Goal: Transaction & Acquisition: Purchase product/service

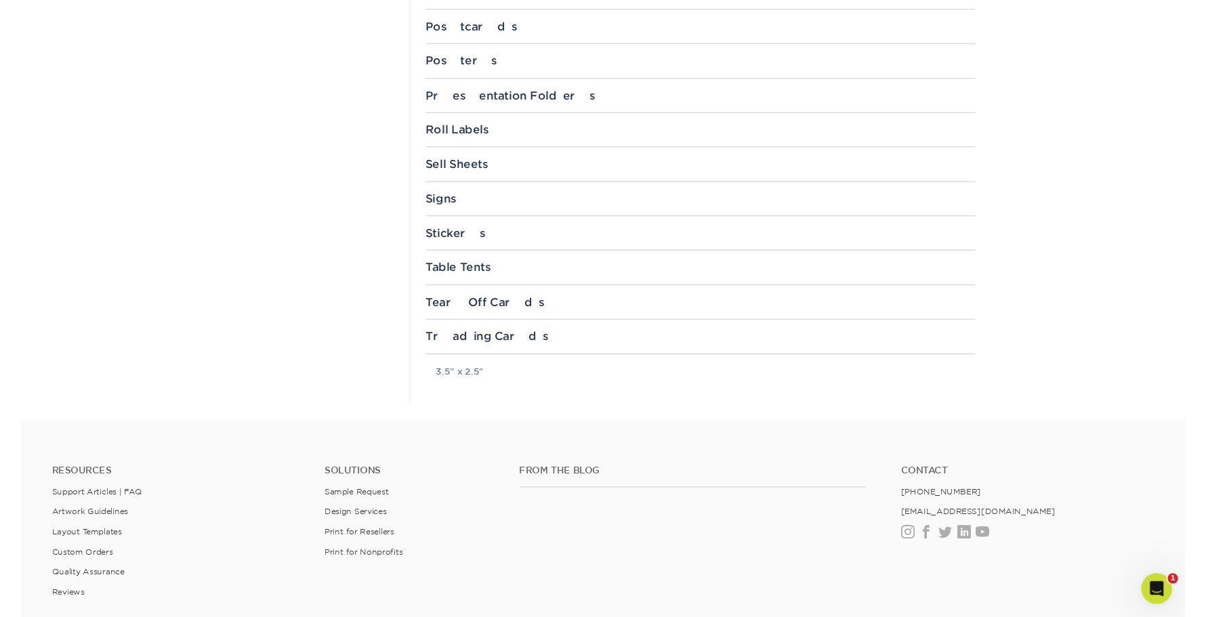
scroll to position [1466, 0]
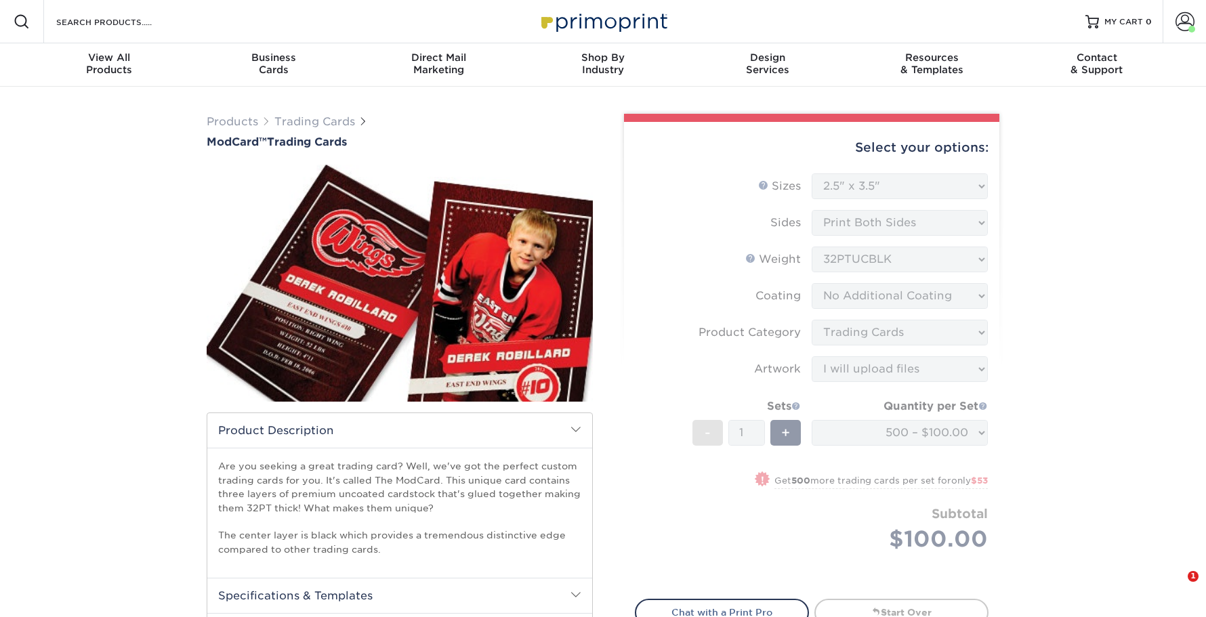
select select "2.50x3.50"
select select "c2f9bce9-36c2-409d-b101-c29d9d031e18"
select select "upload"
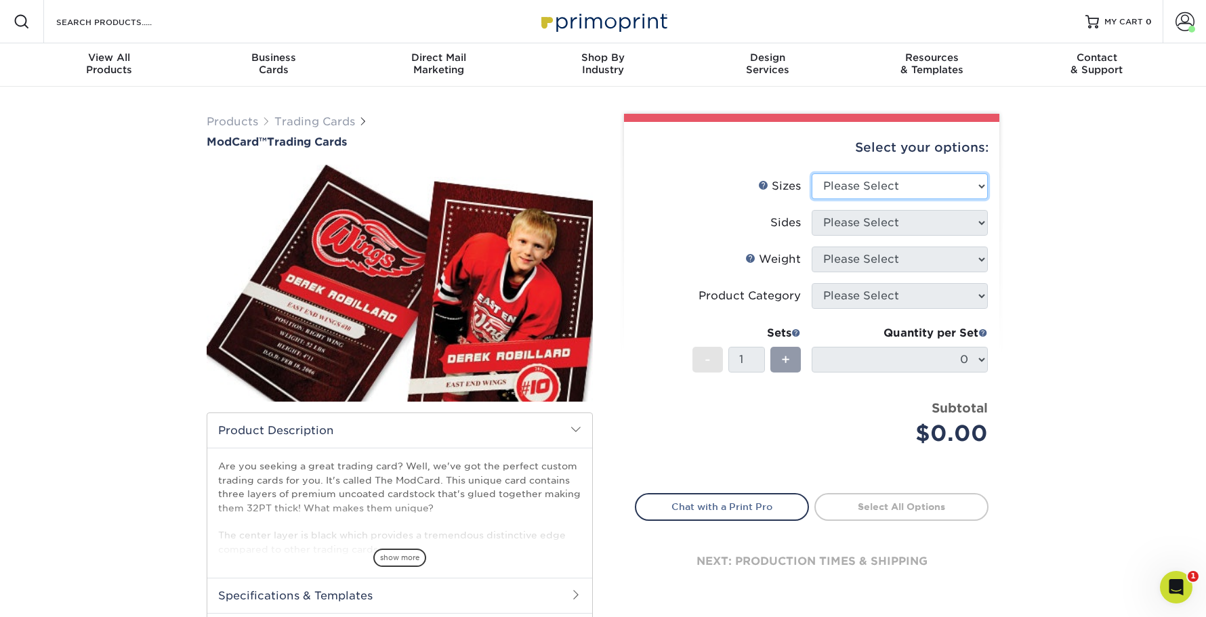
click at [843, 184] on select "Please Select 2.5" x 3.5"" at bounding box center [900, 186] width 176 height 26
select select "2.50x3.50"
click at [812, 173] on select "Please Select 2.5" x 3.5"" at bounding box center [900, 186] width 176 height 26
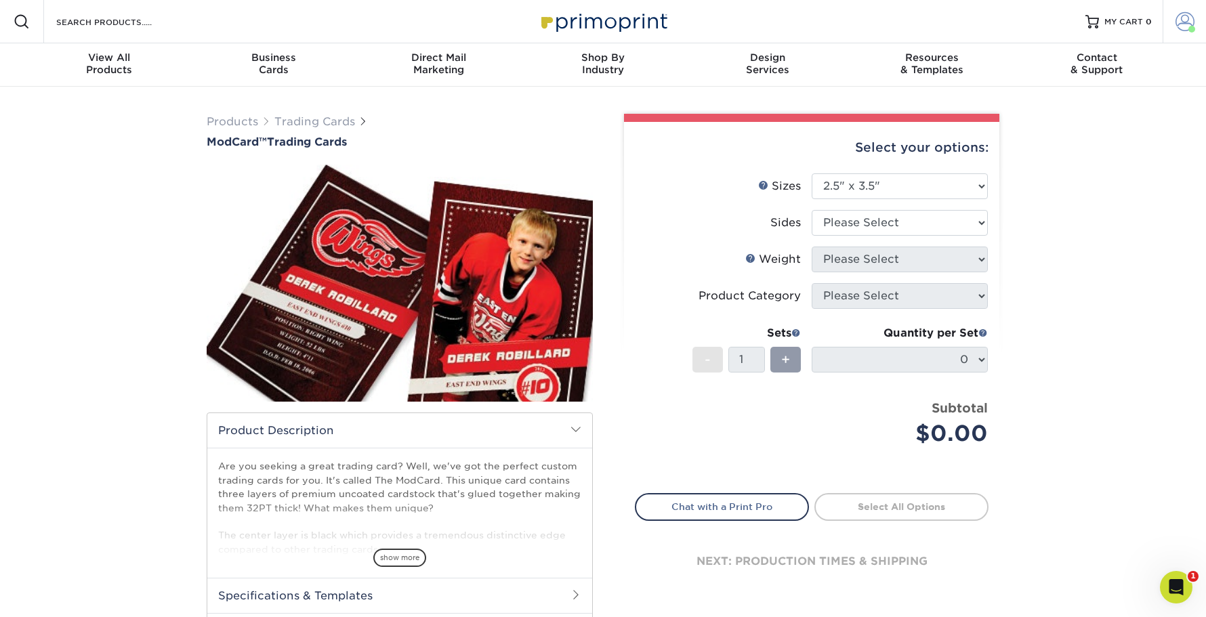
click at [1191, 26] on span at bounding box center [1191, 29] width 7 height 7
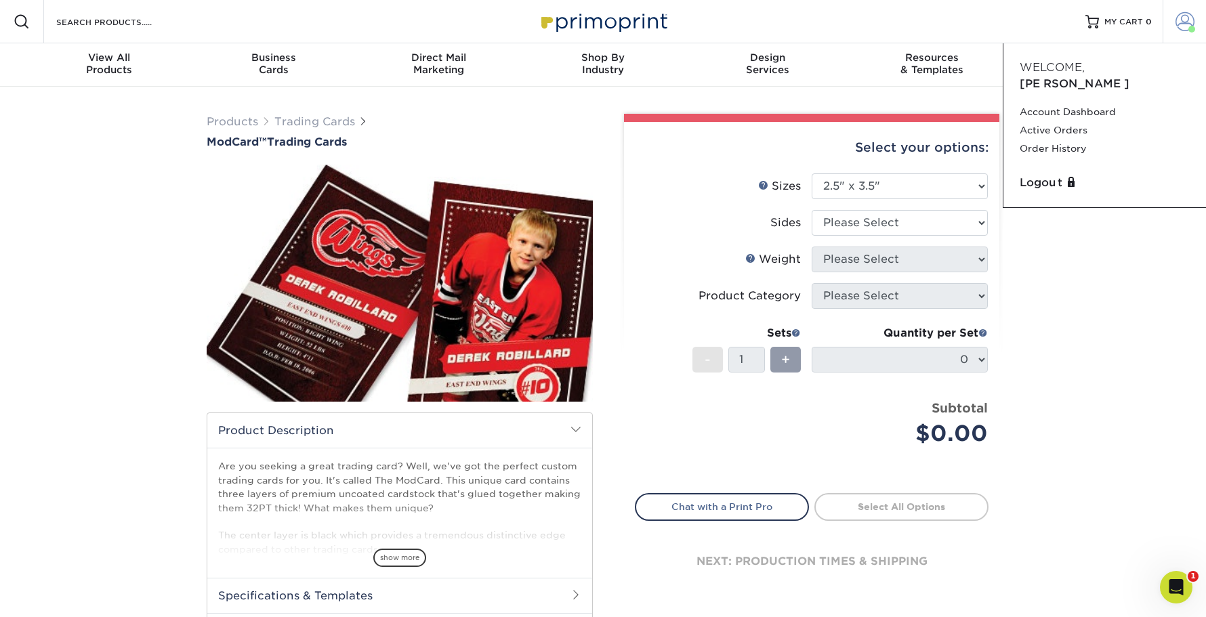
click at [1191, 26] on span at bounding box center [1191, 29] width 7 height 7
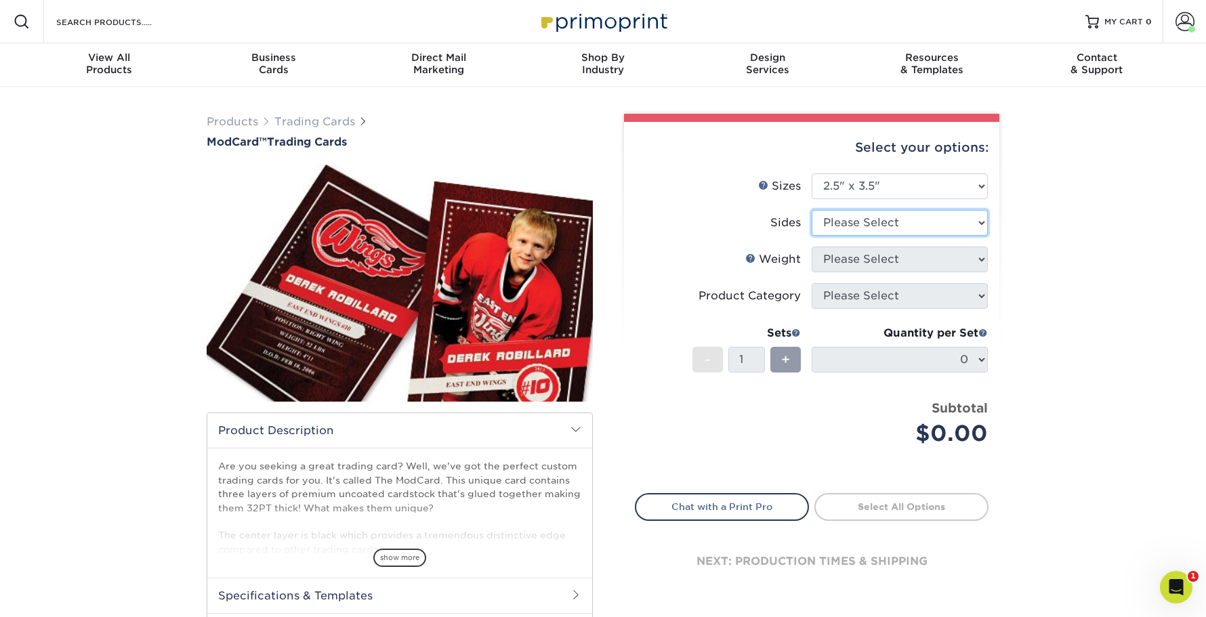
click at [881, 222] on select "Please Select Print Both Sides Print Front Only" at bounding box center [900, 223] width 176 height 26
select select "13abbda7-1d64-4f25-8bb2-c179b224825d"
click at [812, 210] on select "Please Select Print Both Sides Print Front Only" at bounding box center [900, 223] width 176 height 26
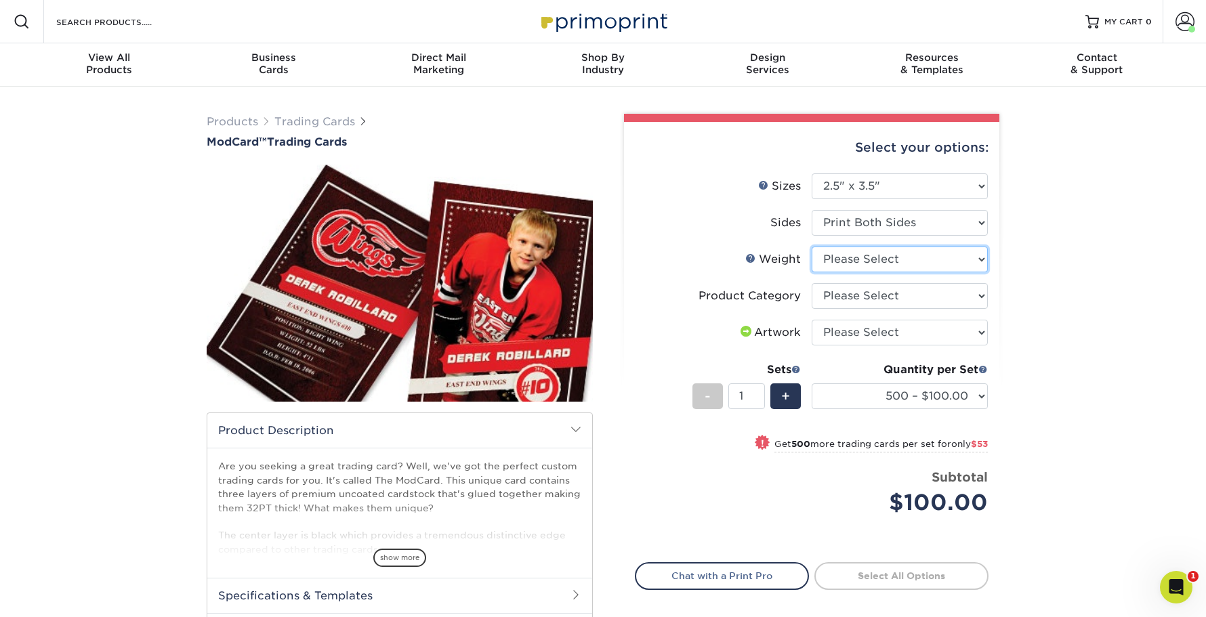
click at [849, 259] on select "Please Select 32PTUCBLK" at bounding box center [900, 260] width 176 height 26
select select "32PTUCBLK"
click at [812, 247] on select "Please Select 32PTUCBLK" at bounding box center [900, 260] width 176 height 26
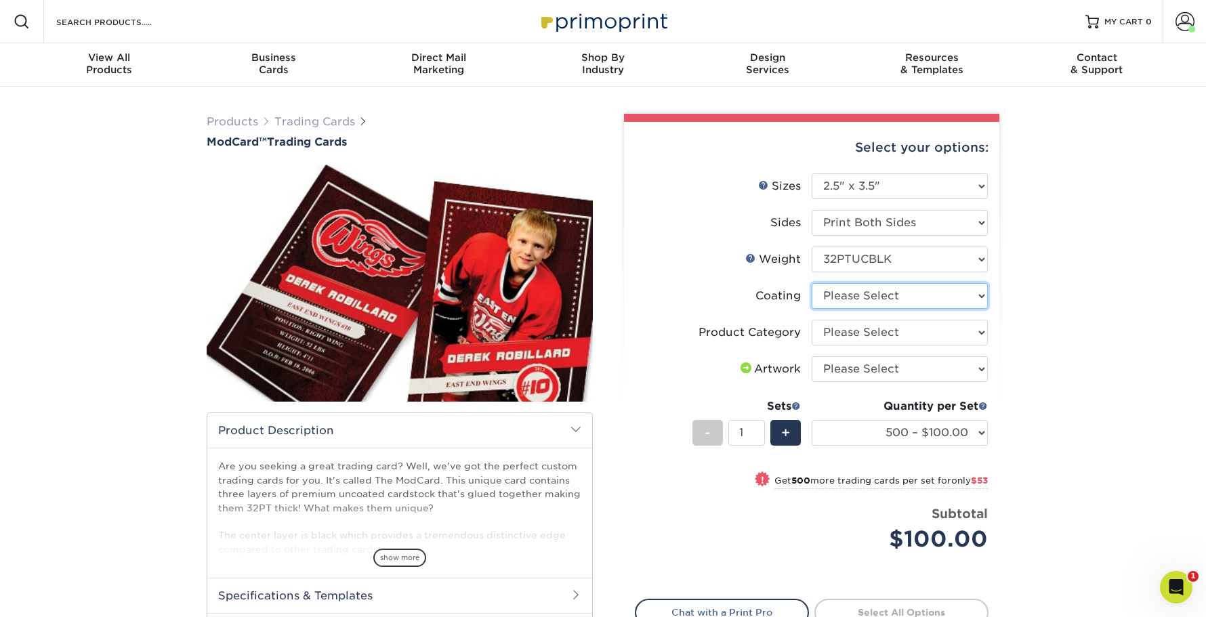
click at [842, 299] on select at bounding box center [900, 296] width 176 height 26
select select "3e7618de-abca-4bda-9f97-8b9129e913d8"
click at [812, 283] on select at bounding box center [900, 296] width 176 height 26
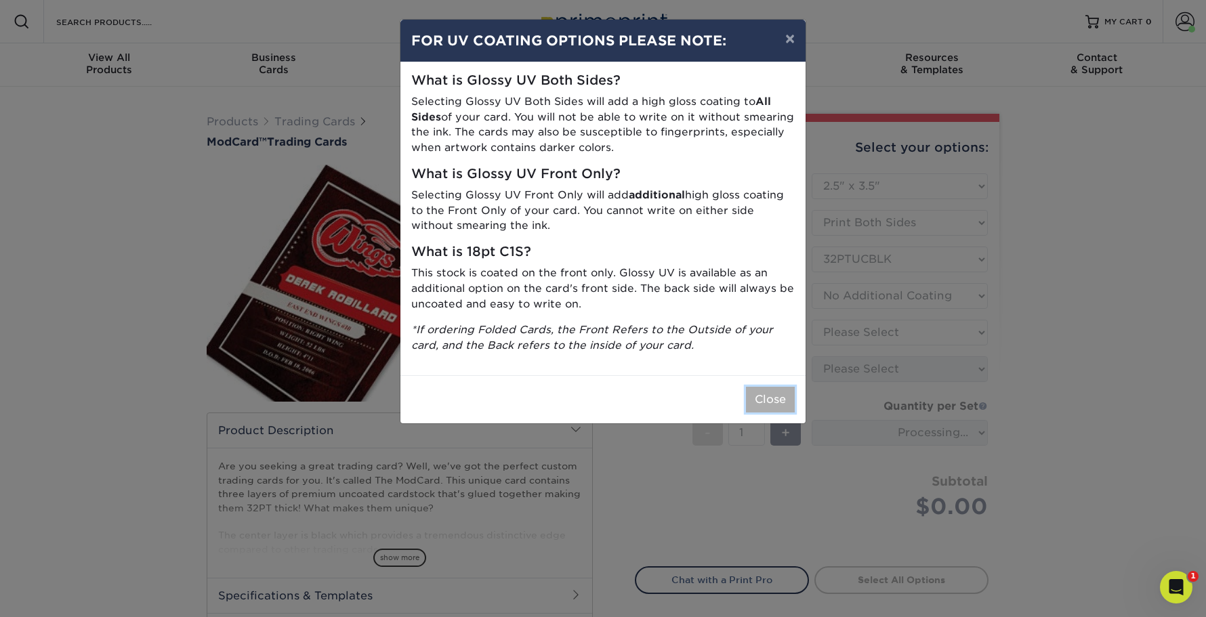
click at [769, 398] on button "Close" at bounding box center [770, 400] width 49 height 26
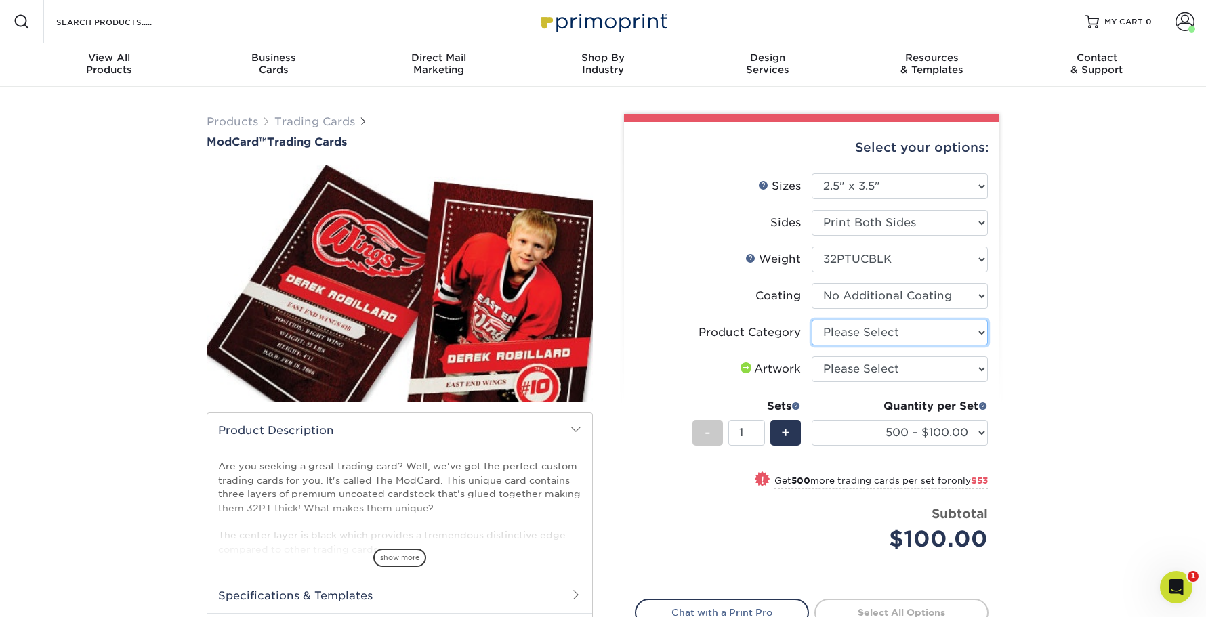
click at [859, 335] on select "Please Select Trading Cards" at bounding box center [900, 333] width 176 height 26
select select "c2f9bce9-36c2-409d-b101-c29d9d031e18"
click at [812, 320] on select "Please Select Trading Cards" at bounding box center [900, 333] width 176 height 26
click at [859, 369] on select "Please Select I will upload files I need a design - $100" at bounding box center [900, 369] width 176 height 26
select select "upload"
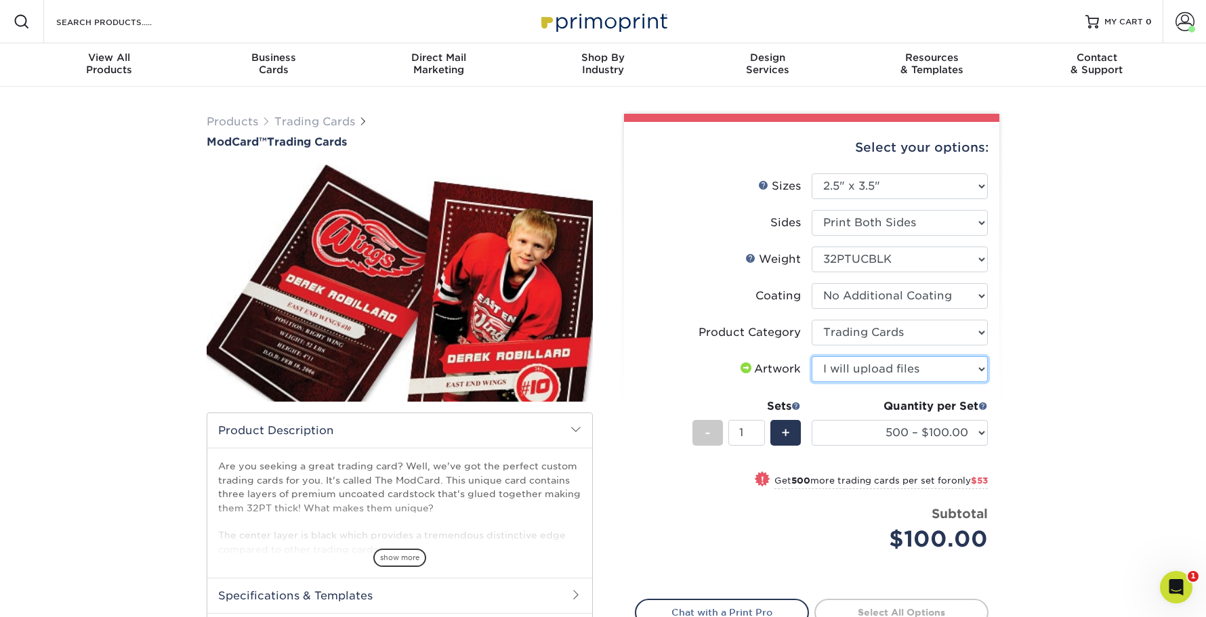
click at [812, 356] on select "Please Select I will upload files I need a design - $100" at bounding box center [900, 369] width 176 height 26
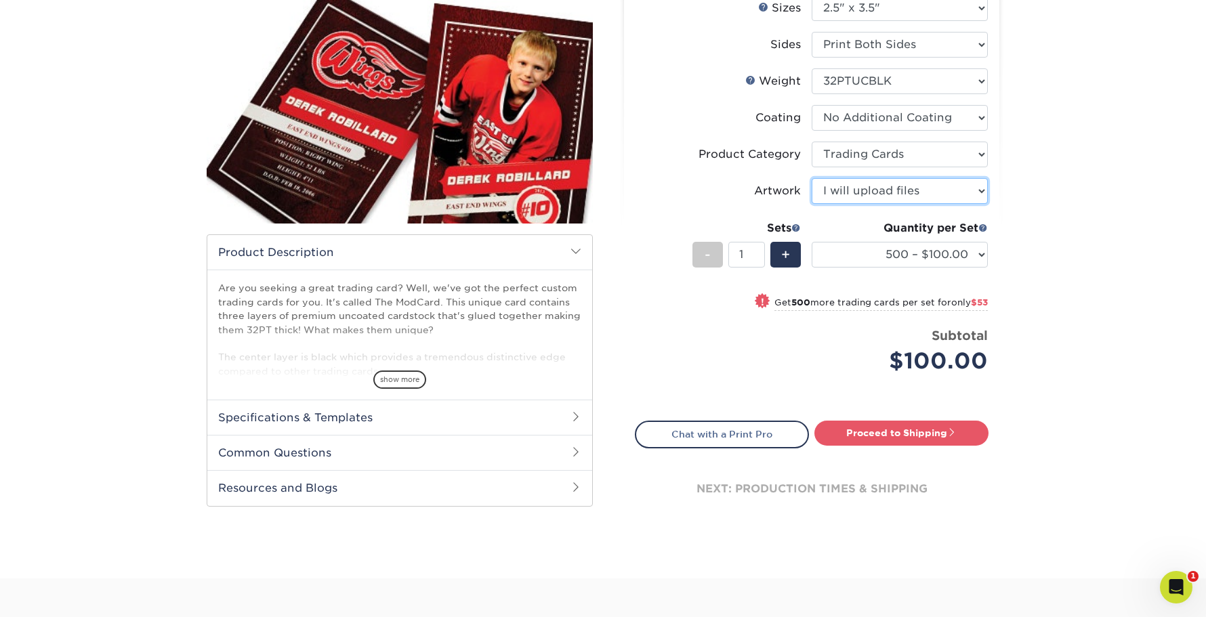
scroll to position [180, 0]
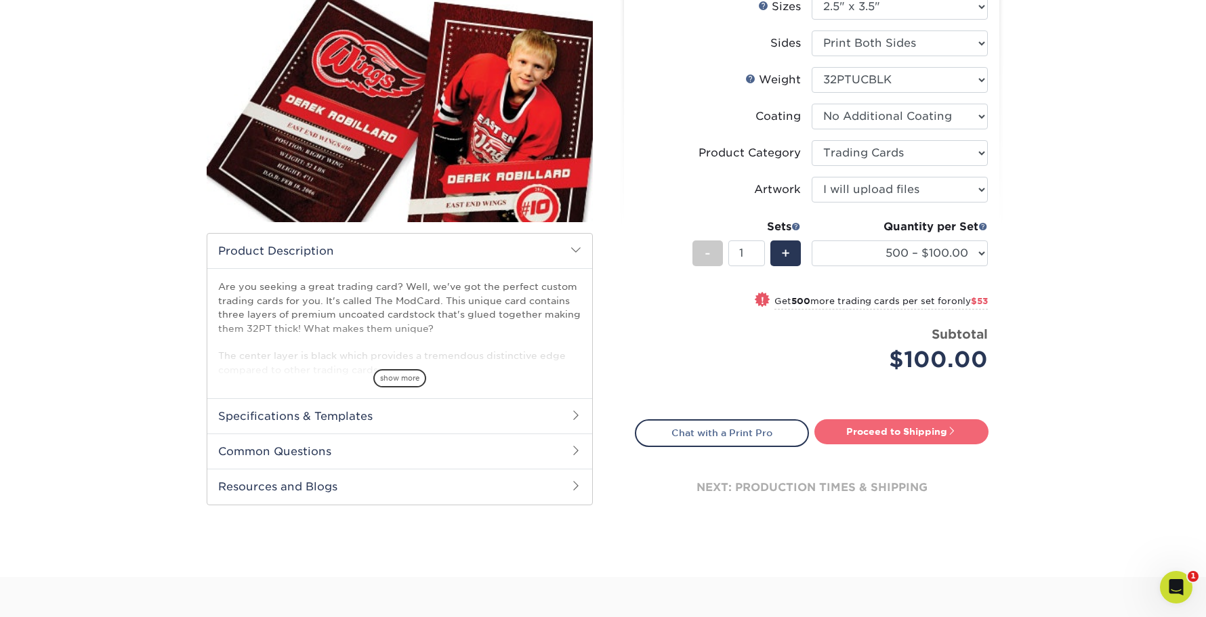
click at [885, 434] on link "Proceed to Shipping" at bounding box center [901, 431] width 174 height 24
type input "Set 1"
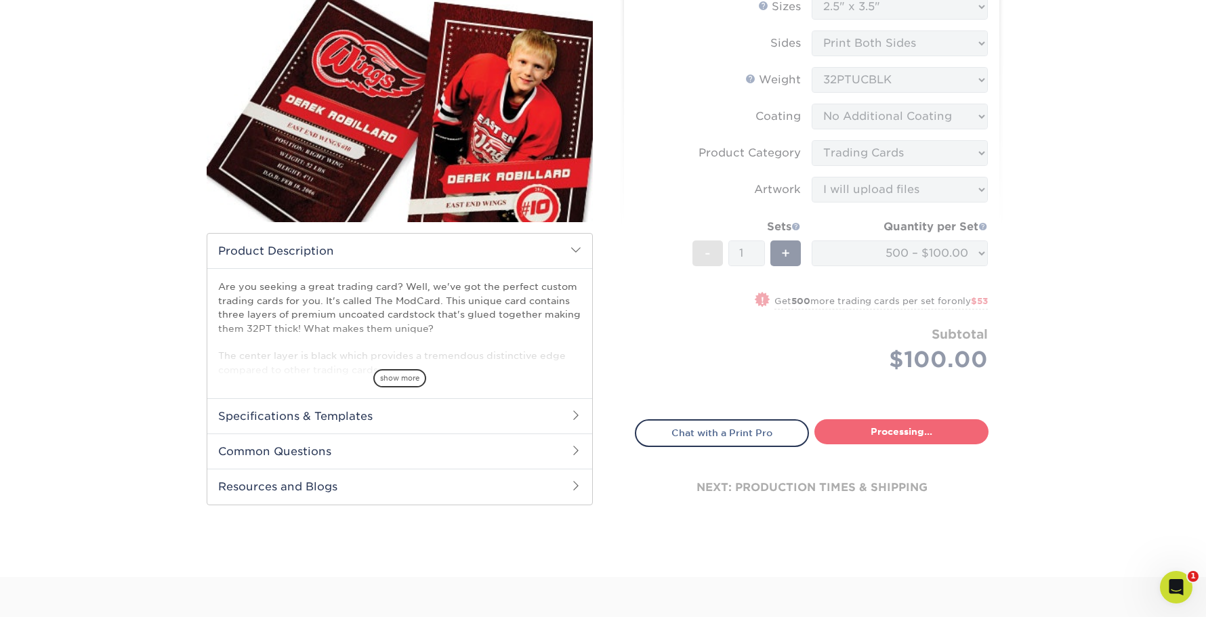
select select "1cb2575a-0653-4a32-8e14-9db875e4cbae"
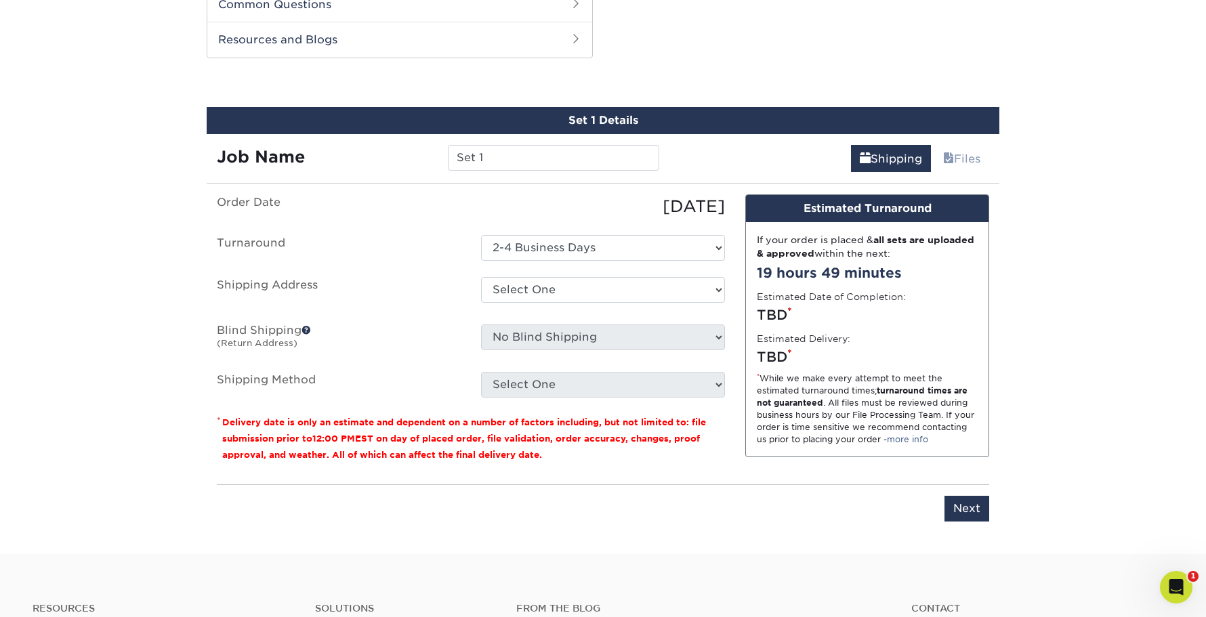
scroll to position [635, 0]
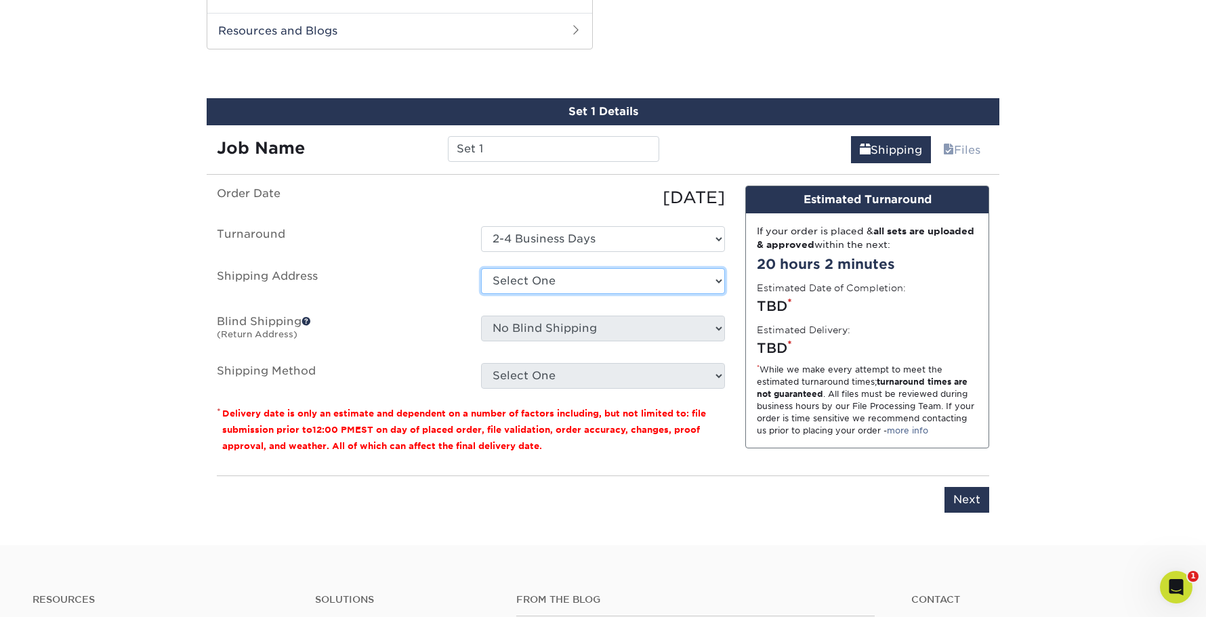
click at [537, 281] on select "Select One BZ Home - 3 BZ HOUSE BZ's bz's place Gail's + Add New Address" at bounding box center [603, 281] width 244 height 26
select select "286141"
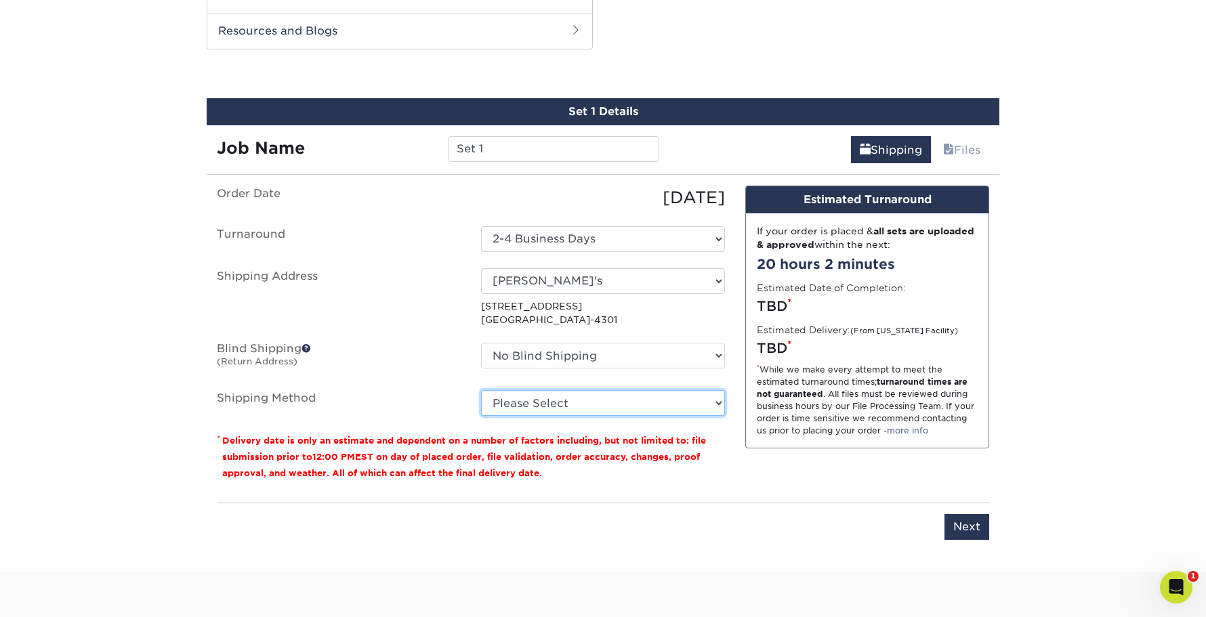
click at [535, 406] on select "Please Select Ground Shipping (+$20.96) 3 Day Shipping Service (+$27.15) 2 Day …" at bounding box center [603, 403] width 244 height 26
click at [481, 390] on select "Please Select Ground Shipping (+$20.96) 3 Day Shipping Service (+$27.15) 2 Day …" at bounding box center [603, 403] width 244 height 26
click at [545, 410] on select "Please Select Ground Shipping (+$20.96) 3 Day Shipping Service (+$27.15) 2 Day …" at bounding box center [603, 403] width 244 height 26
select select "03"
click at [481, 390] on select "Please Select Ground Shipping (+$20.96) 3 Day Shipping Service (+$27.15) 2 Day …" at bounding box center [603, 403] width 244 height 26
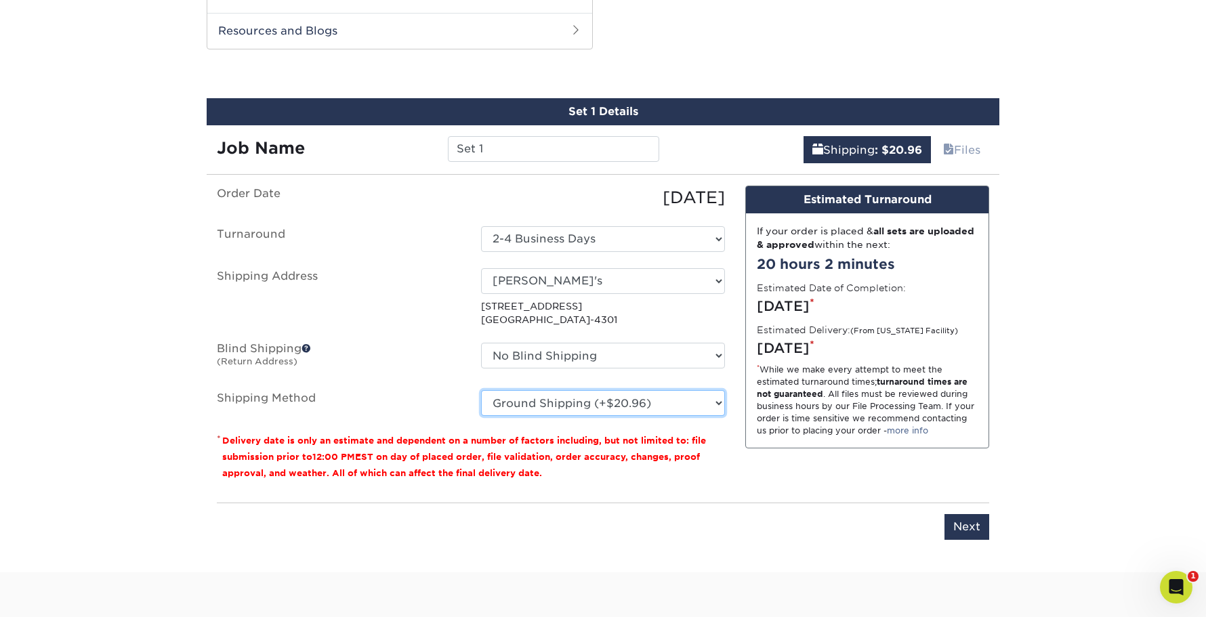
click at [546, 408] on select "Please Select Ground Shipping (+$20.96) 3 Day Shipping Service (+$27.15) 2 Day …" at bounding box center [603, 403] width 244 height 26
click at [481, 390] on select "Please Select Ground Shipping (+$20.96) 3 Day Shipping Service (+$27.15) 2 Day …" at bounding box center [603, 403] width 244 height 26
click at [413, 388] on ul "Order Date 09/19/2025 Turnaround Select One 2-4 Business Days Shipping Address …" at bounding box center [471, 301] width 508 height 231
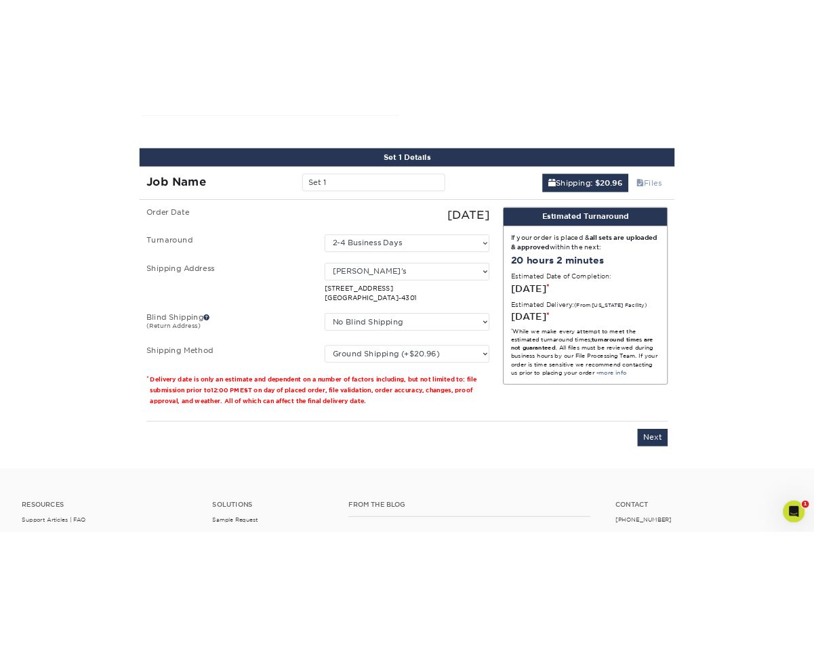
scroll to position [694, 0]
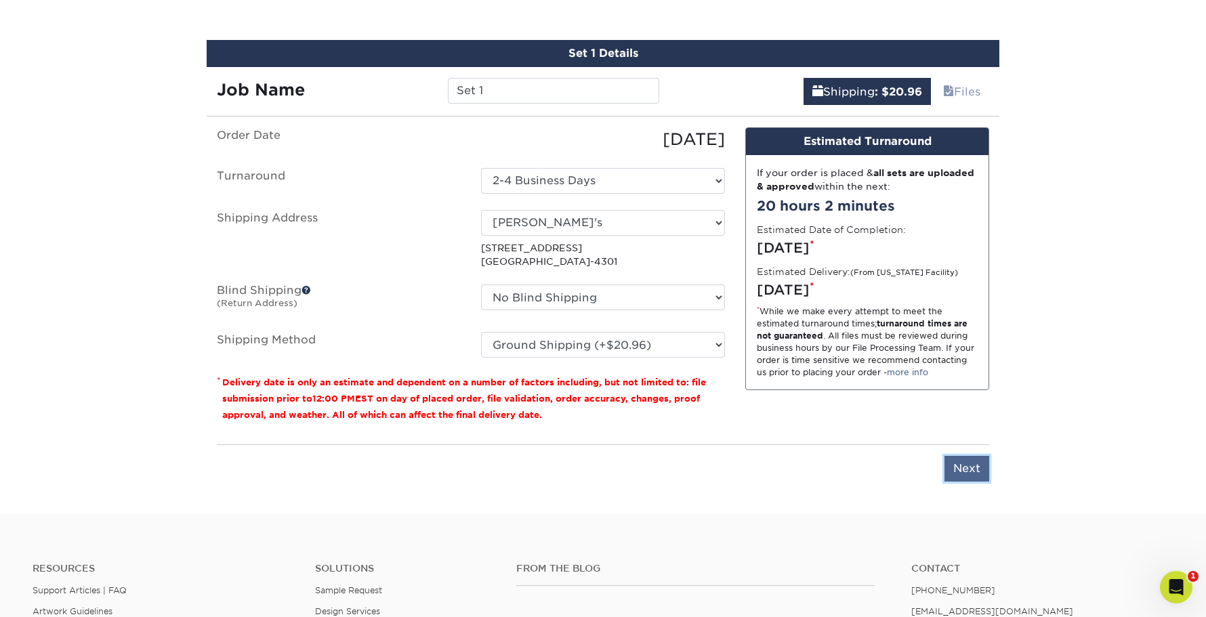
click at [961, 467] on input "Next" at bounding box center [966, 469] width 45 height 26
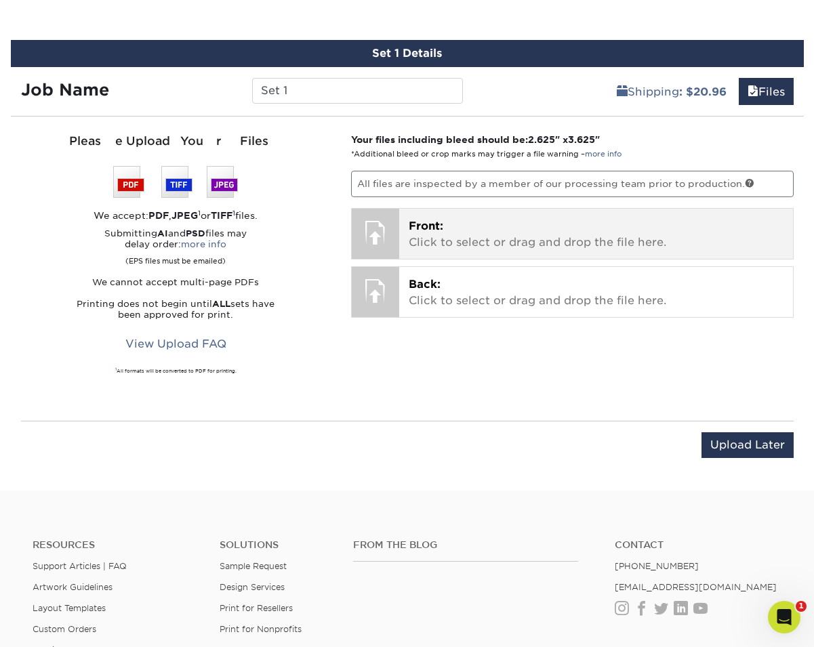
click at [414, 228] on span "Front:" at bounding box center [426, 226] width 35 height 13
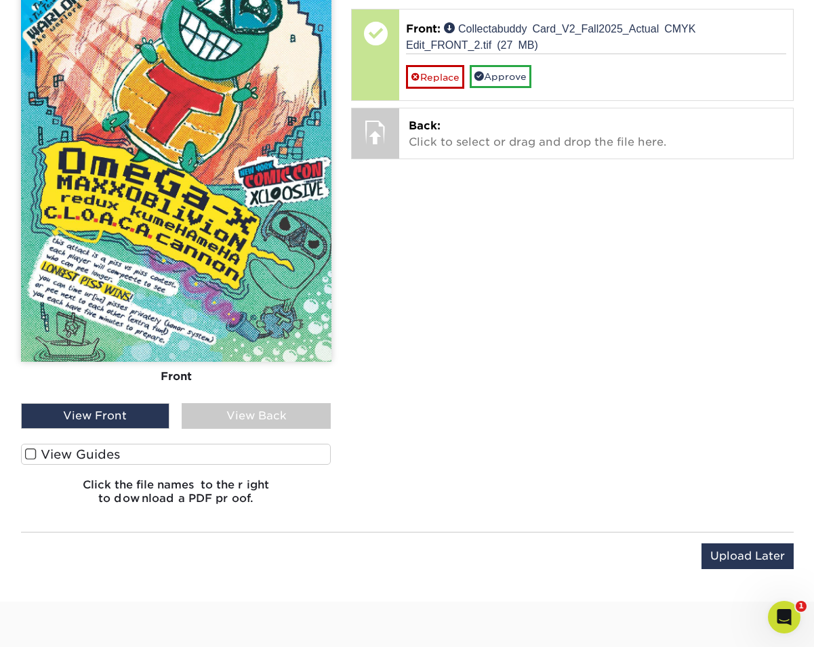
click at [125, 455] on label "View Guides" at bounding box center [176, 454] width 310 height 21
click at [0, 0] on input "View Guides" at bounding box center [0, 0] width 0 height 0
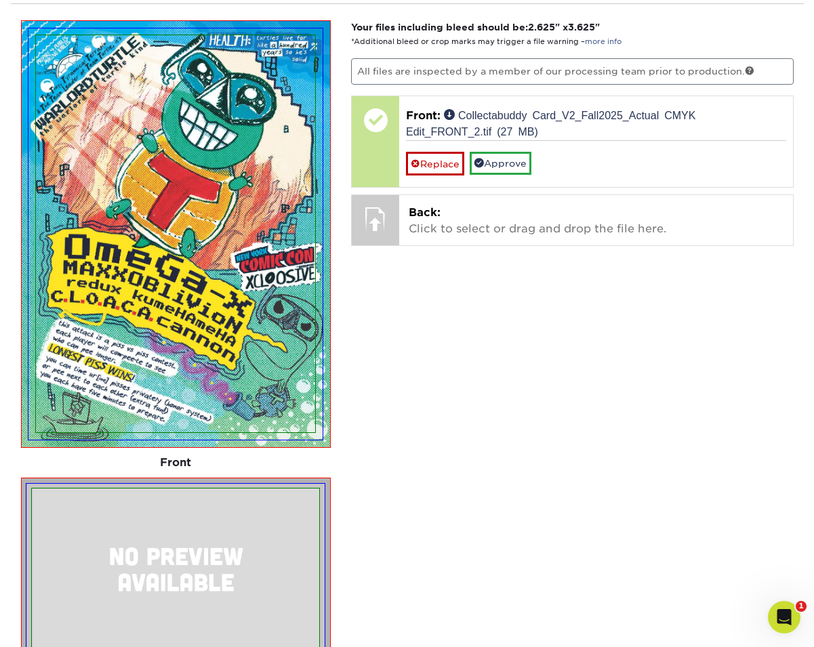
scroll to position [763, 0]
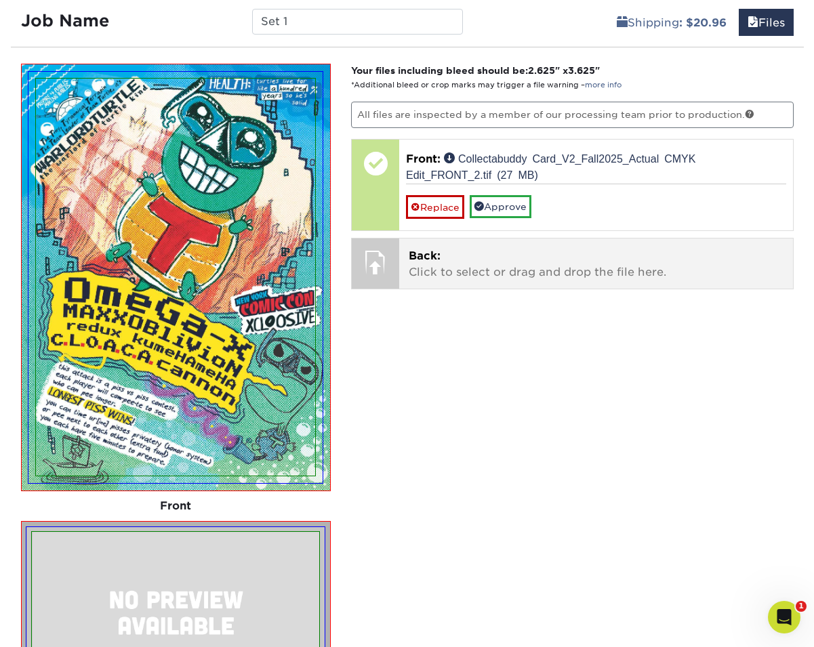
click at [408, 266] on div "Back: Click to select or drag and drop the file here. Choose file" at bounding box center [596, 263] width 394 height 50
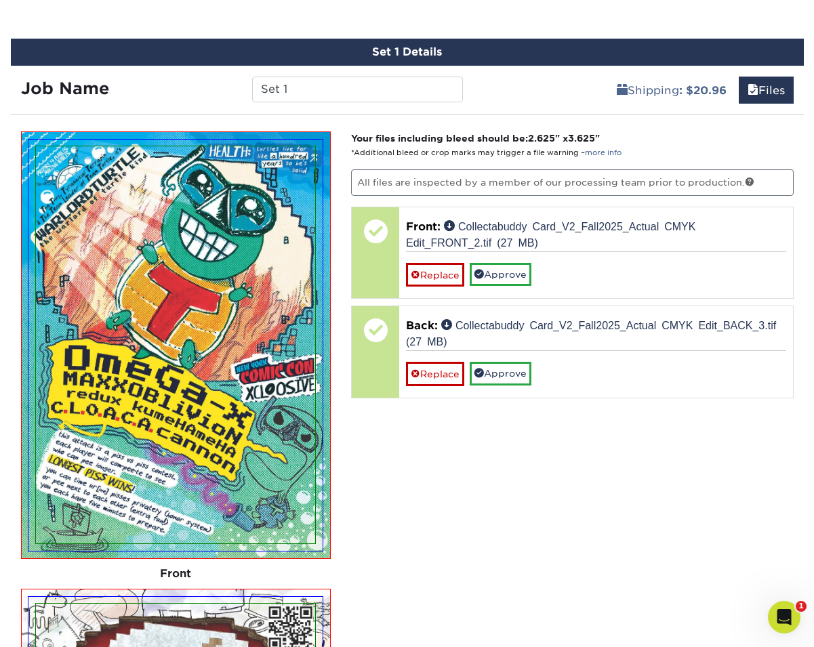
scroll to position [502, 0]
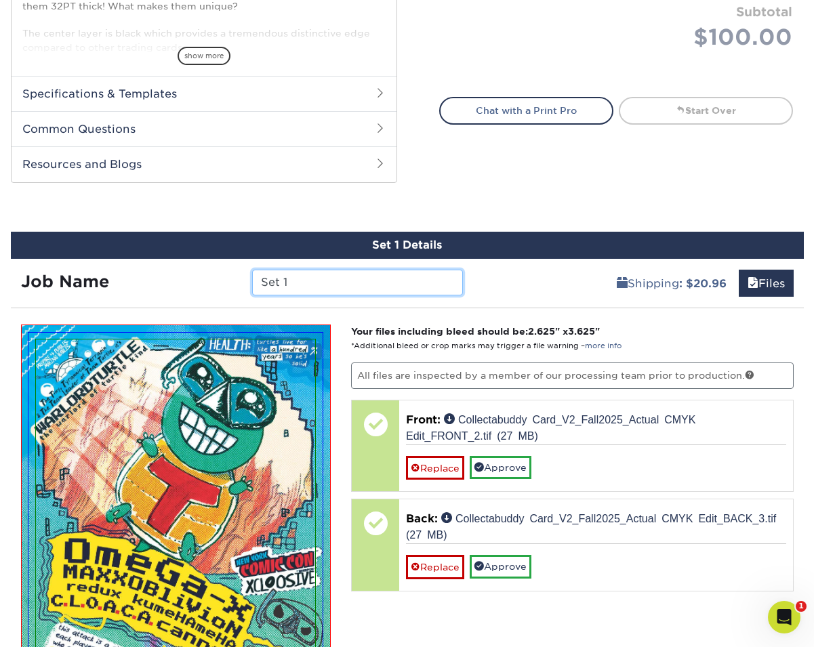
click at [297, 279] on input "Set 1" at bounding box center [357, 283] width 211 height 26
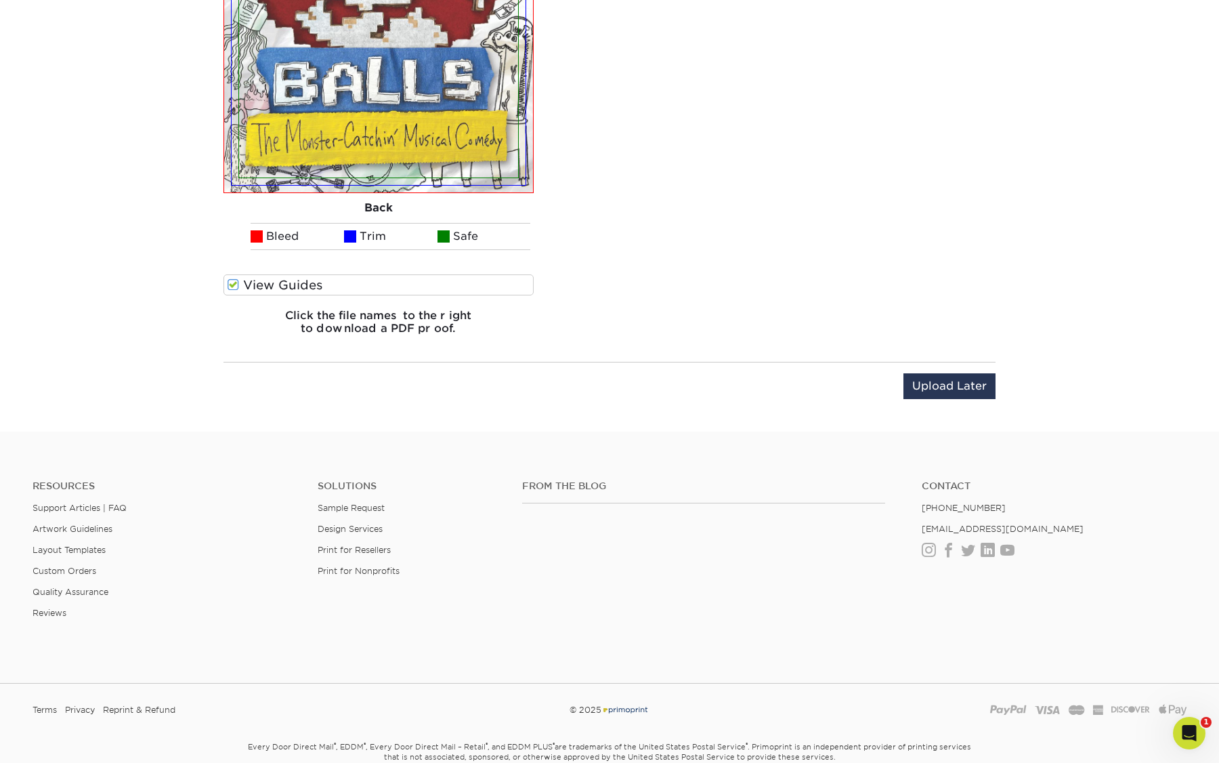
scroll to position [1583, 0]
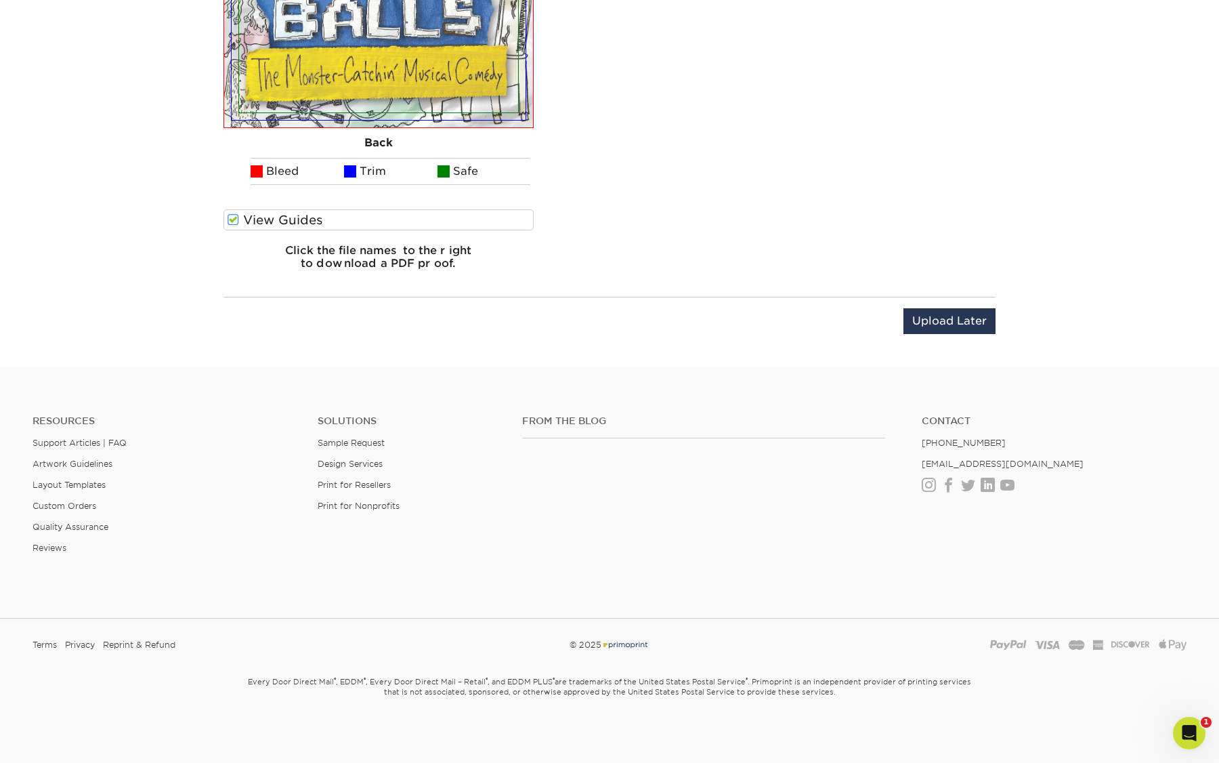
type input "WLT_NYCC_Trading Card"
click at [463, 418] on h4 "Solutions" at bounding box center [410, 421] width 184 height 12
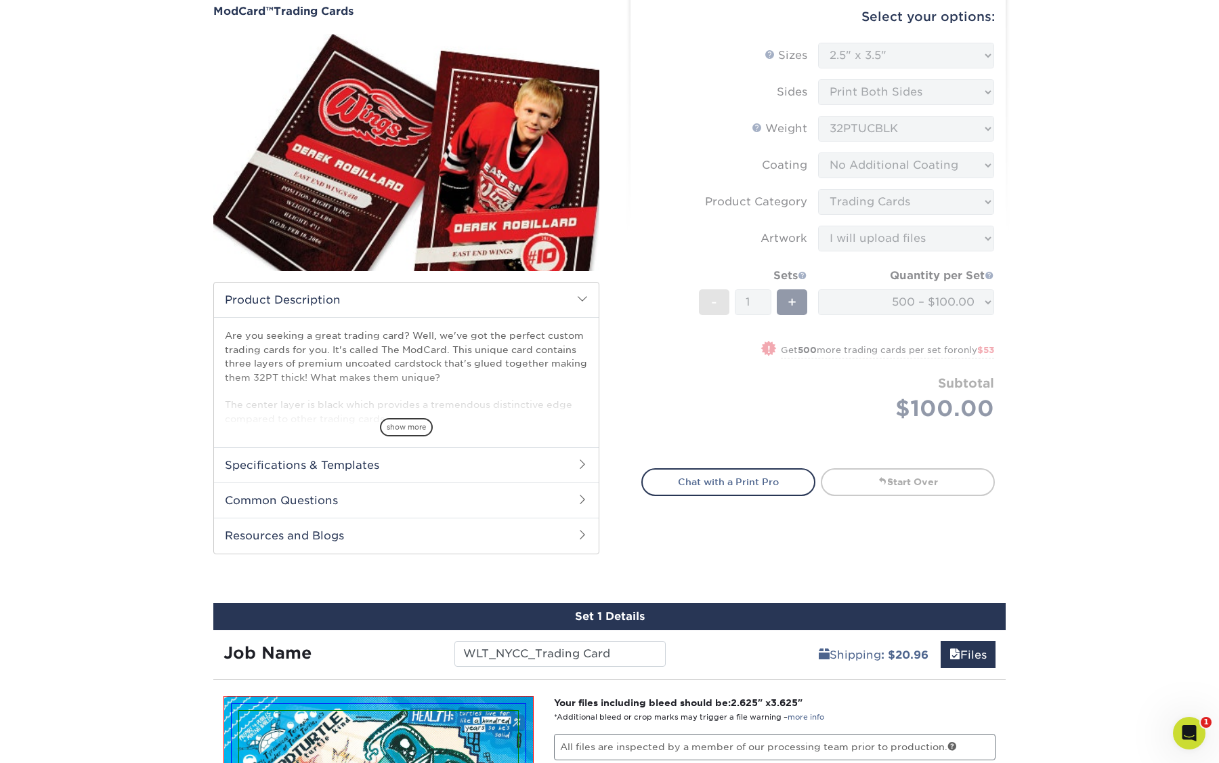
scroll to position [0, 0]
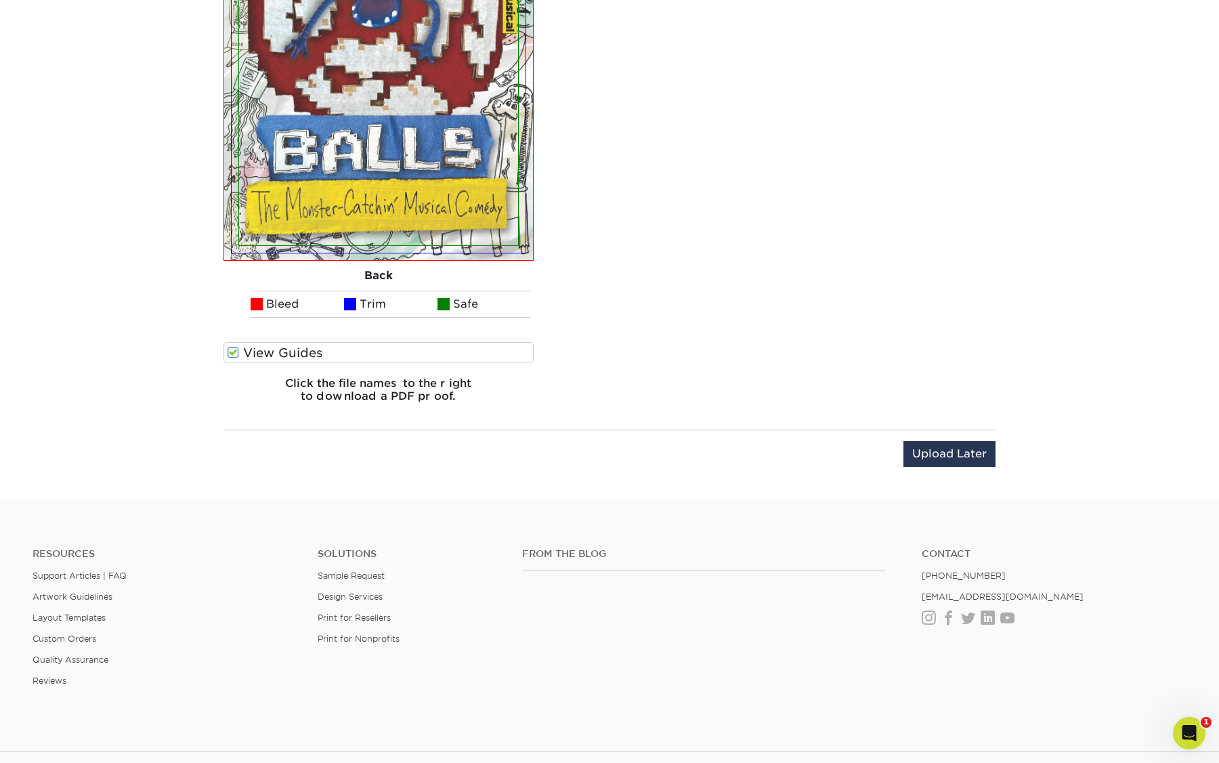
scroll to position [1457, 0]
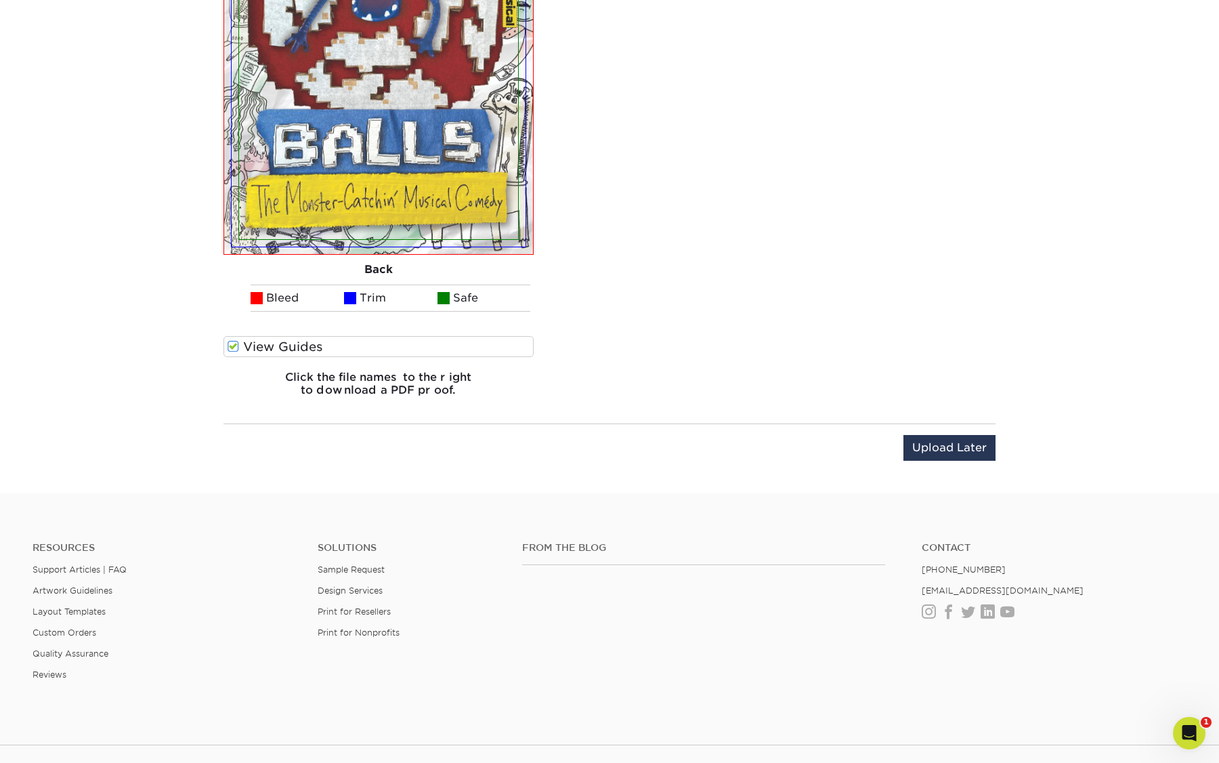
click at [419, 383] on h6 "Click the file names to the right to download a PDF proof." at bounding box center [379, 389] width 310 height 37
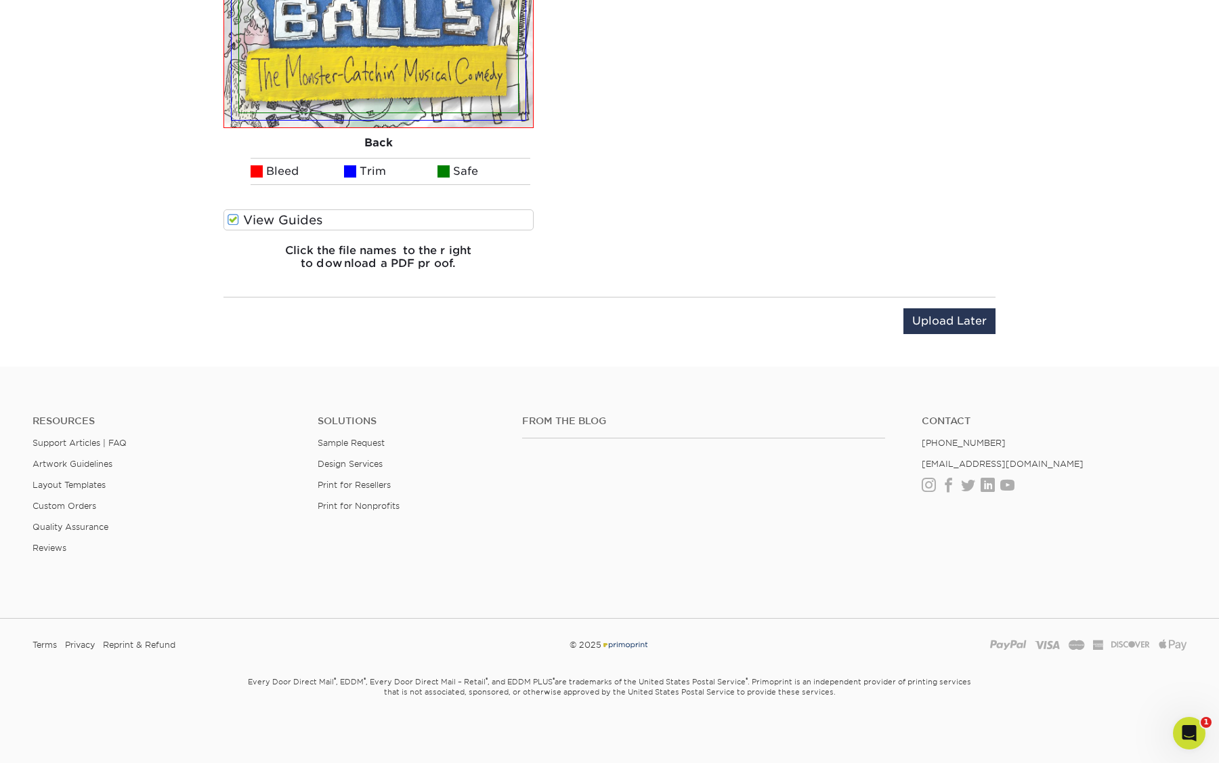
click at [396, 257] on h6 "Click the file names to the right to download a PDF proof." at bounding box center [379, 262] width 310 height 37
click at [305, 220] on label "View Guides" at bounding box center [379, 219] width 310 height 21
click at [0, 0] on input "View Guides" at bounding box center [0, 0] width 0 height 0
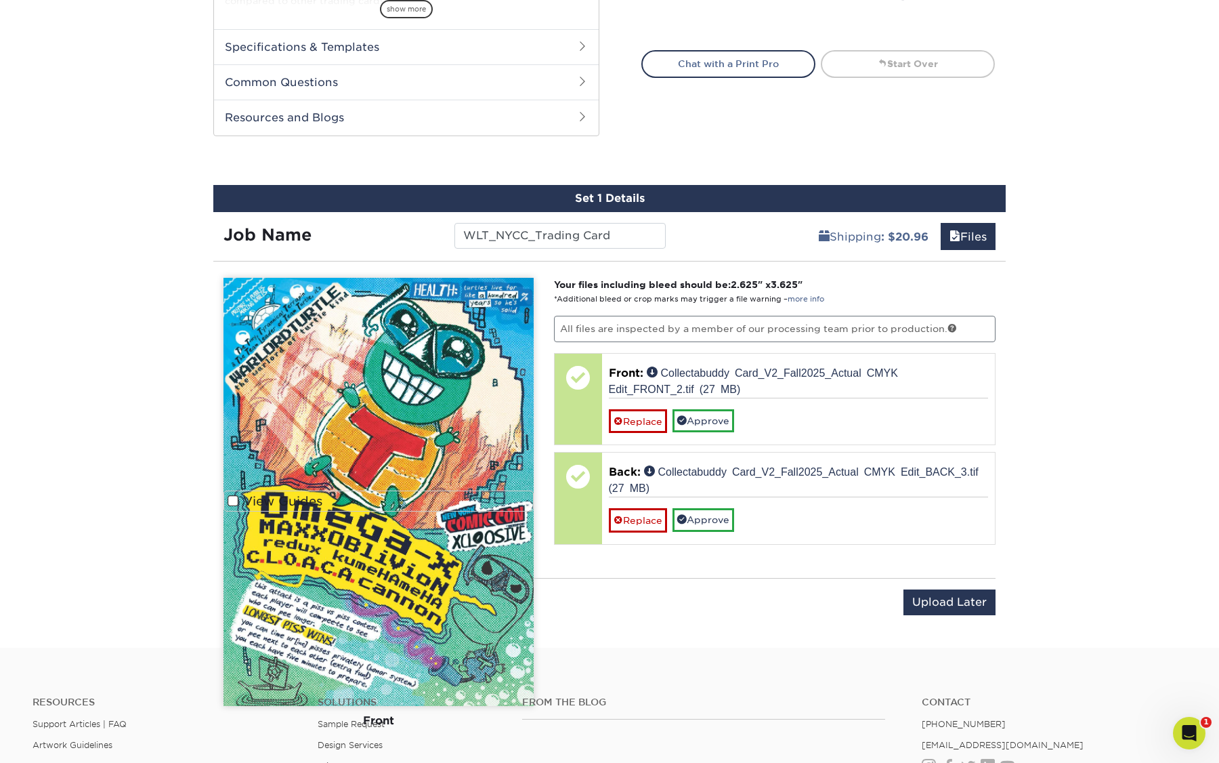
scroll to position [541, 0]
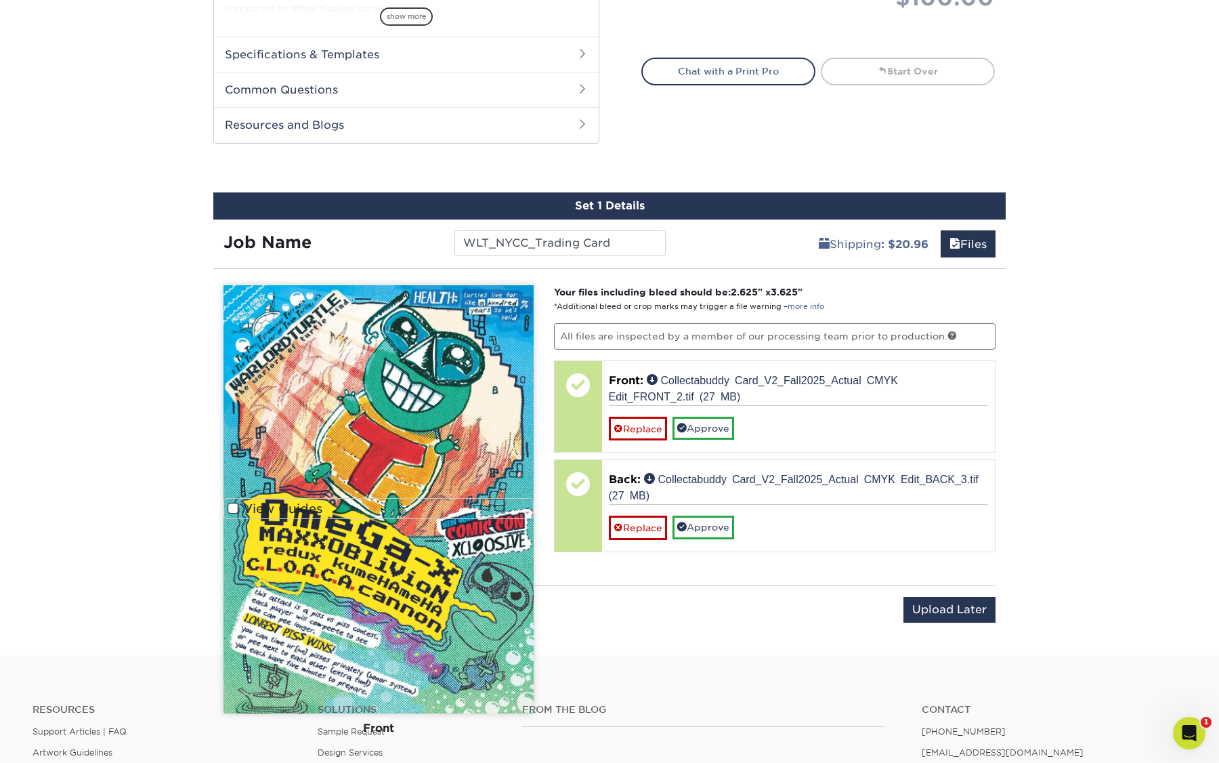
click at [477, 394] on img at bounding box center [379, 499] width 310 height 428
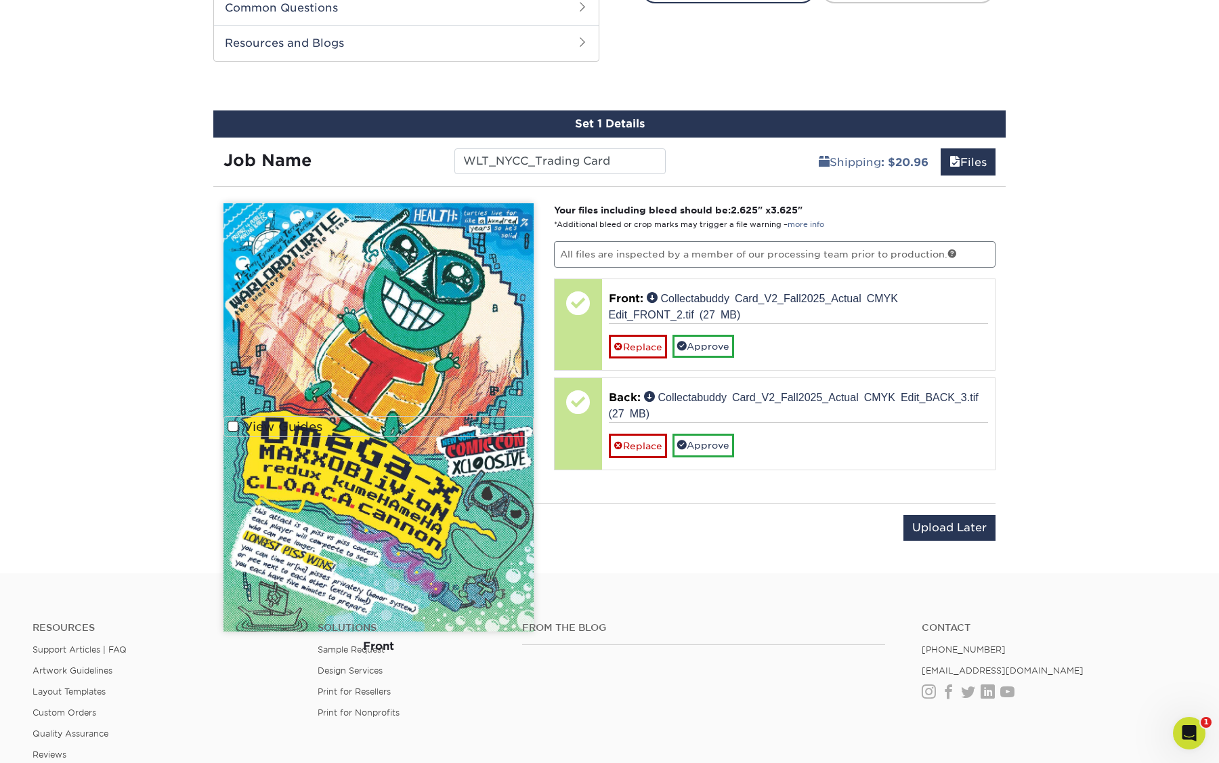
scroll to position [457, 0]
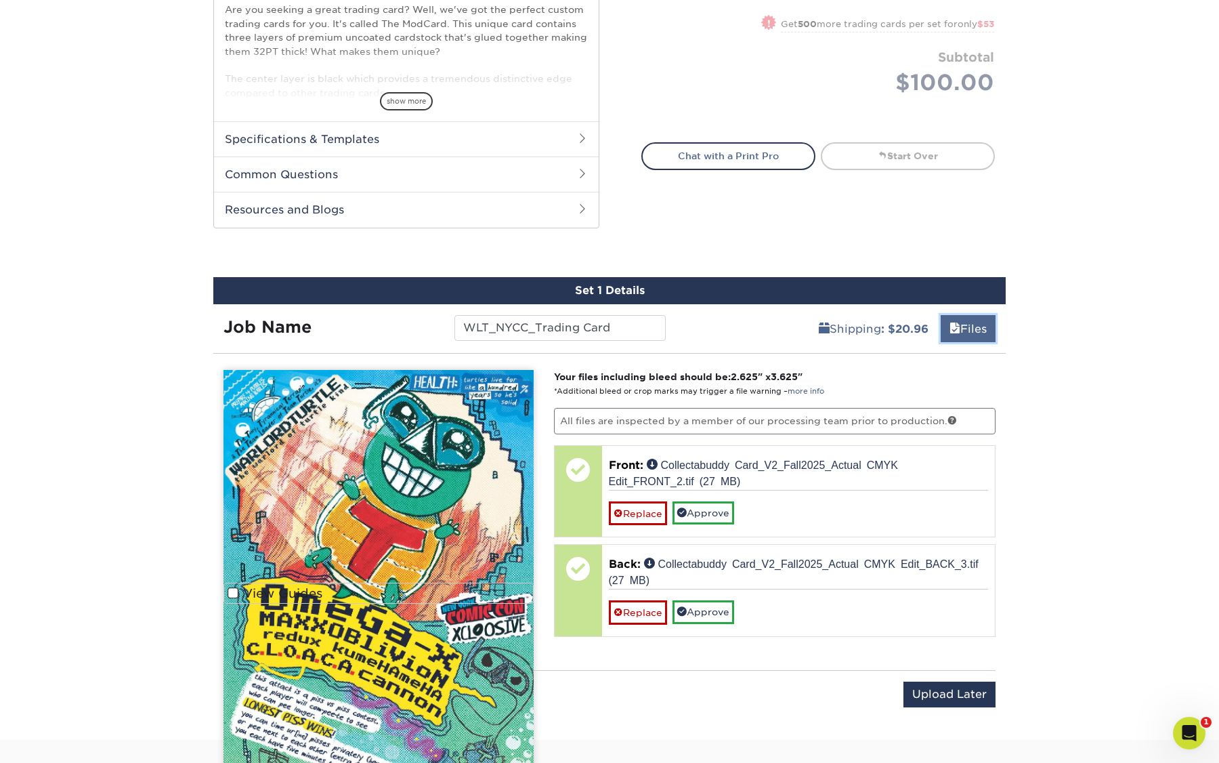
click at [968, 325] on link "Files" at bounding box center [968, 328] width 55 height 27
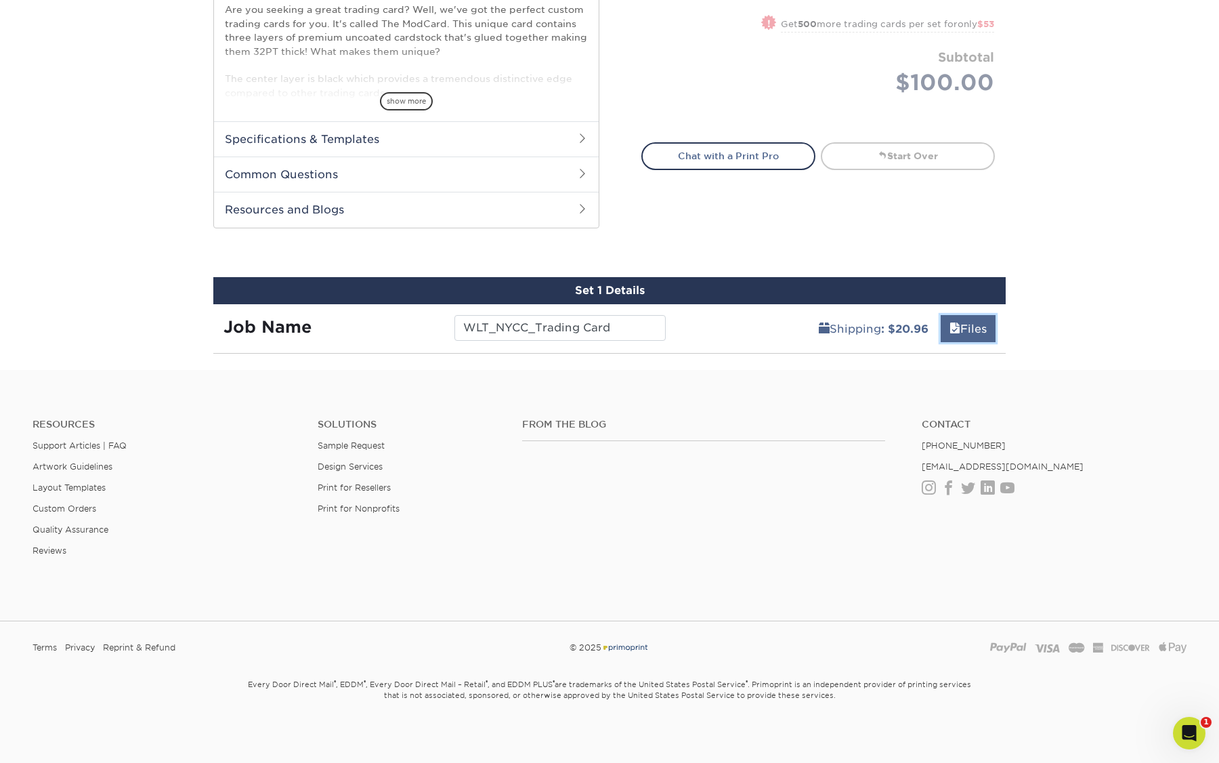
click at [968, 325] on link "Files" at bounding box center [968, 328] width 55 height 27
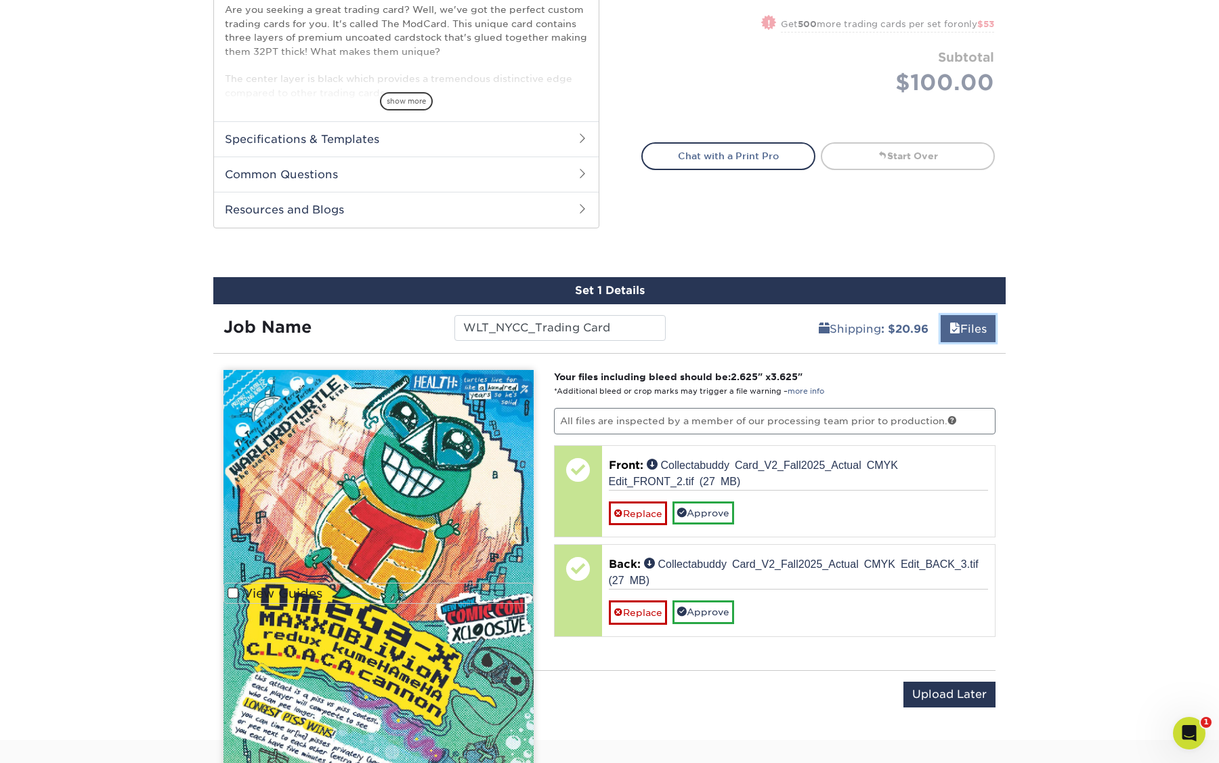
click at [968, 325] on link "Files" at bounding box center [968, 328] width 55 height 27
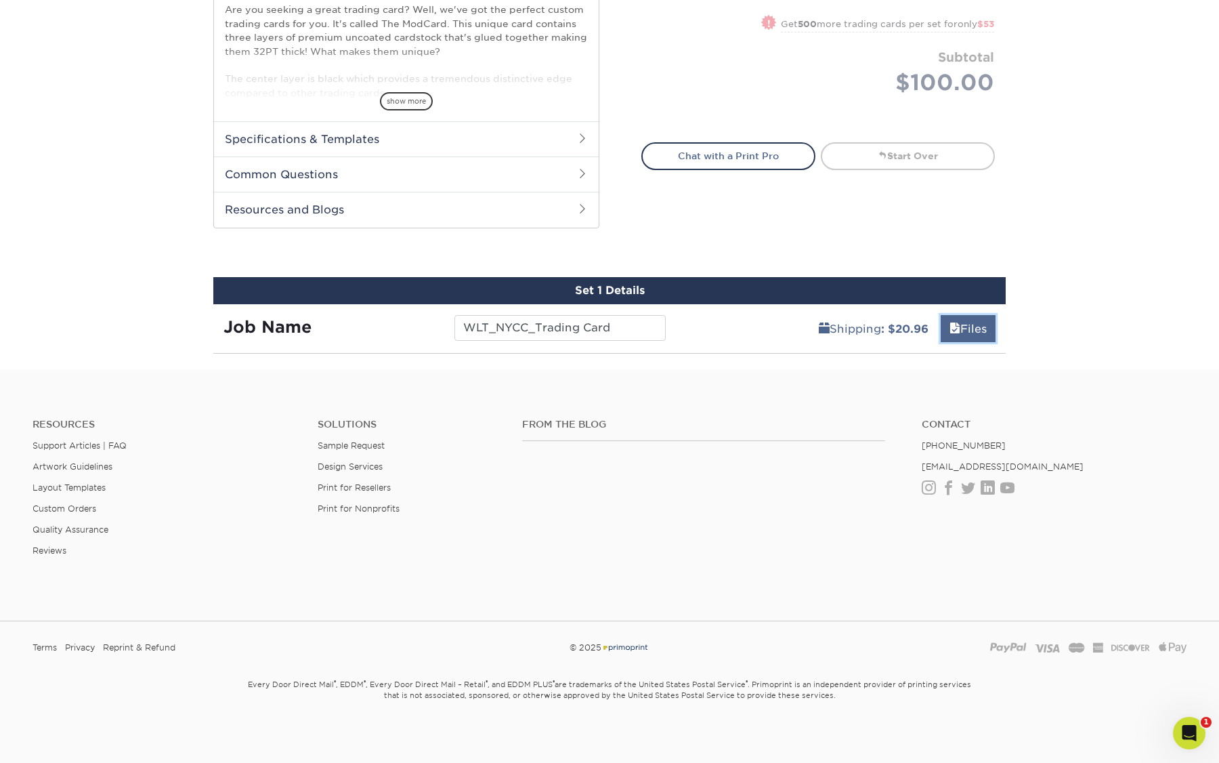
click at [955, 329] on span at bounding box center [955, 328] width 11 height 13
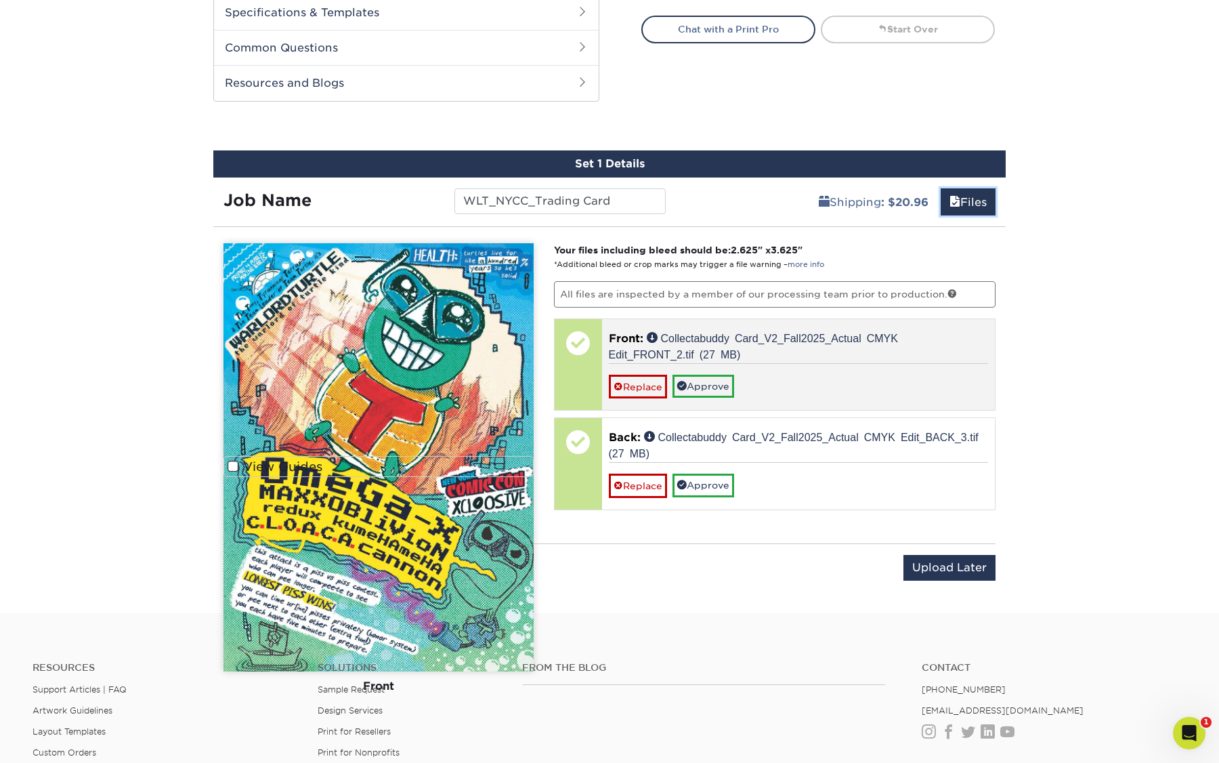
scroll to position [593, 0]
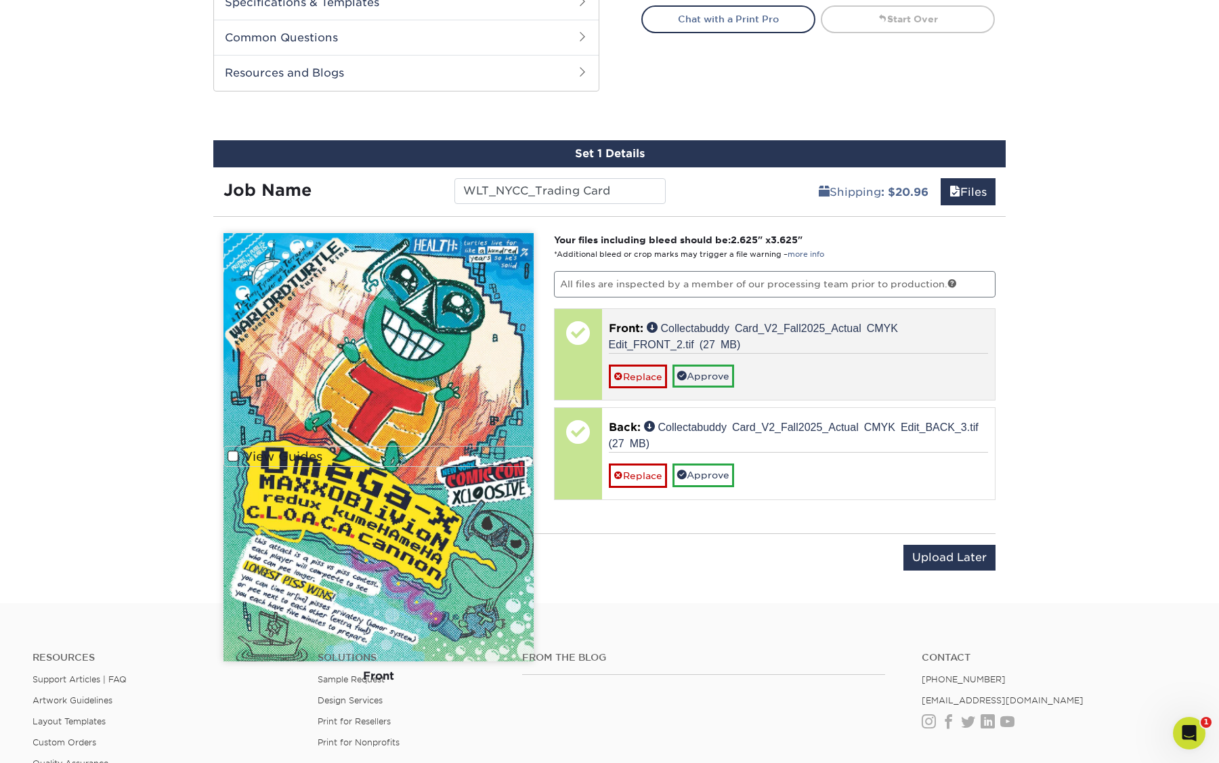
click at [798, 350] on p "Front: Collectabuddy Card_V2_Fall2025_Actual CMYK Edit_FRONT_2.tif (27 MB)" at bounding box center [799, 336] width 380 height 33
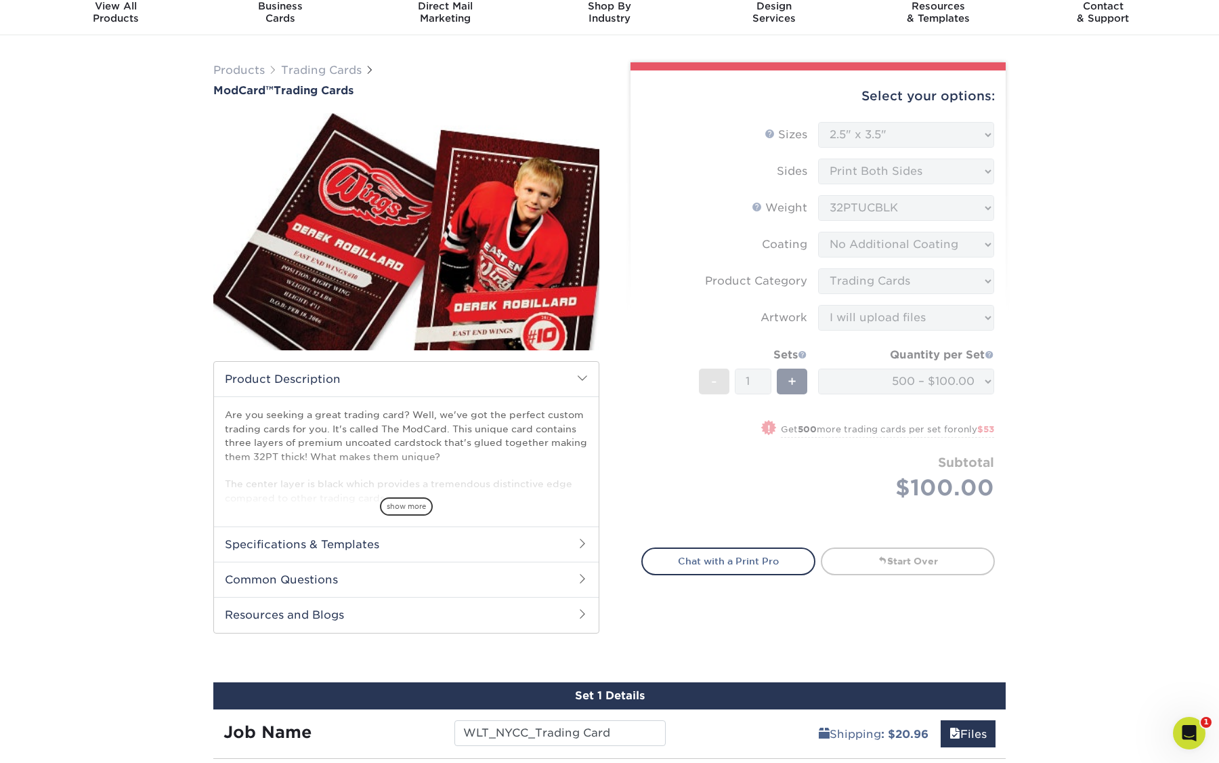
scroll to position [54, 0]
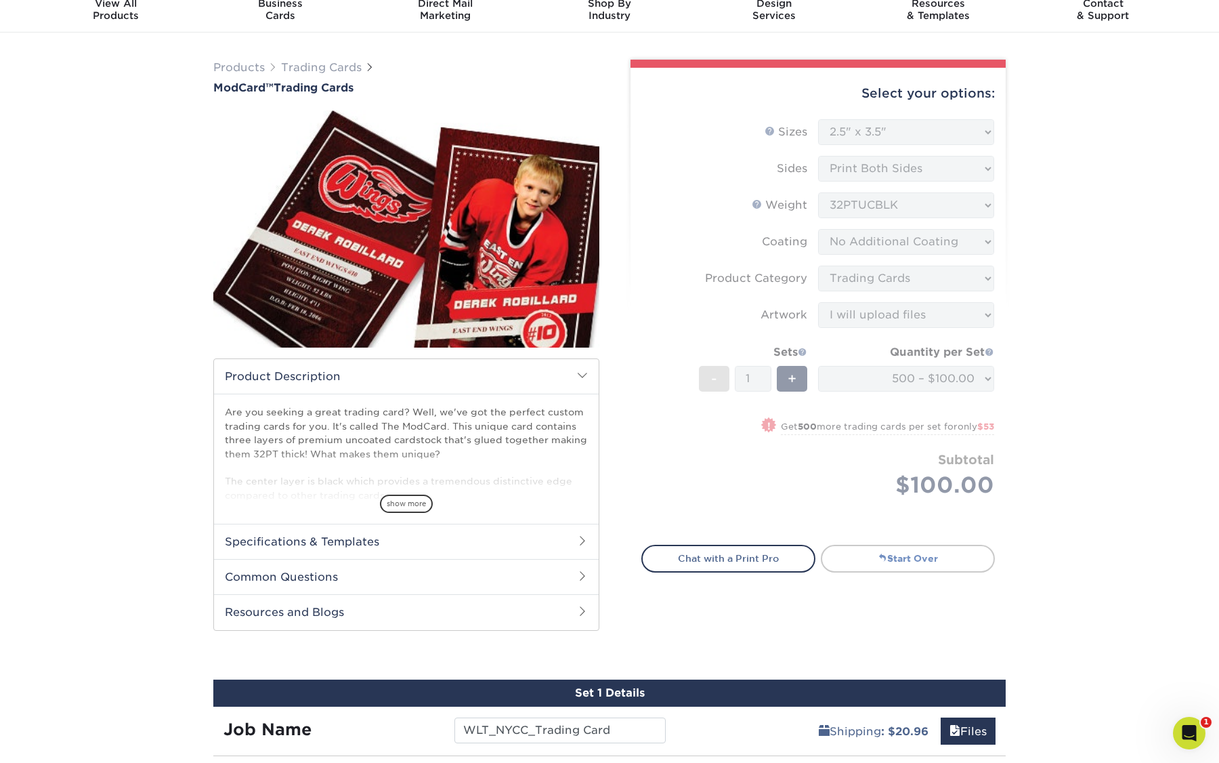
click at [924, 551] on link "Start Over" at bounding box center [908, 558] width 174 height 27
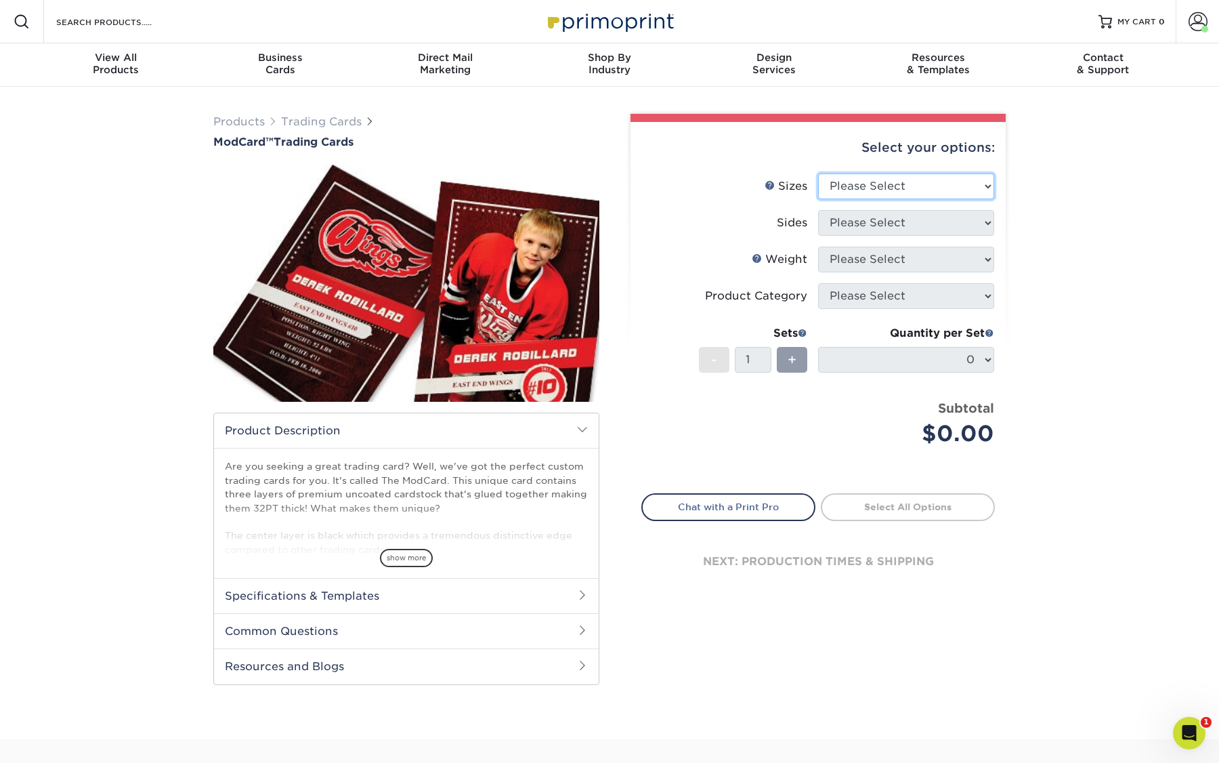
click at [894, 199] on select "Please Select 2.5" x 3.5"" at bounding box center [906, 186] width 176 height 26
select select "2.50x3.50"
click at [818, 173] on select "Please Select 2.5" x 3.5"" at bounding box center [906, 186] width 176 height 26
click at [876, 220] on select "Please Select Print Both Sides Print Front Only" at bounding box center [906, 223] width 176 height 26
select select "13abbda7-1d64-4f25-8bb2-c179b224825d"
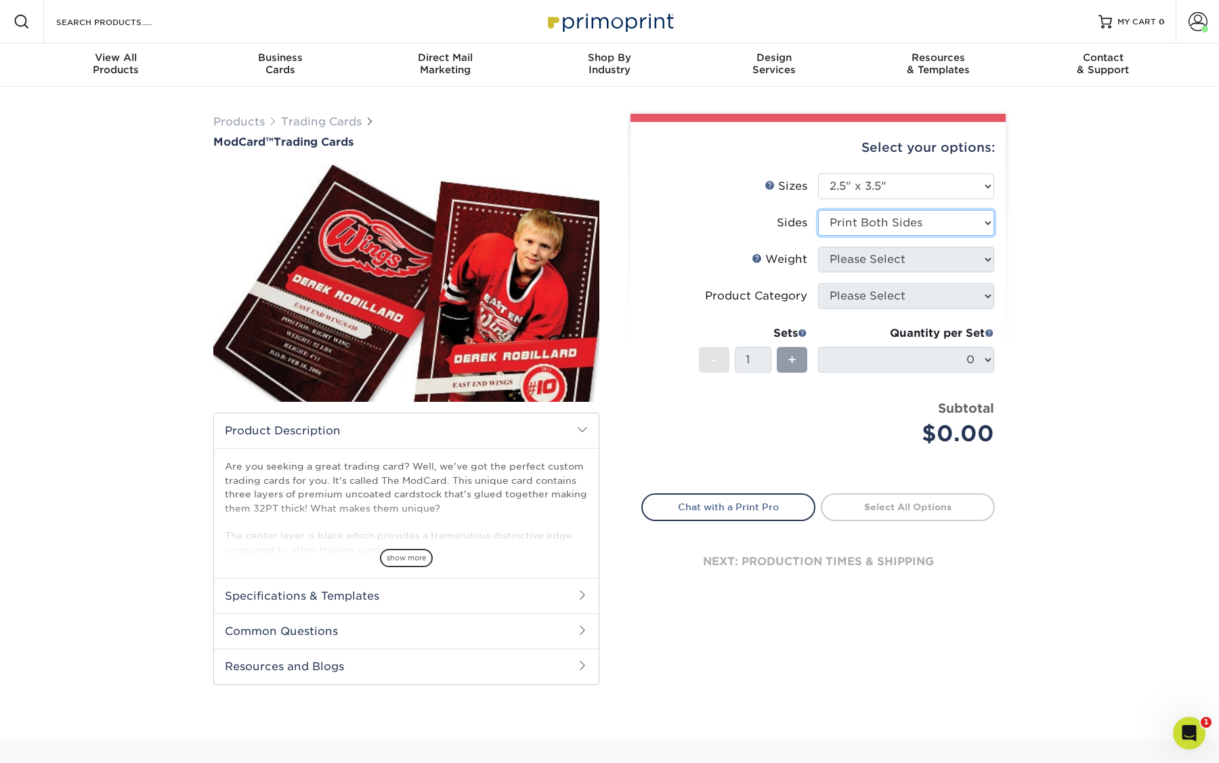
click at [818, 210] on select "Please Select Print Both Sides Print Front Only" at bounding box center [906, 223] width 176 height 26
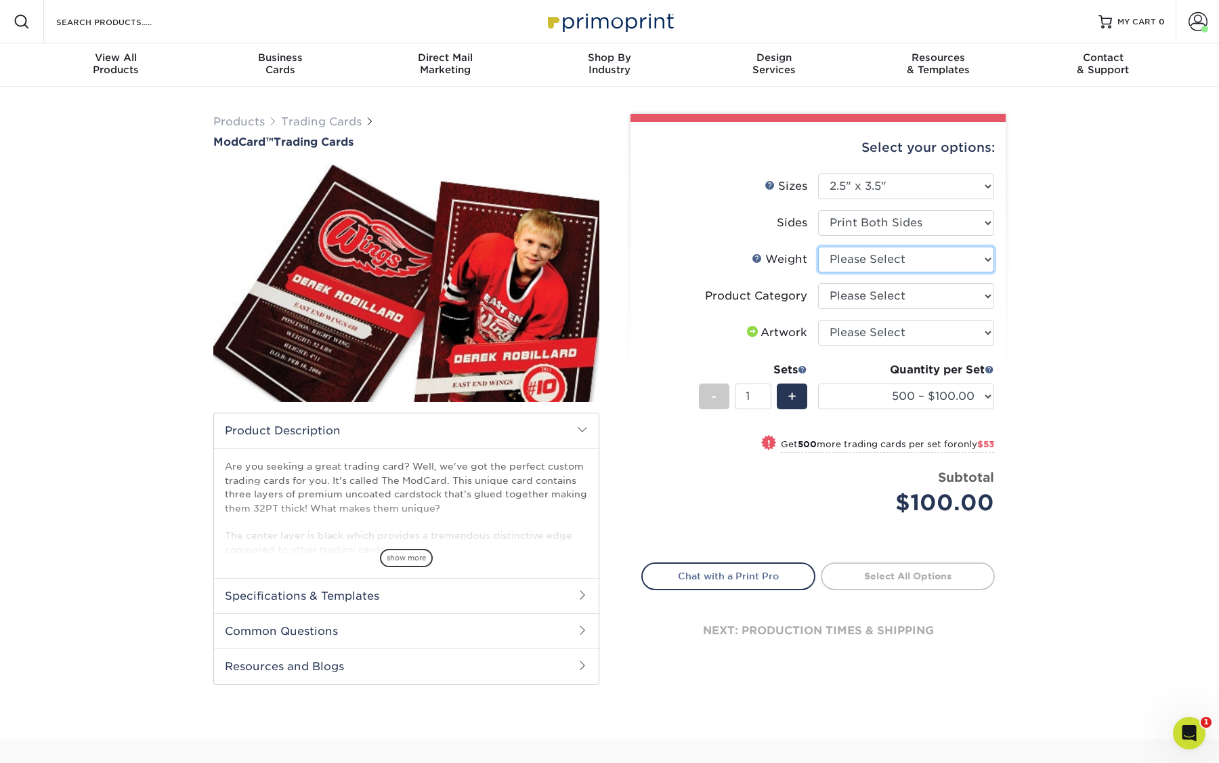
click at [857, 259] on select "Please Select 32PTUCBLK" at bounding box center [906, 260] width 176 height 26
select select "32PTUCBLK"
click at [818, 247] on select "Please Select 32PTUCBLK" at bounding box center [906, 260] width 176 height 26
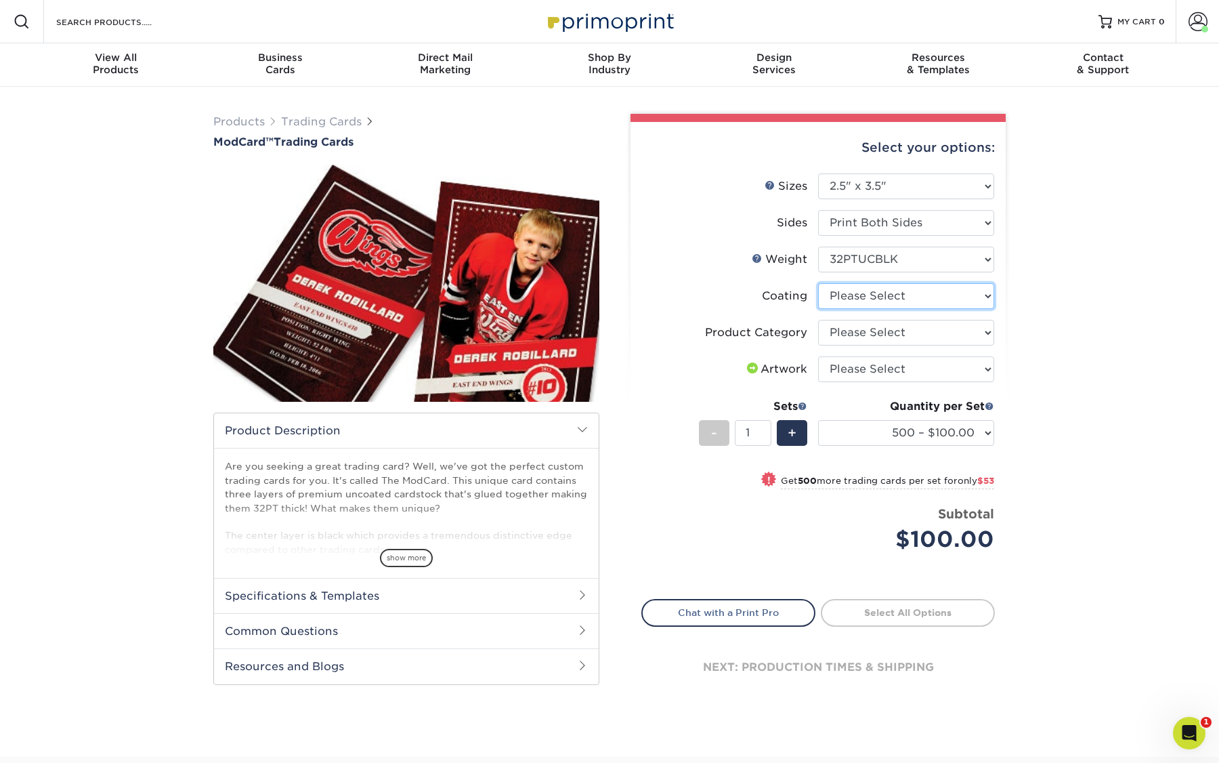
click at [848, 296] on select at bounding box center [906, 296] width 176 height 26
select select "3e7618de-abca-4bda-9f97-8b9129e913d8"
click at [818, 283] on select at bounding box center [906, 296] width 176 height 26
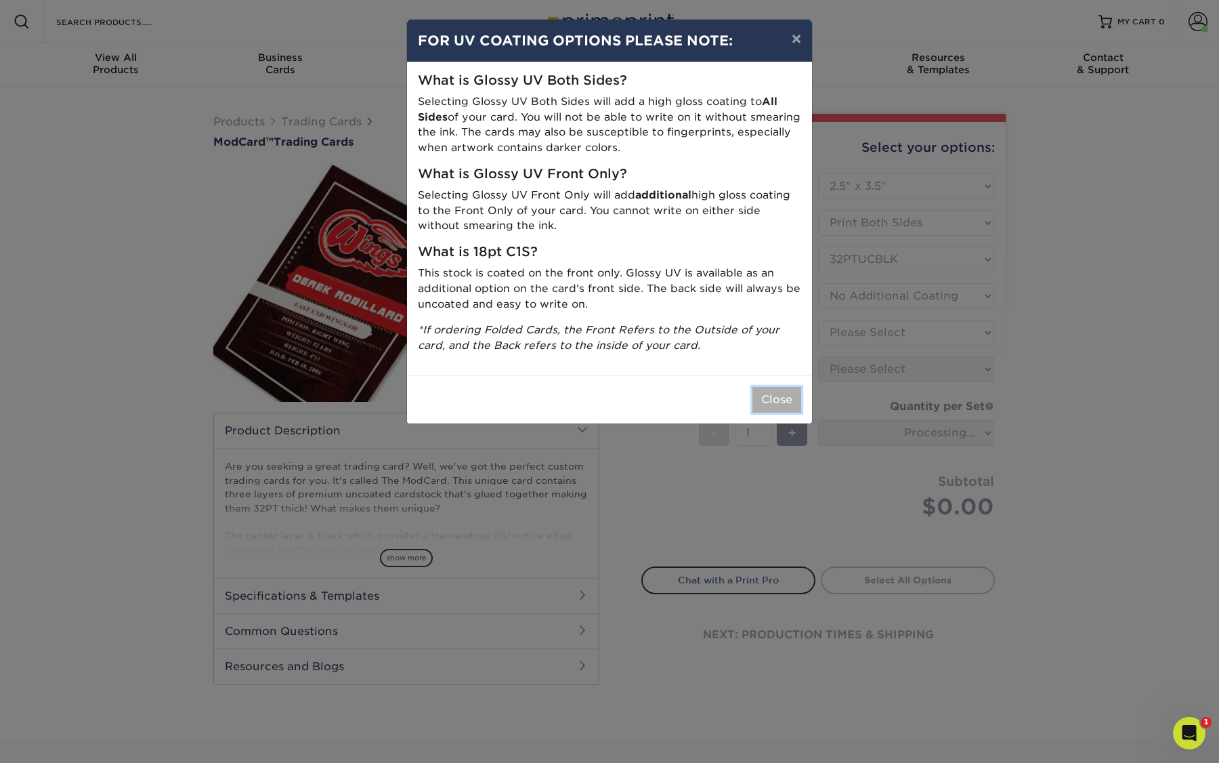
click at [780, 394] on button "Close" at bounding box center [777, 400] width 49 height 26
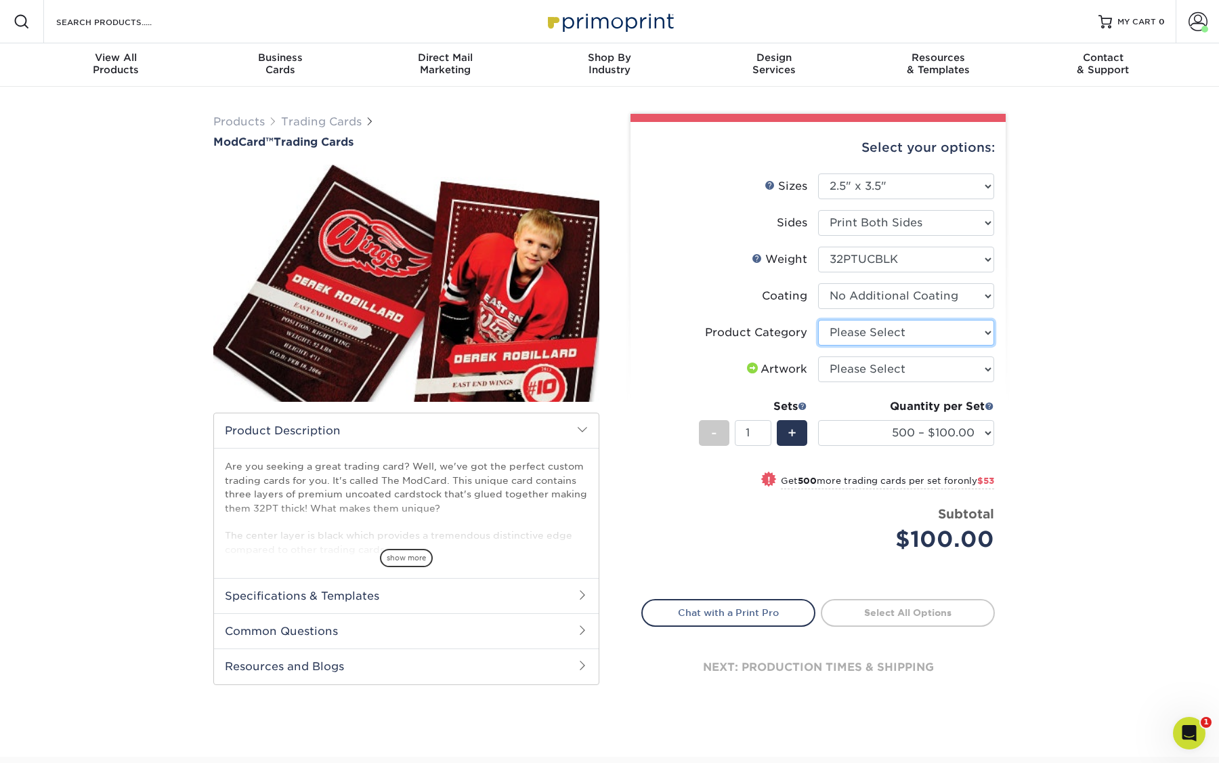
click at [852, 333] on select "Please Select Trading Cards" at bounding box center [906, 333] width 176 height 26
select select "c2f9bce9-36c2-409d-b101-c29d9d031e18"
click at [818, 320] on select "Please Select Trading Cards" at bounding box center [906, 333] width 176 height 26
click at [842, 371] on select "Please Select I will upload files I need a design - $100" at bounding box center [906, 369] width 176 height 26
select select "upload"
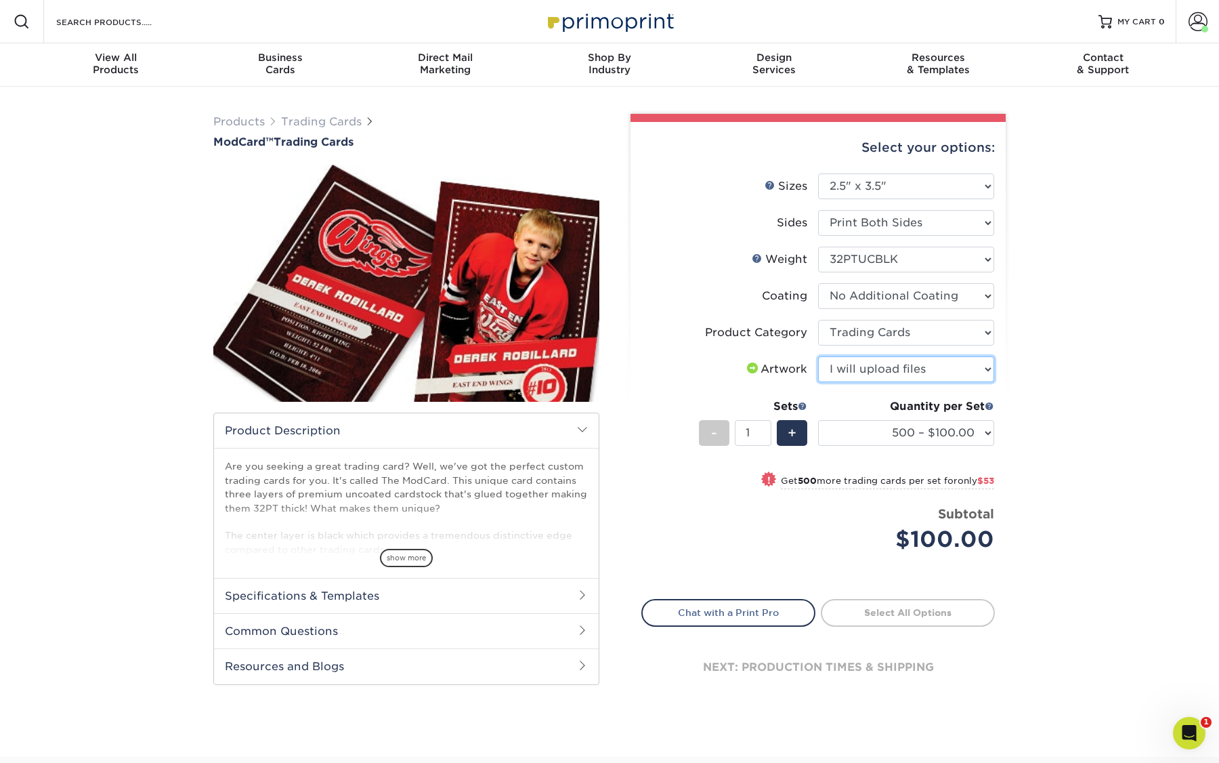
click at [818, 356] on select "Please Select I will upload files I need a design - $100" at bounding box center [906, 369] width 176 height 26
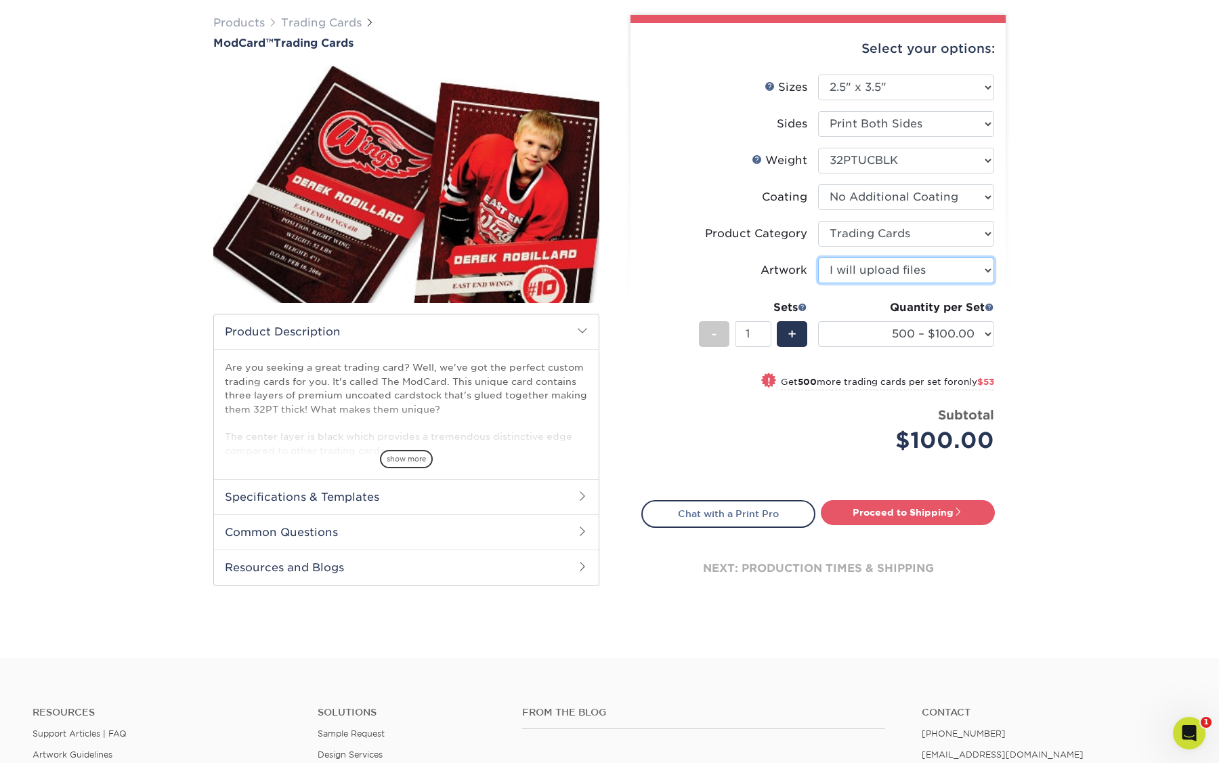
scroll to position [111, 0]
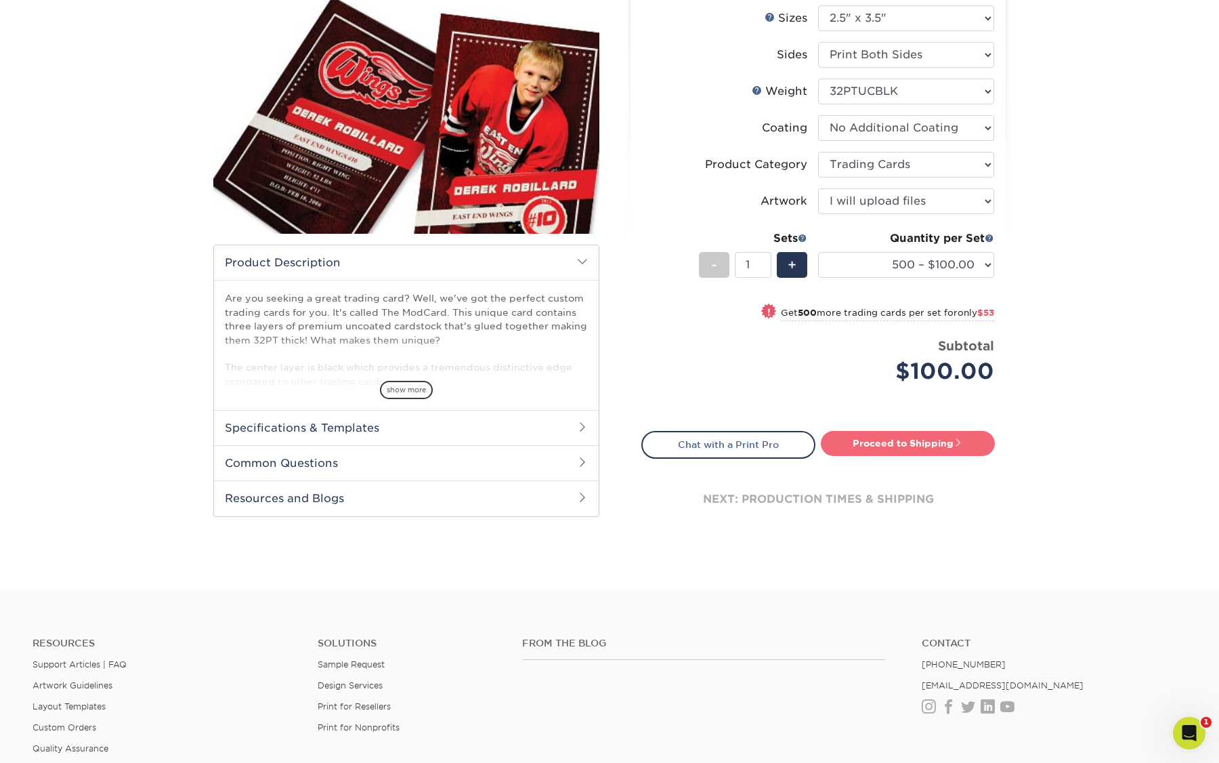
click at [923, 444] on link "Proceed to Shipping" at bounding box center [908, 443] width 174 height 24
type input "Set 1"
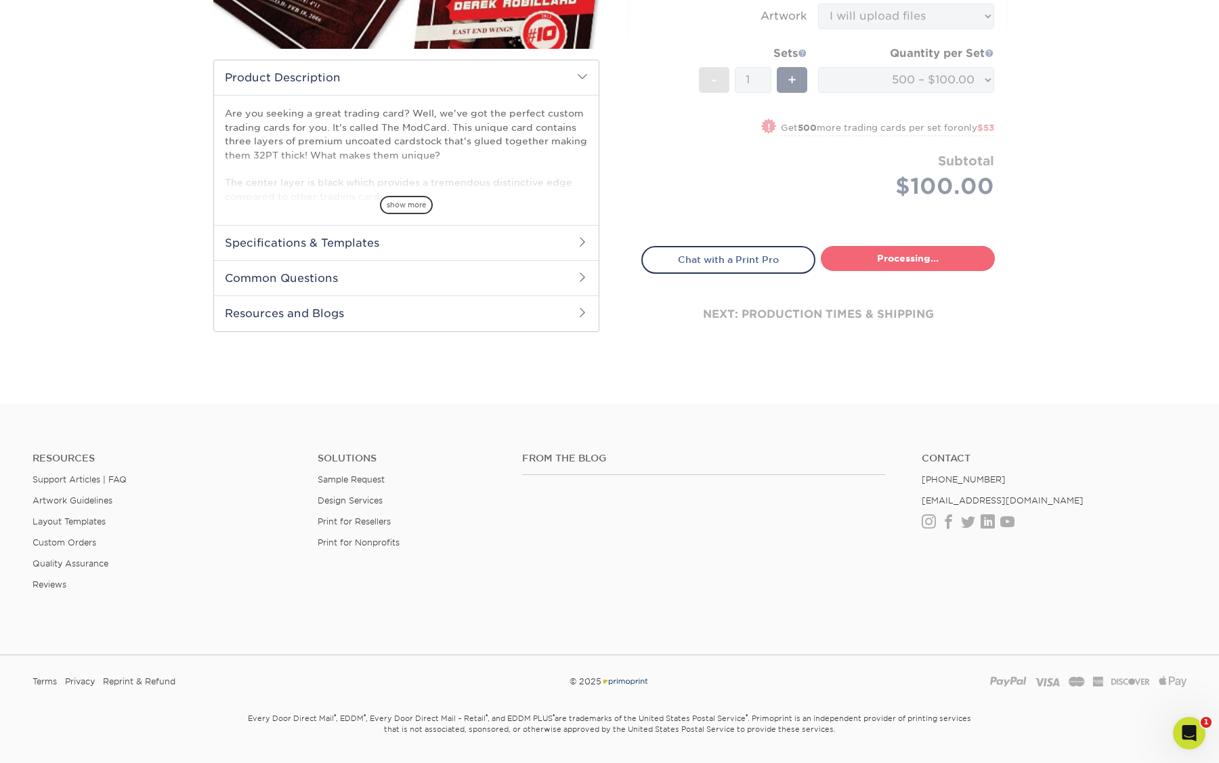
select select "1cb2575a-0653-4a32-8e14-9db875e4cbae"
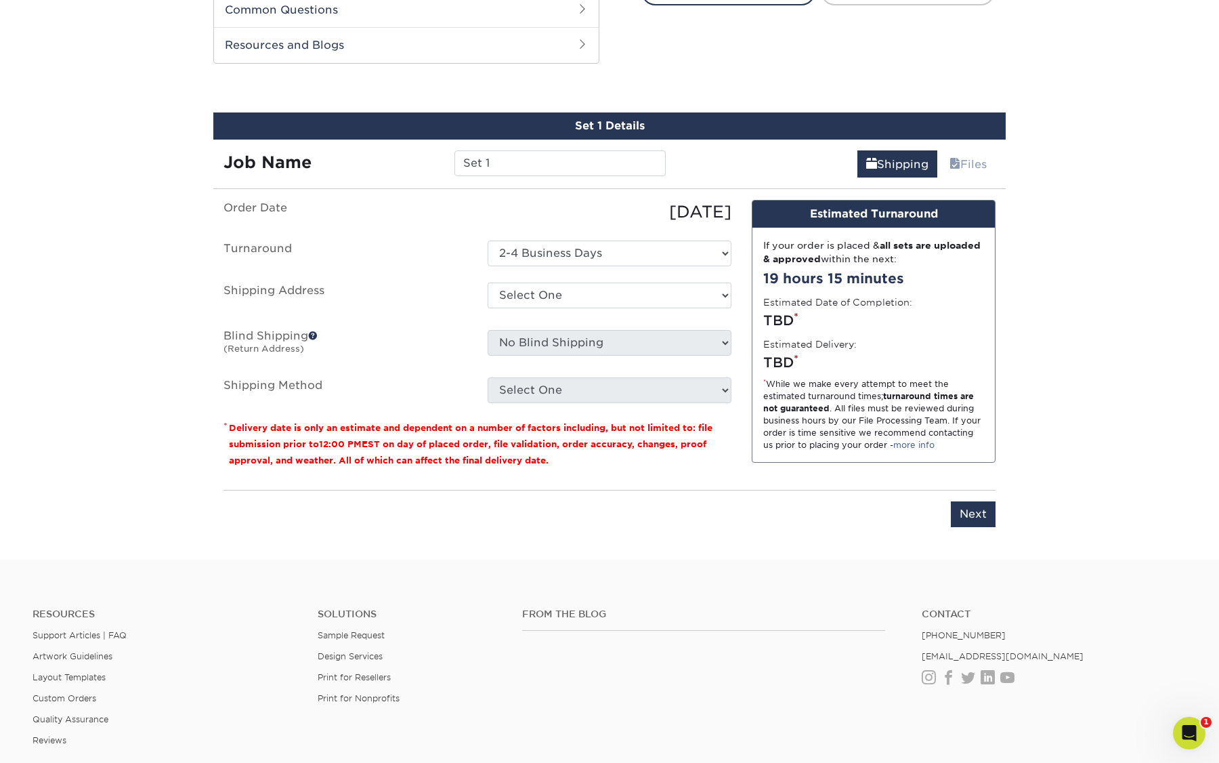
scroll to position [635, 0]
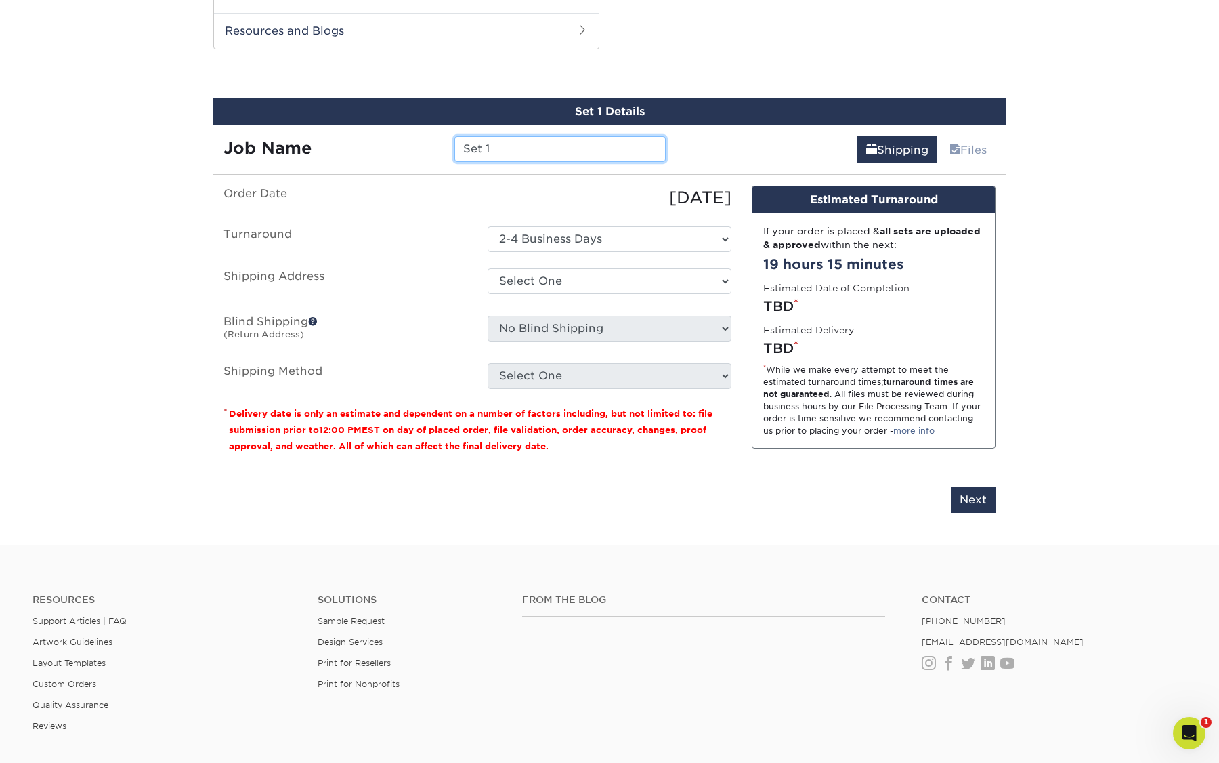
click at [501, 147] on input "Set 1" at bounding box center [560, 149] width 211 height 26
type input "Q"
type input "WLT_NYCC_Trading Card"
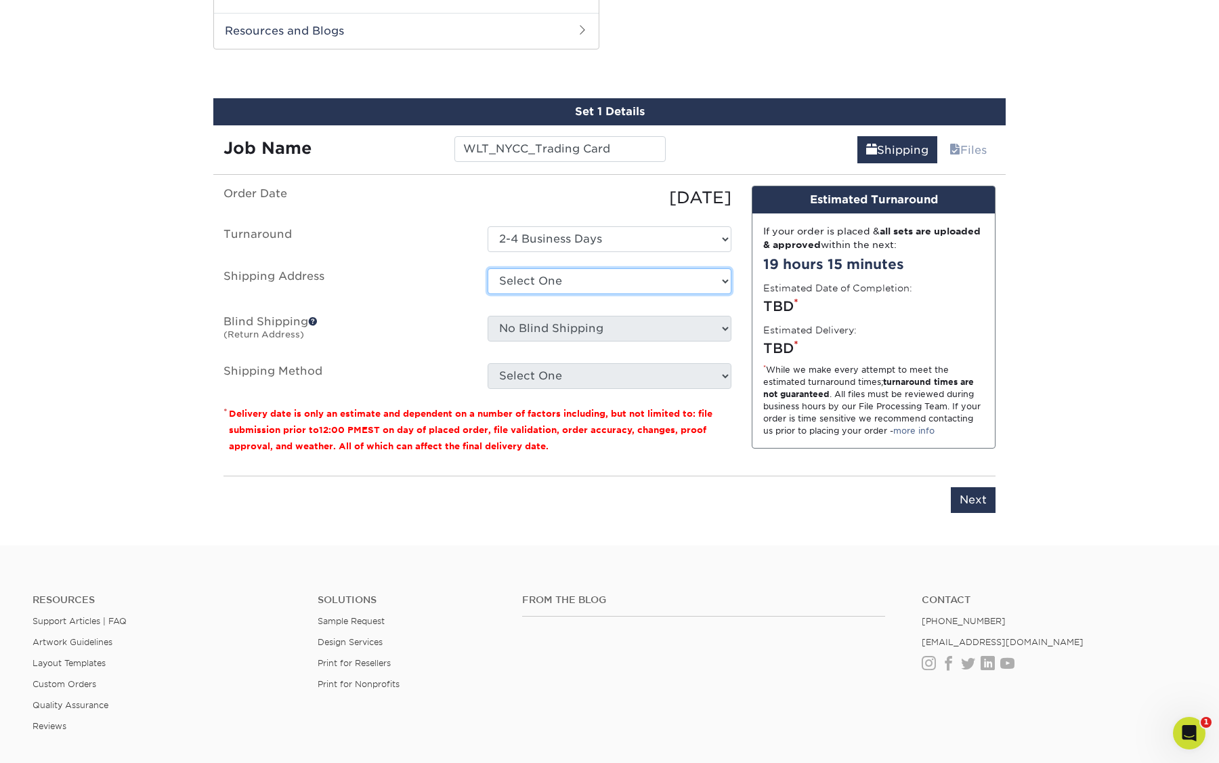
click at [543, 278] on select "Select One BZ Home - 3 BZ HOUSE BZ's bz's place Gail's + Add New Address" at bounding box center [610, 281] width 244 height 26
select select "286141"
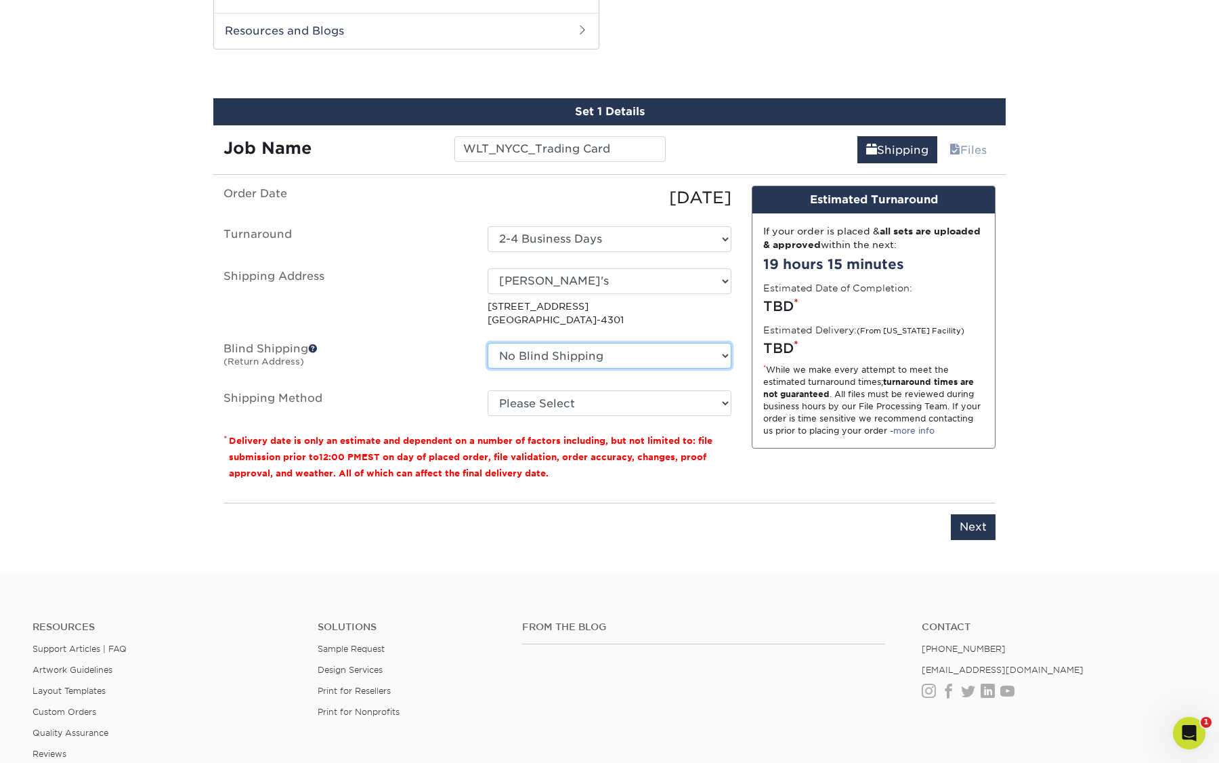
click at [530, 352] on select "No Blind Shipping BZ Home - 3 BZ HOUSE BZ's bz's place Gail's + Add New Address" at bounding box center [610, 356] width 244 height 26
click at [488, 343] on select "No Blind Shipping BZ Home - 3 BZ HOUSE BZ's bz's place Gail's + Add New Address" at bounding box center [610, 356] width 244 height 26
click at [512, 402] on select "Please Select Ground Shipping (+$20.96) 3 Day Shipping Service (+$27.15) 2 Day …" at bounding box center [610, 403] width 244 height 26
select select "03"
click at [488, 390] on select "Please Select Ground Shipping (+$20.96) 3 Day Shipping Service (+$27.15) 2 Day …" at bounding box center [610, 403] width 244 height 26
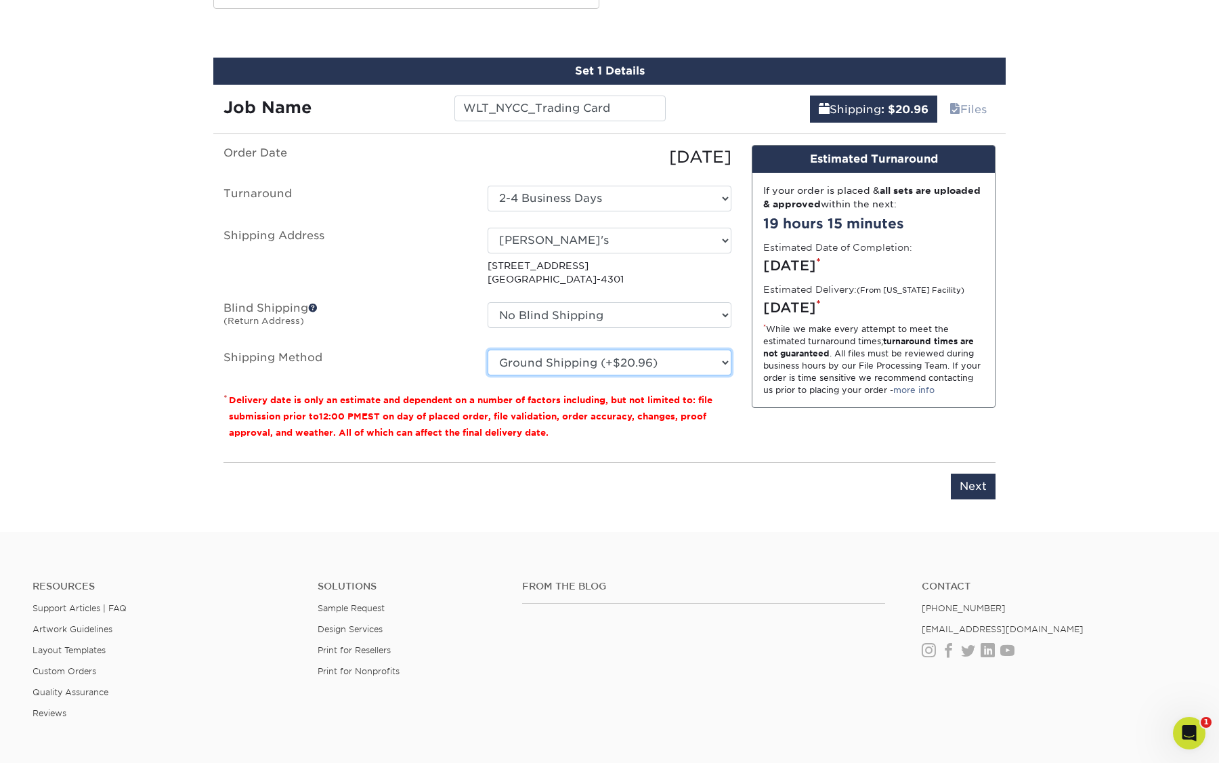
scroll to position [678, 0]
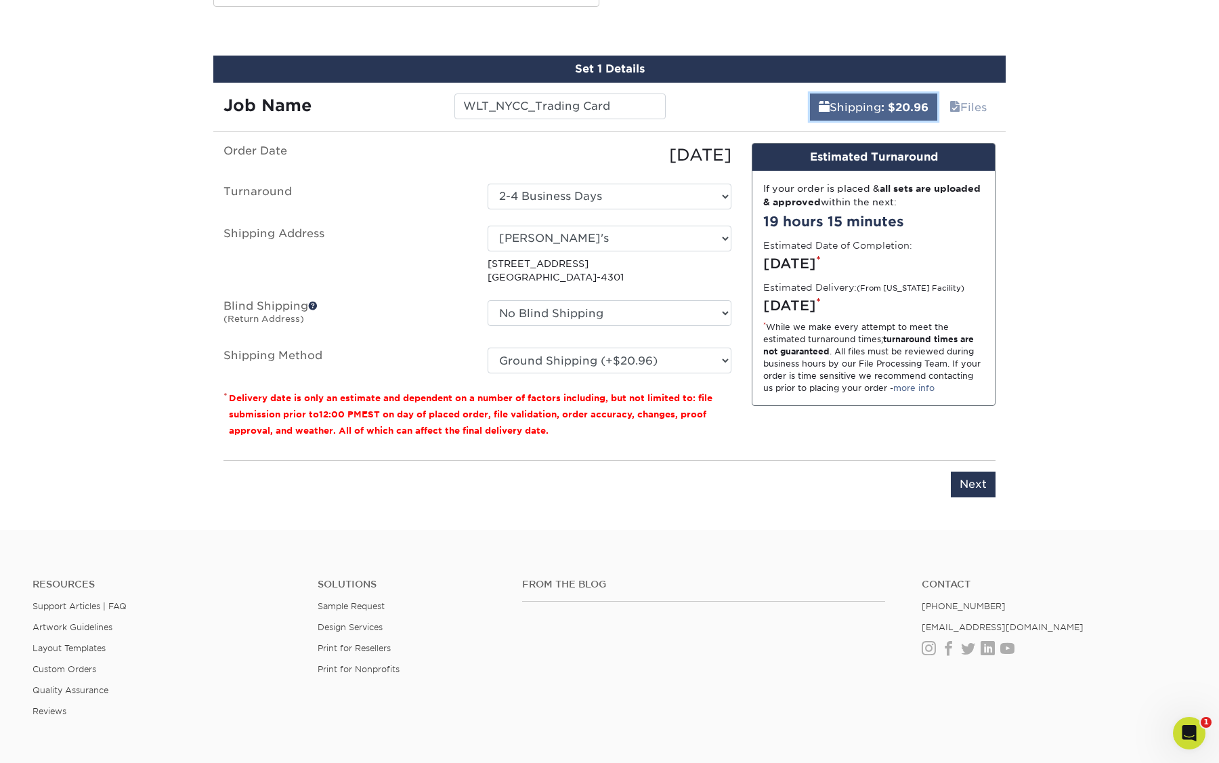
click at [884, 104] on b ": $20.96" at bounding box center [904, 107] width 47 height 13
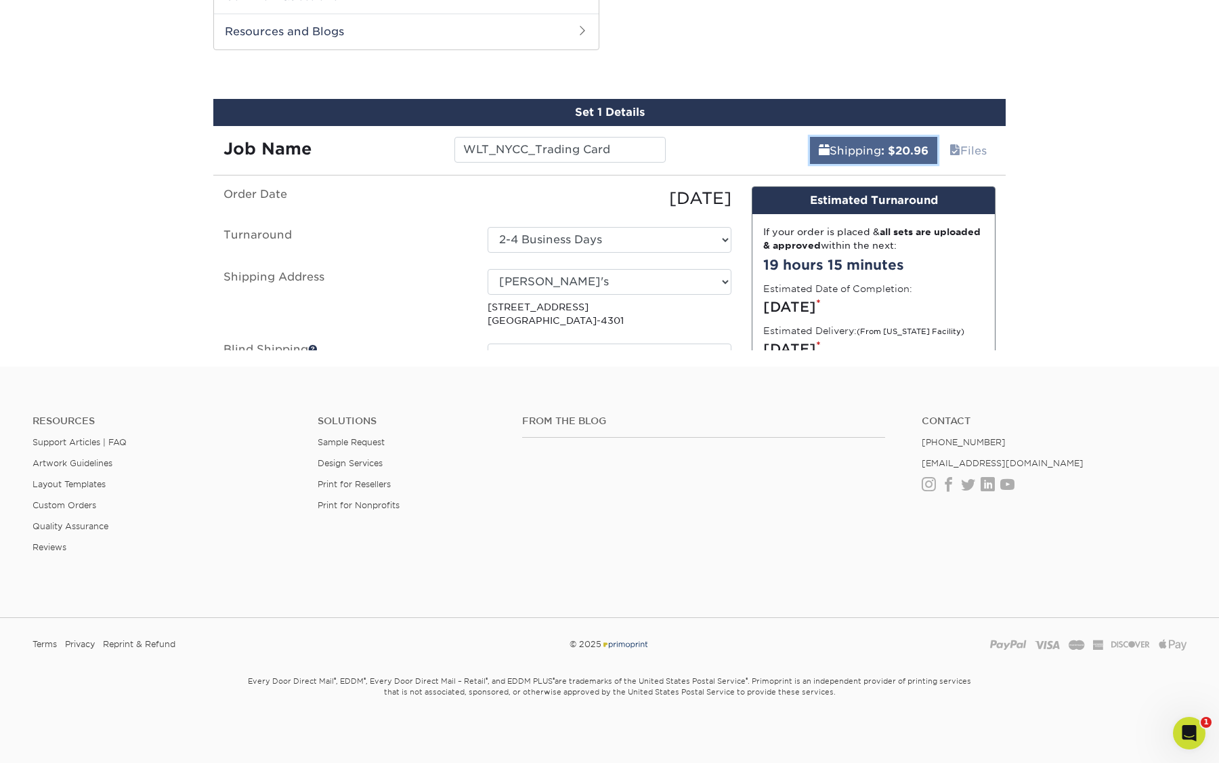
scroll to position [459, 0]
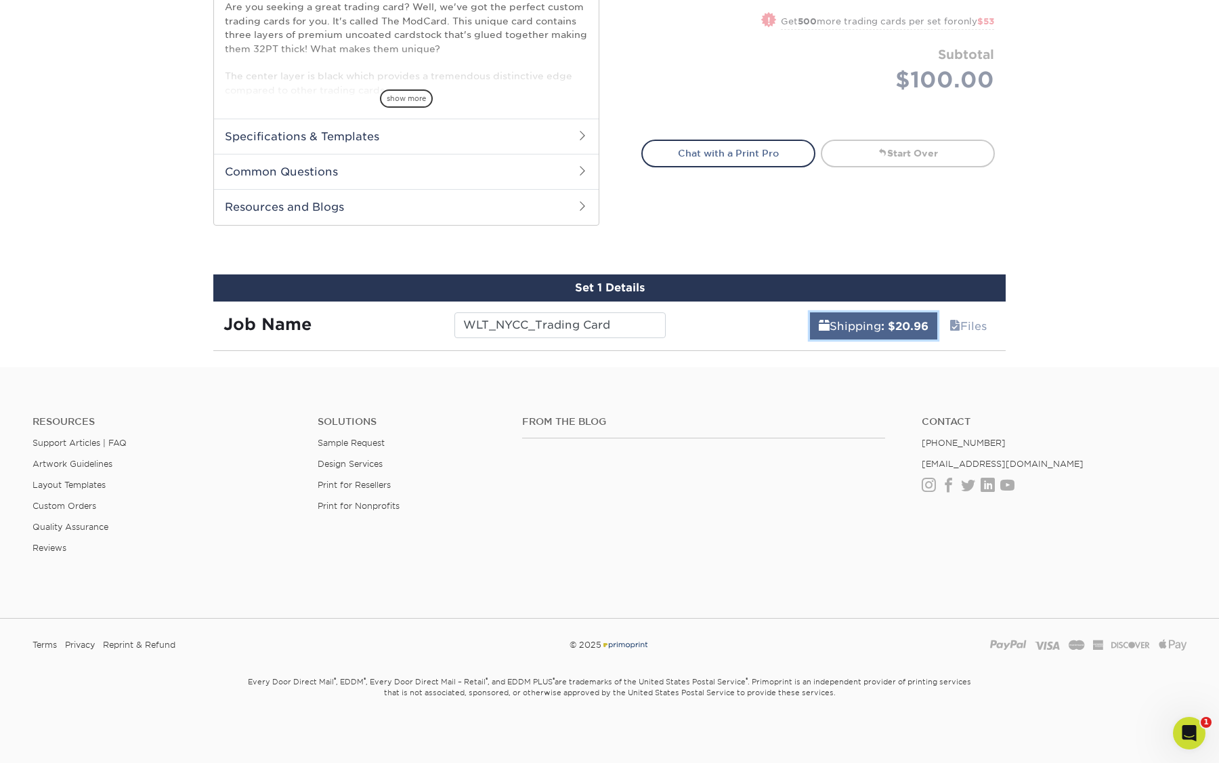
click at [855, 320] on link "Shipping : $20.96" at bounding box center [873, 325] width 127 height 27
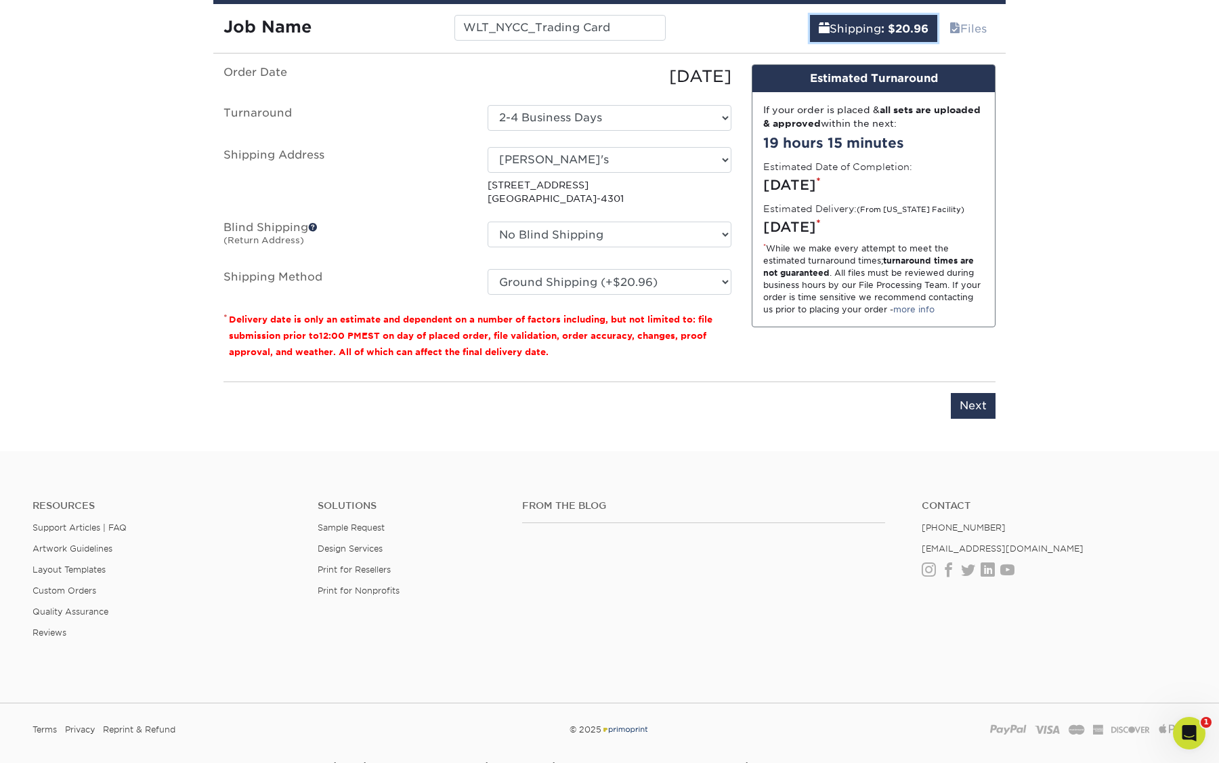
scroll to position [758, 0]
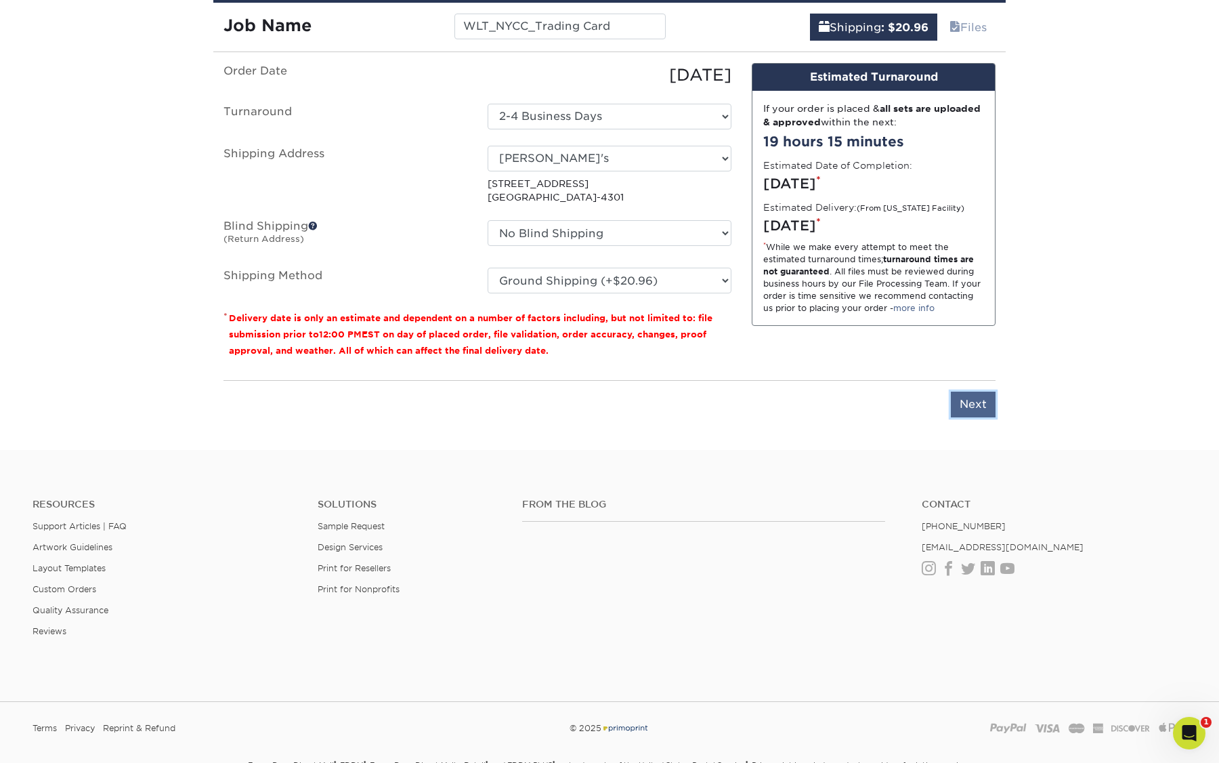
click at [981, 411] on input "Next" at bounding box center [973, 405] width 45 height 26
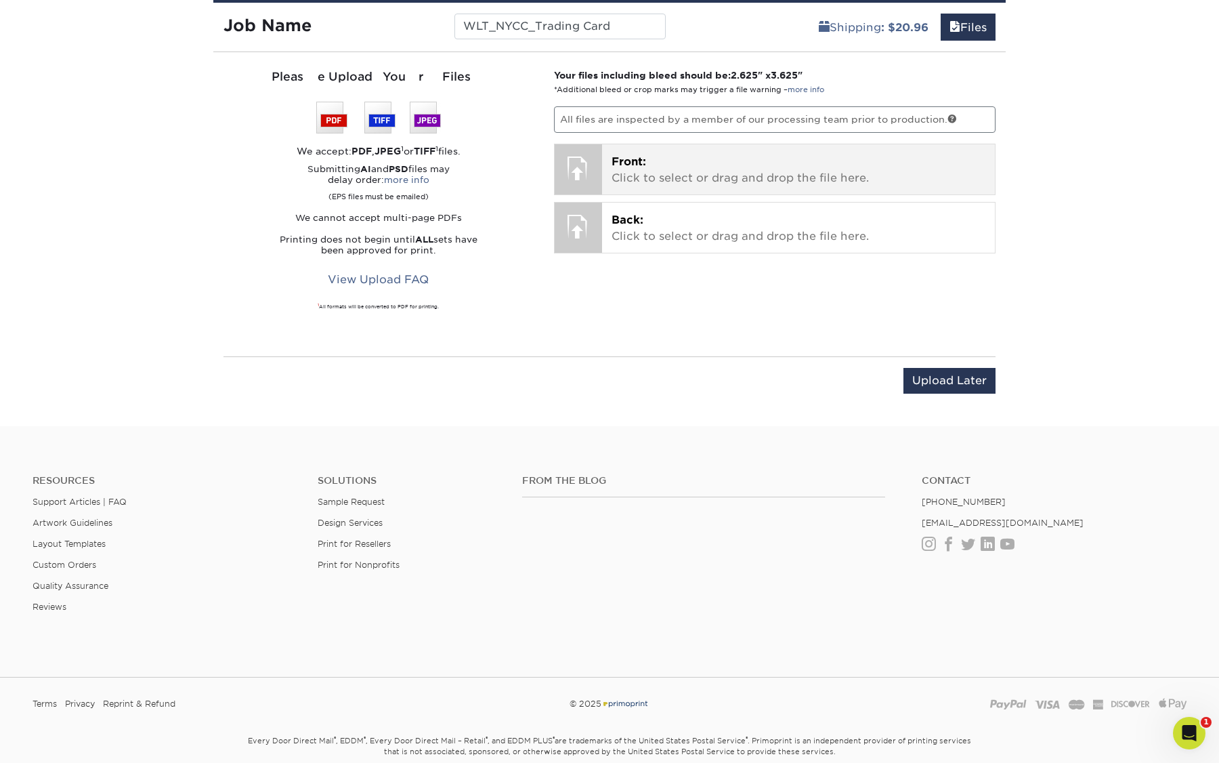
click at [682, 163] on p "Front: Click to select or drag and drop the file here." at bounding box center [799, 170] width 375 height 33
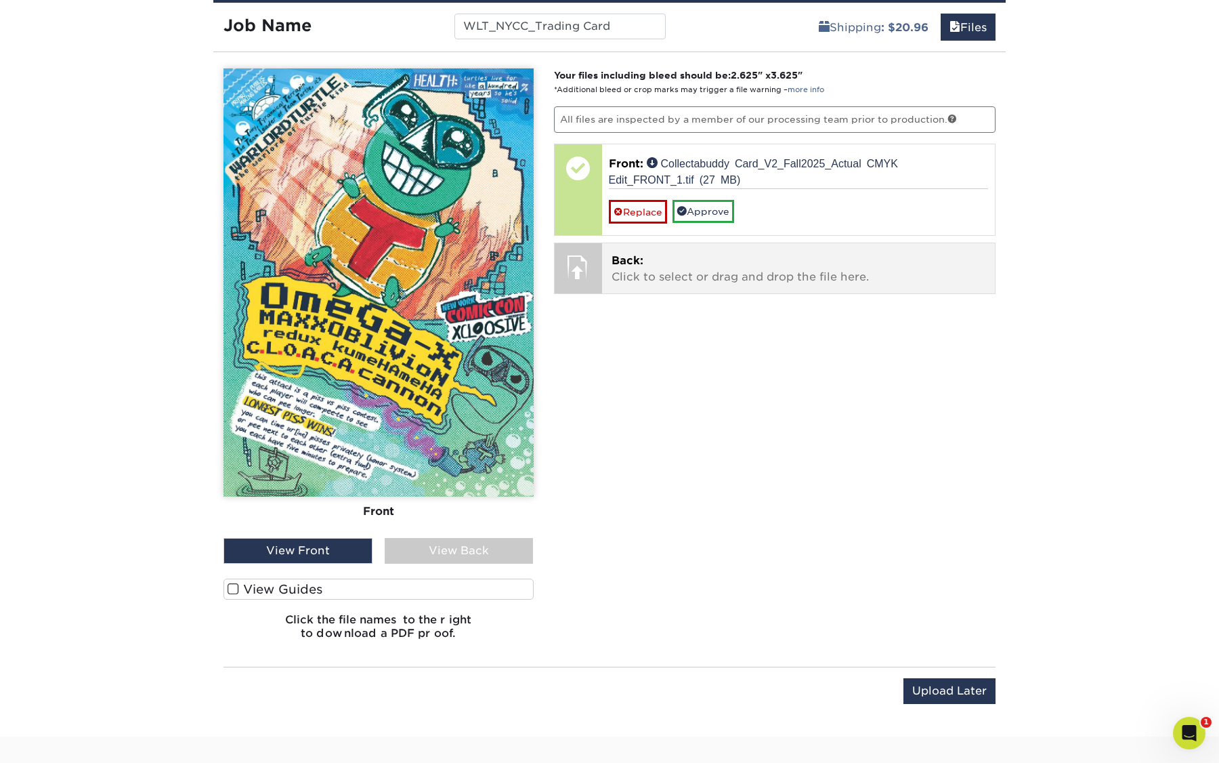
click at [593, 268] on div at bounding box center [578, 266] width 47 height 47
click at [673, 278] on p "Back: Click to select or drag and drop the file here." at bounding box center [799, 269] width 375 height 33
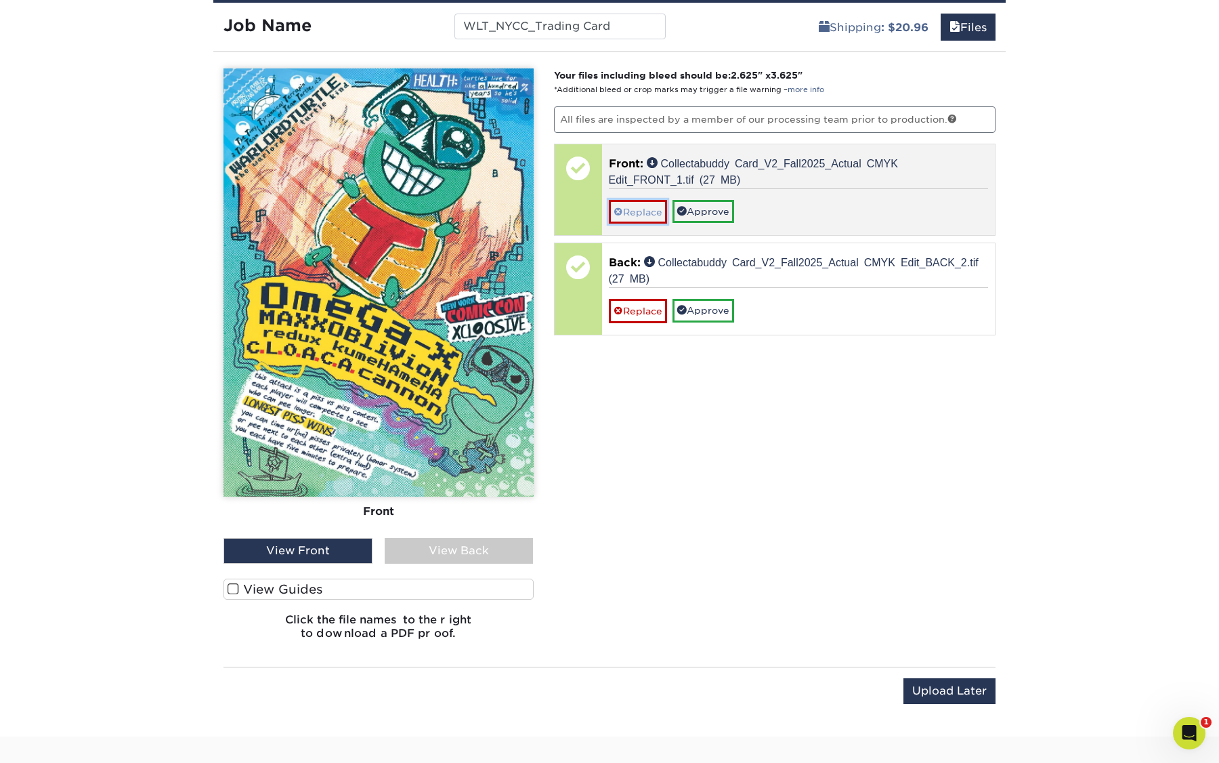
click at [648, 212] on link "Replace" at bounding box center [638, 212] width 58 height 24
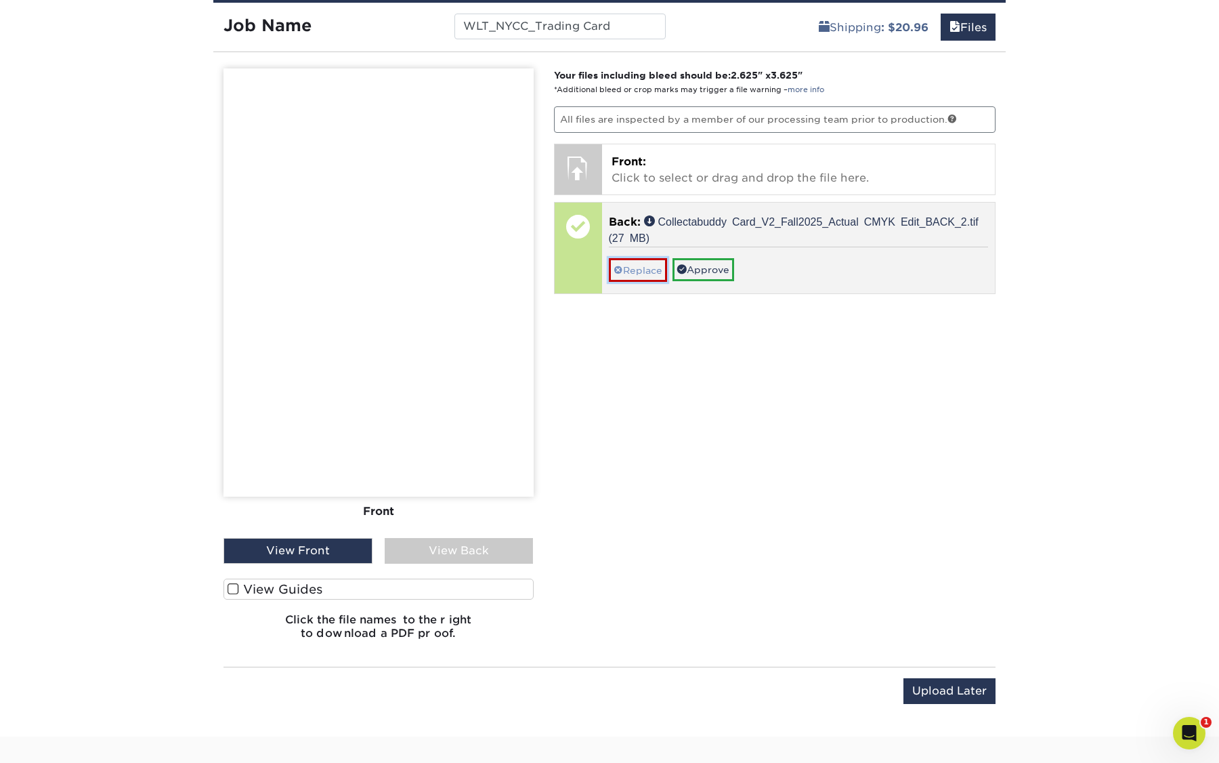
click at [641, 271] on link "Replace" at bounding box center [638, 270] width 58 height 24
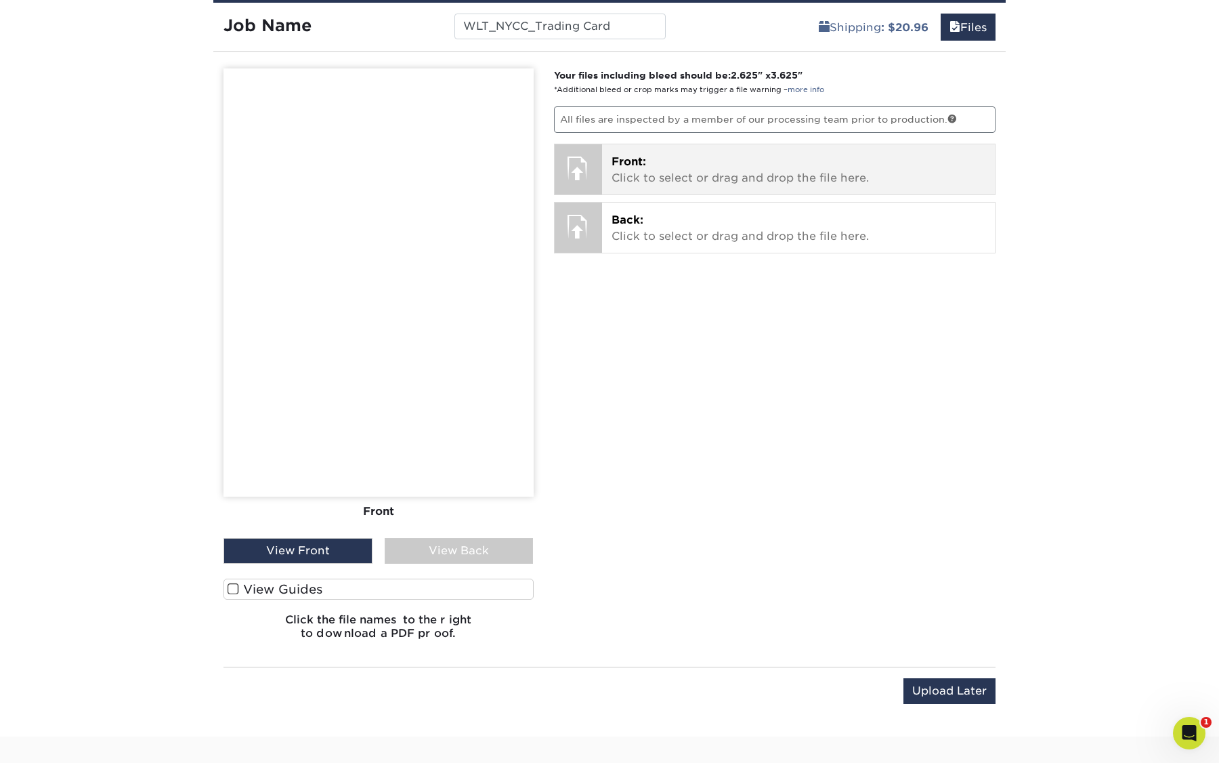
click at [662, 168] on p "Front: Click to select or drag and drop the file here." at bounding box center [799, 170] width 375 height 33
click at [656, 178] on p "Front: Click to select or drag and drop the file here." at bounding box center [799, 170] width 375 height 33
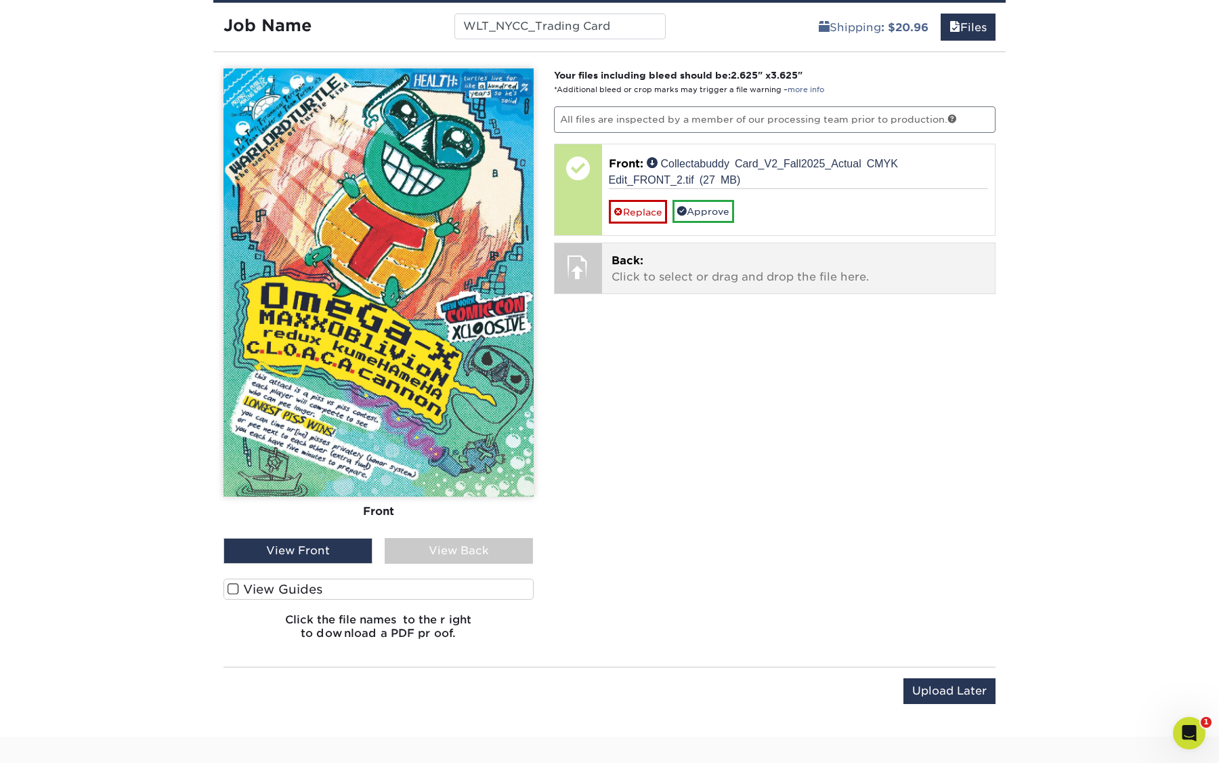
click at [667, 283] on p "Back: Click to select or drag and drop the file here." at bounding box center [799, 269] width 375 height 33
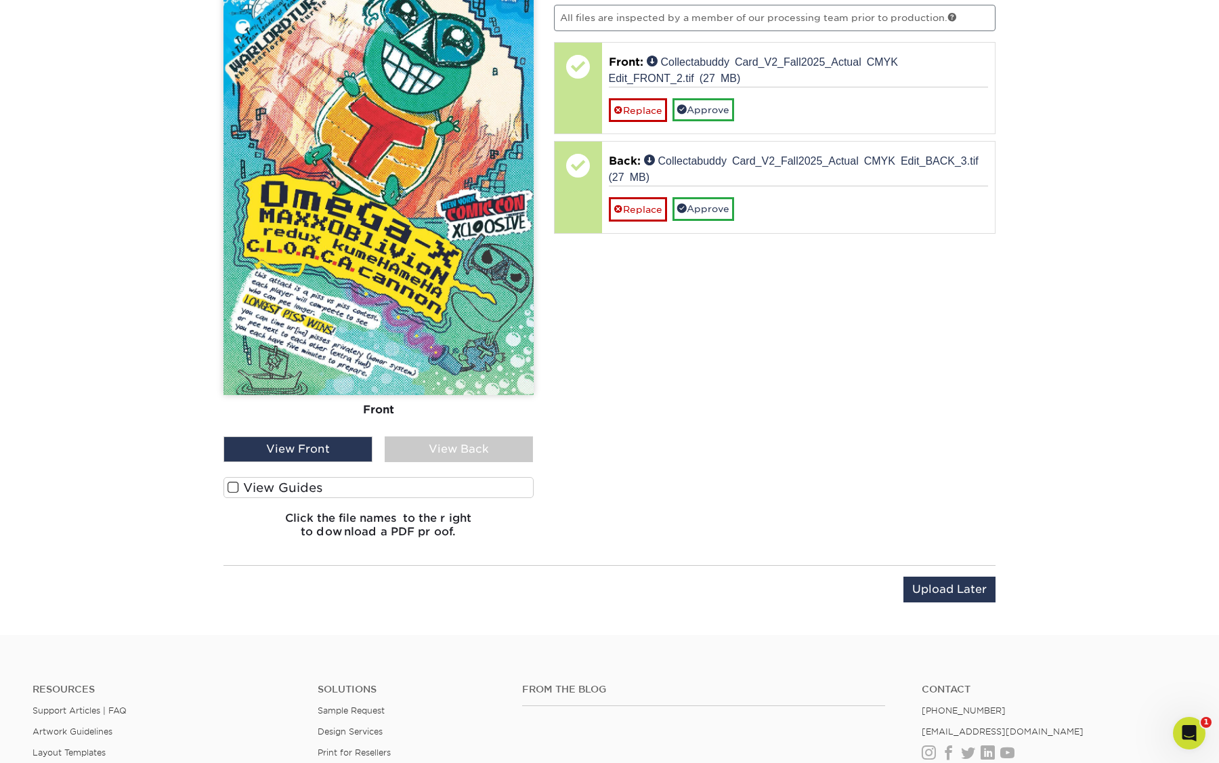
scroll to position [877, 0]
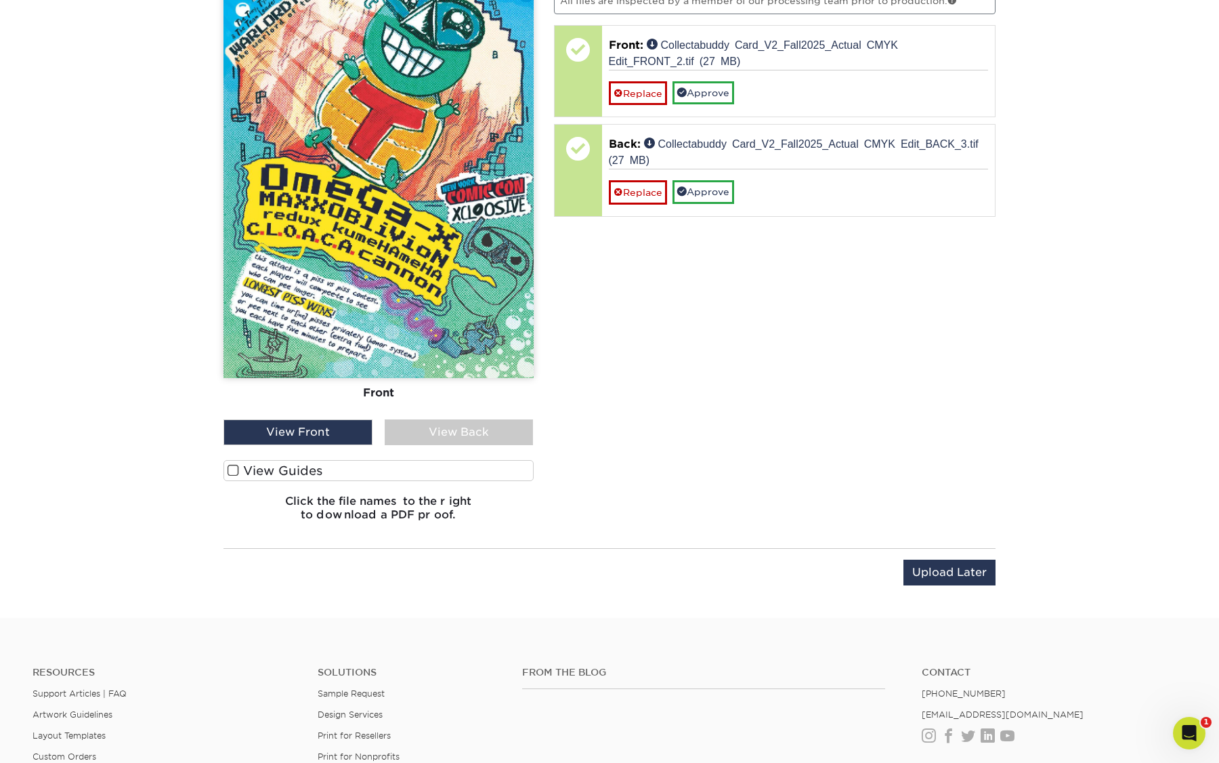
click at [430, 430] on div "View Back" at bounding box center [459, 432] width 149 height 26
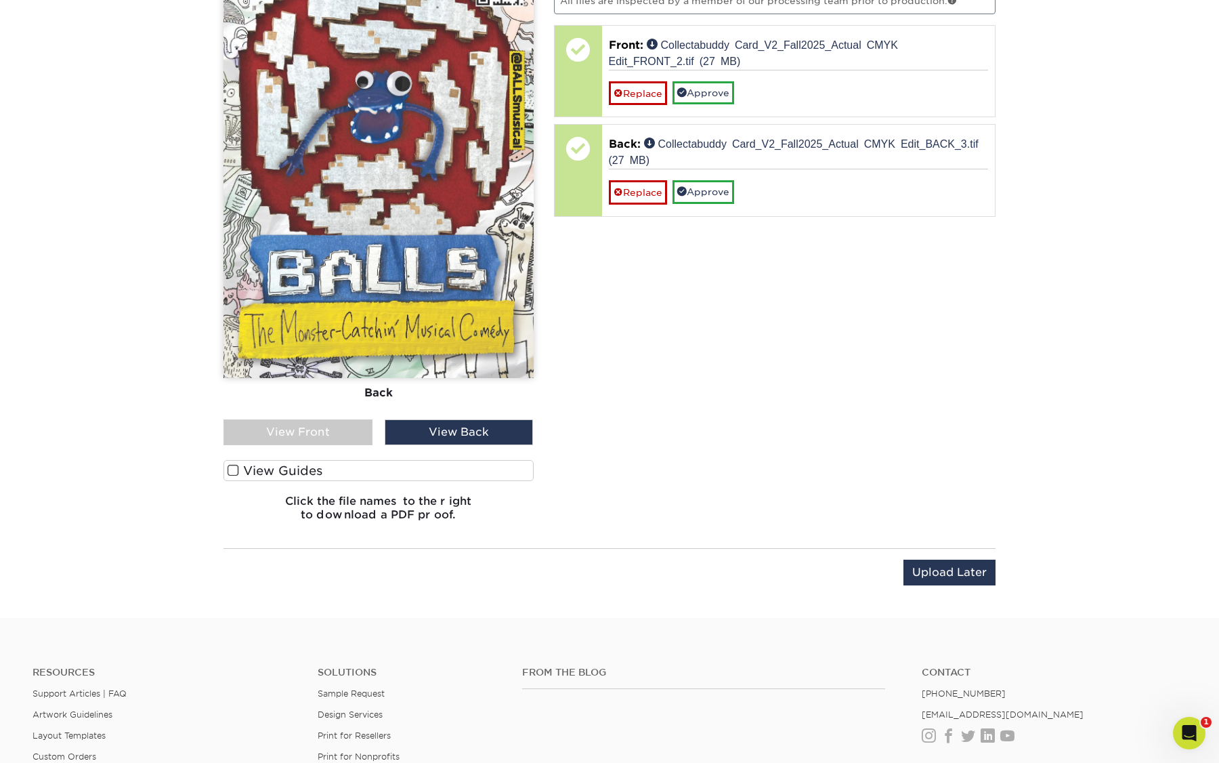
click at [287, 471] on label "View Guides" at bounding box center [379, 470] width 310 height 21
click at [0, 0] on input "View Guides" at bounding box center [0, 0] width 0 height 0
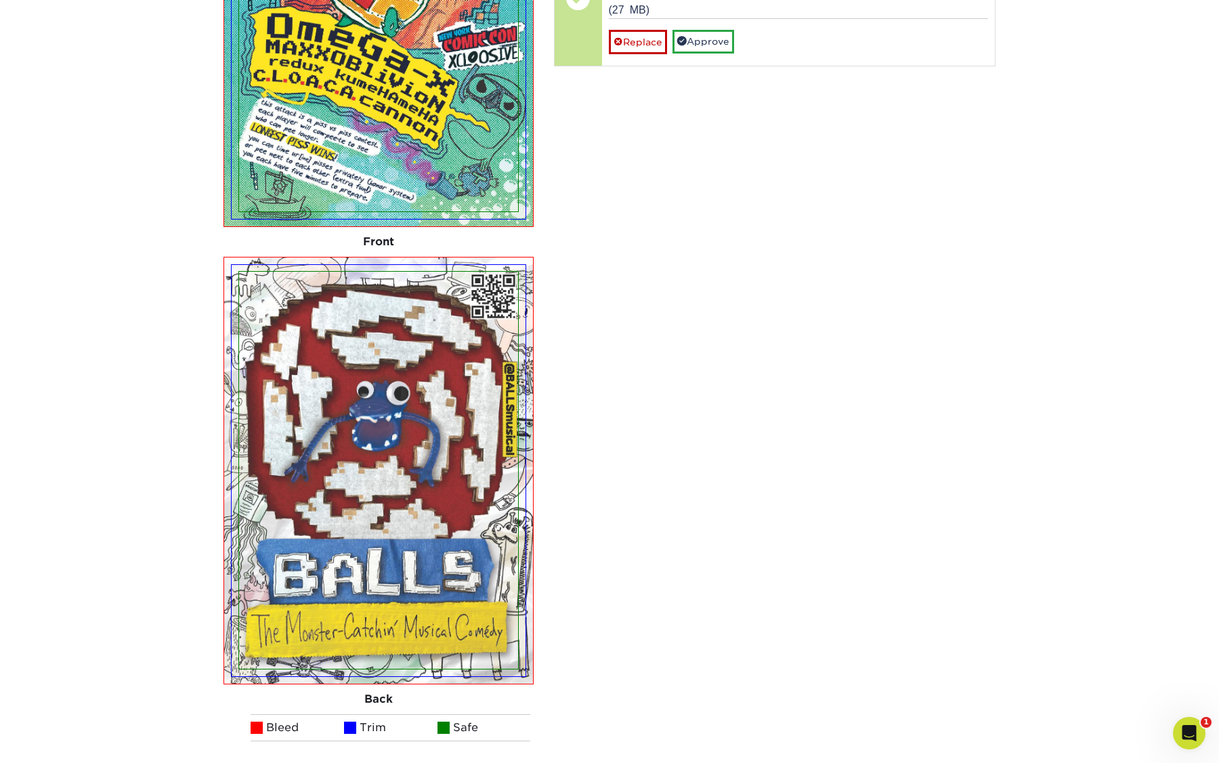
scroll to position [1245, 0]
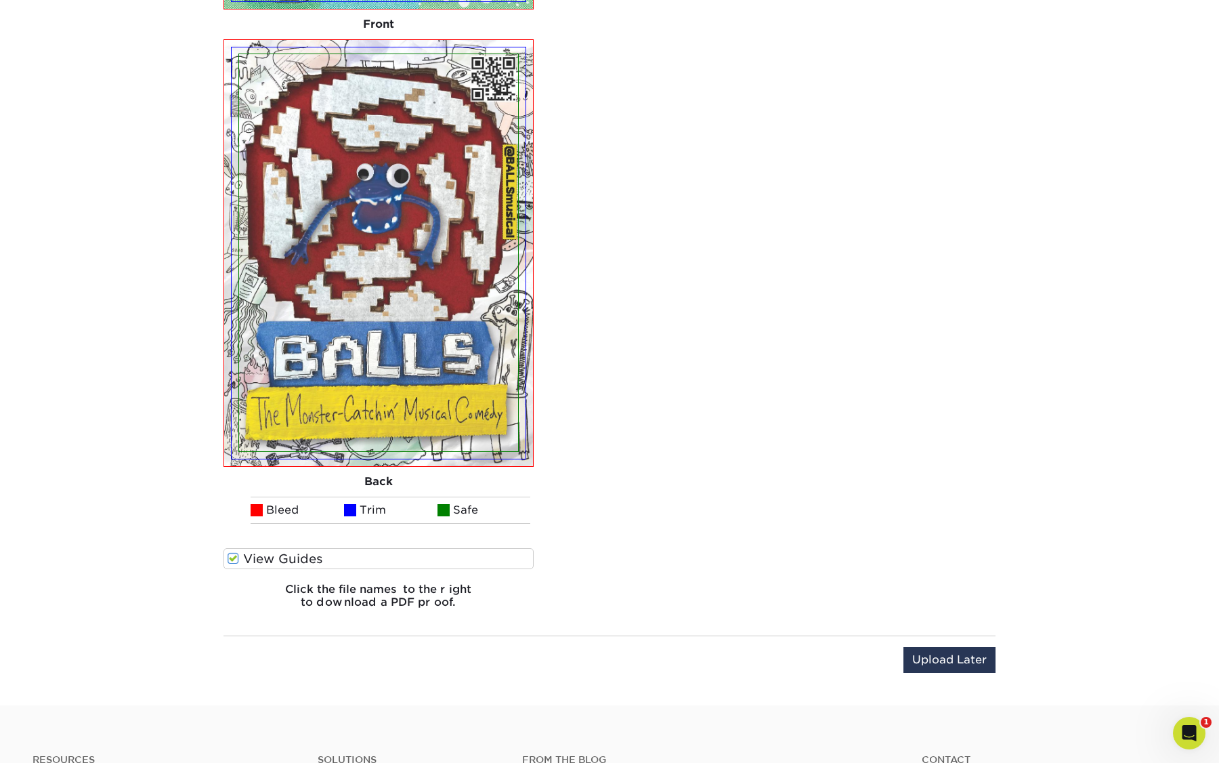
click at [264, 558] on label "View Guides" at bounding box center [379, 558] width 310 height 21
click at [0, 0] on input "View Guides" at bounding box center [0, 0] width 0 height 0
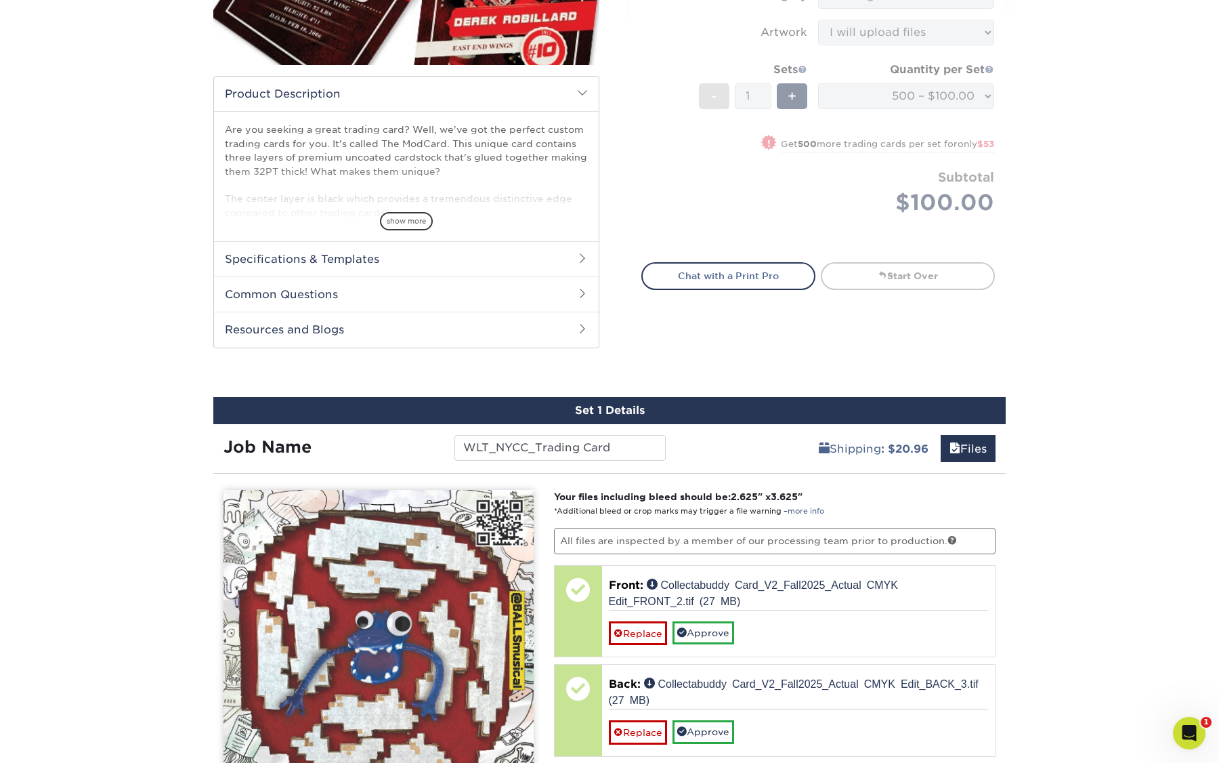
scroll to position [339, 0]
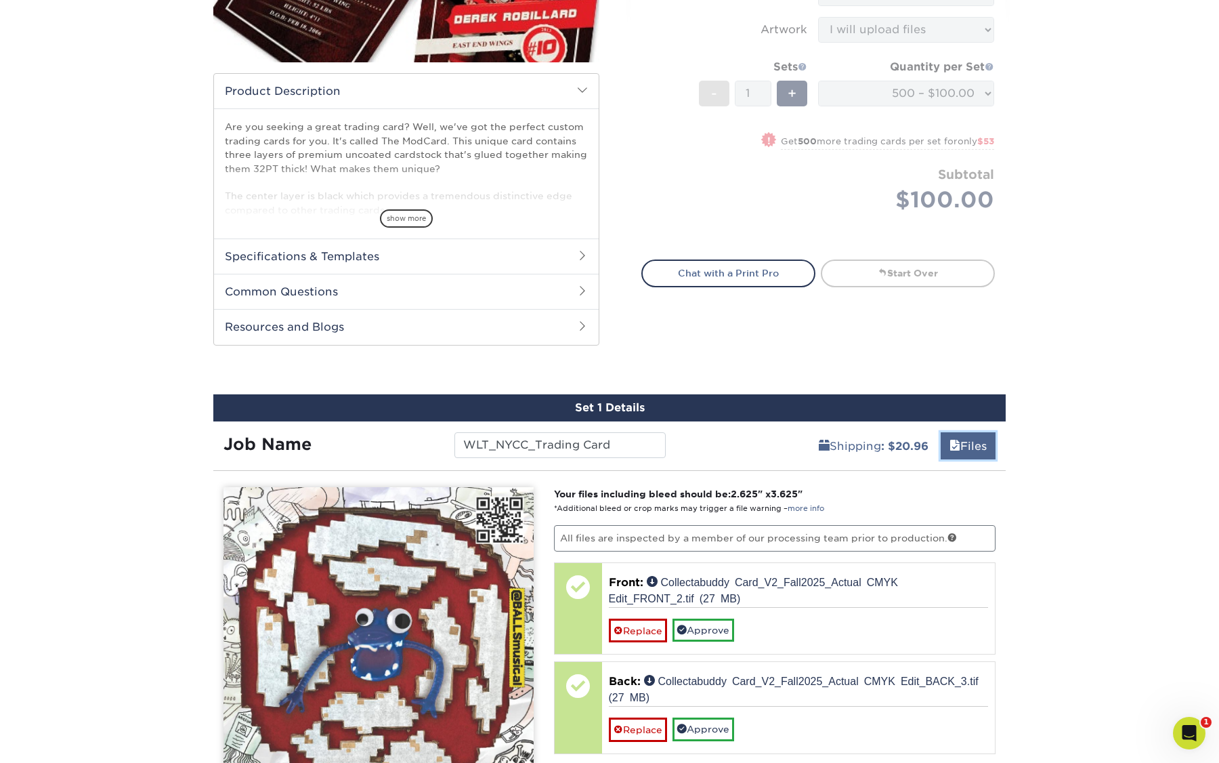
click at [968, 445] on link "Files" at bounding box center [968, 445] width 55 height 27
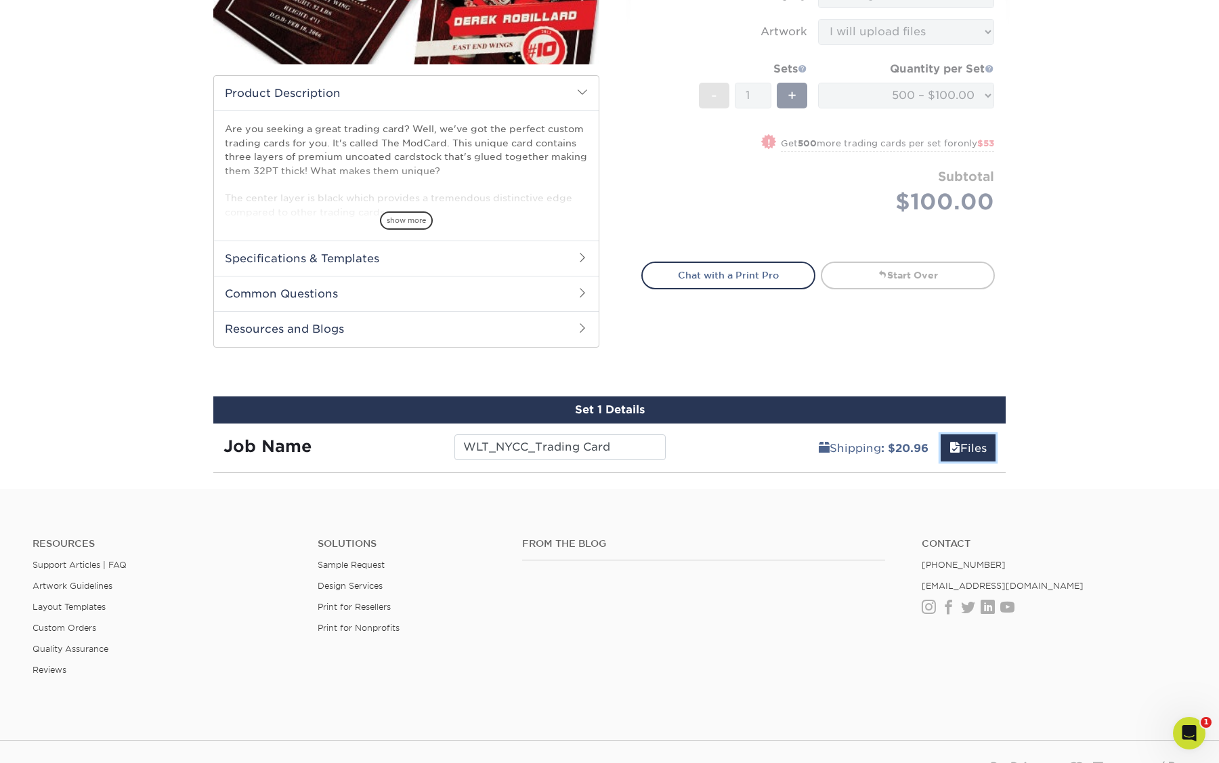
scroll to position [345, 0]
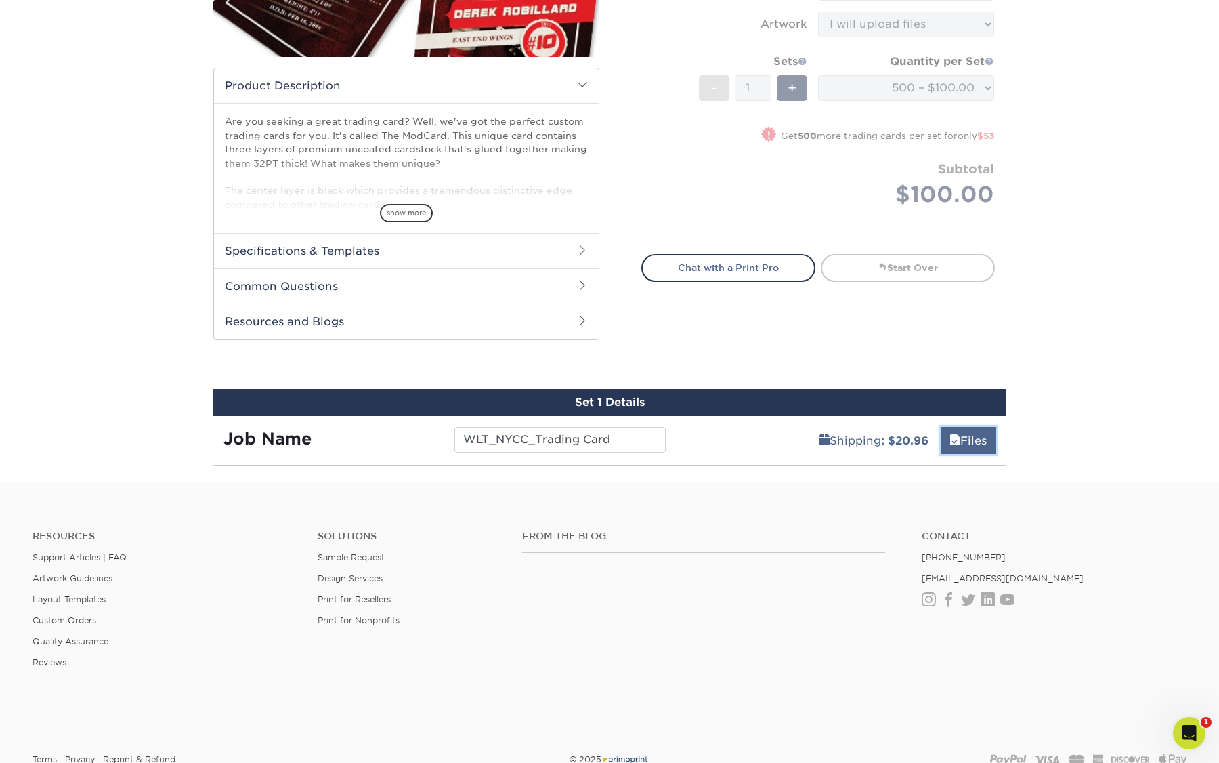
click at [978, 448] on link "Files" at bounding box center [968, 440] width 55 height 27
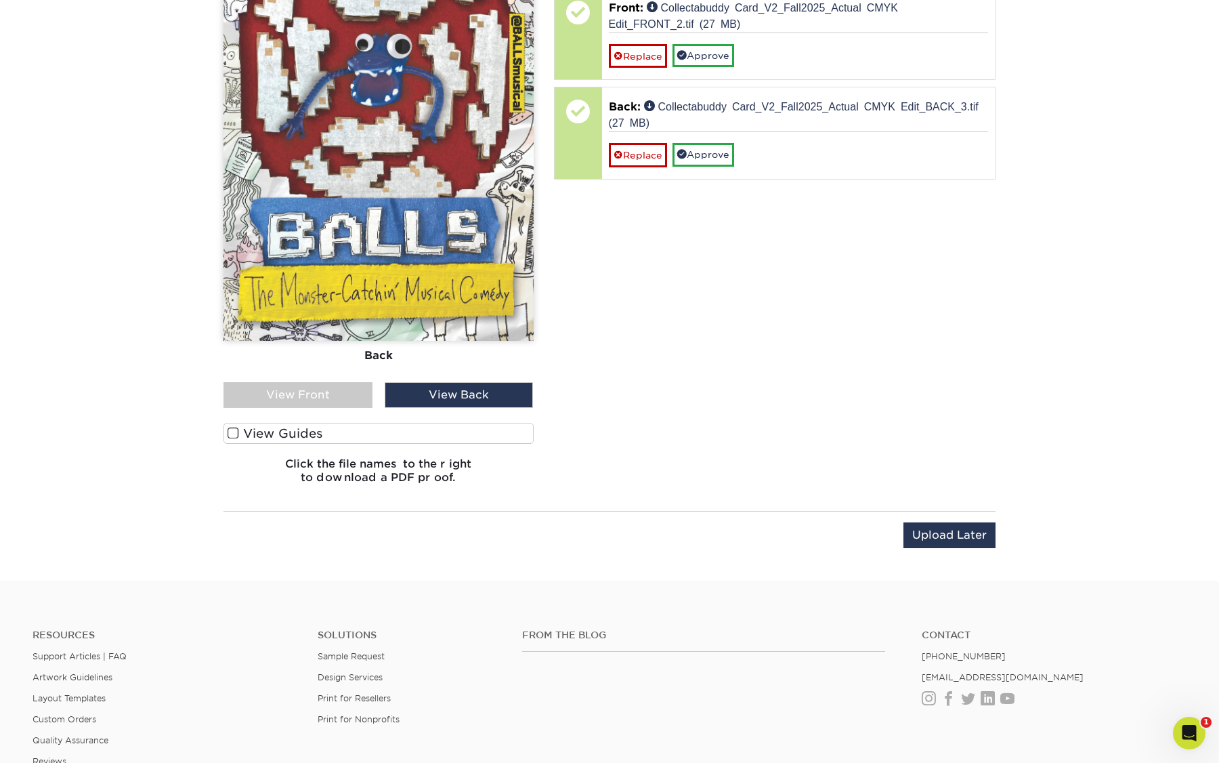
scroll to position [965, 0]
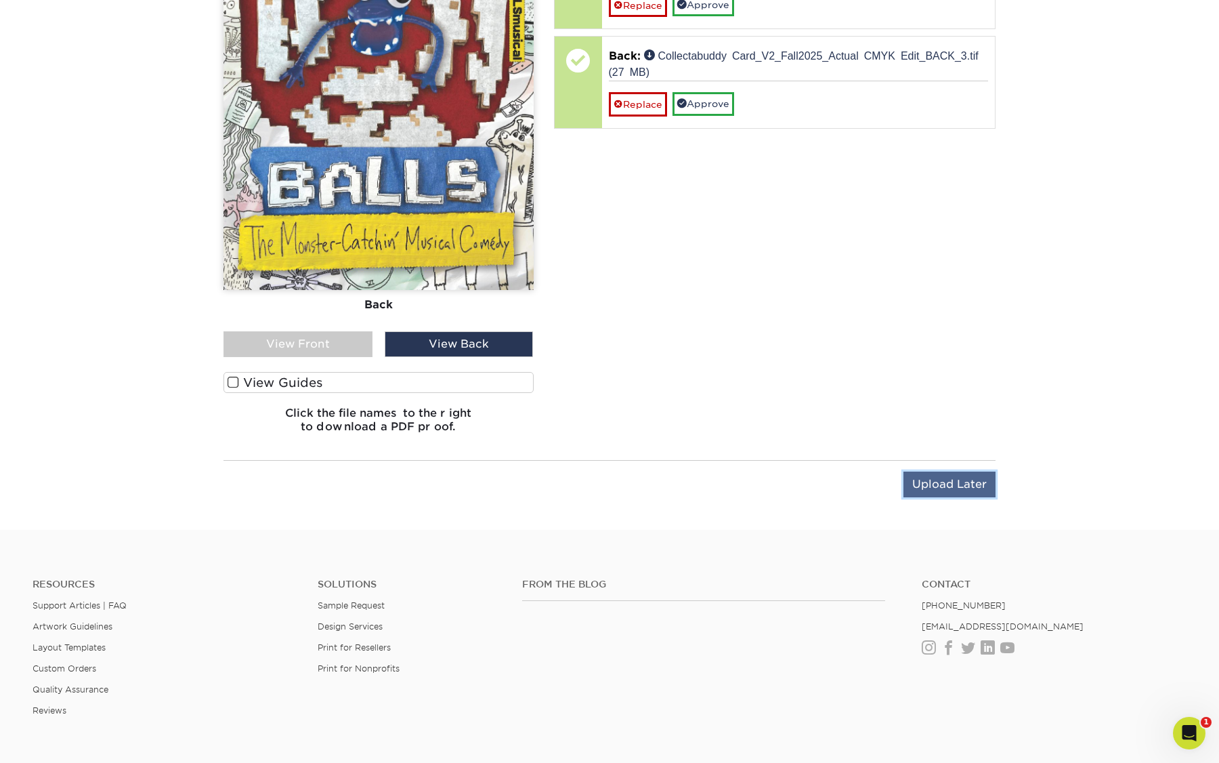
click at [948, 486] on input "Upload Later" at bounding box center [950, 485] width 92 height 26
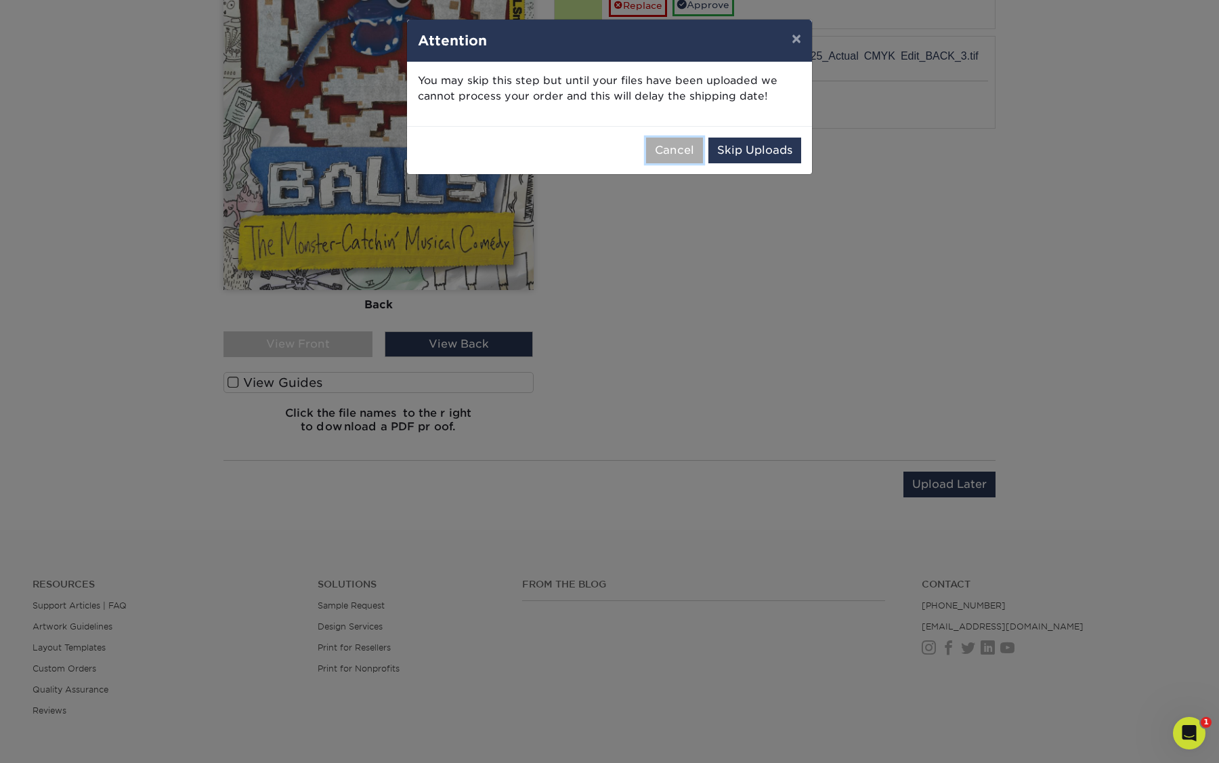
click at [679, 152] on button "Cancel" at bounding box center [674, 151] width 57 height 26
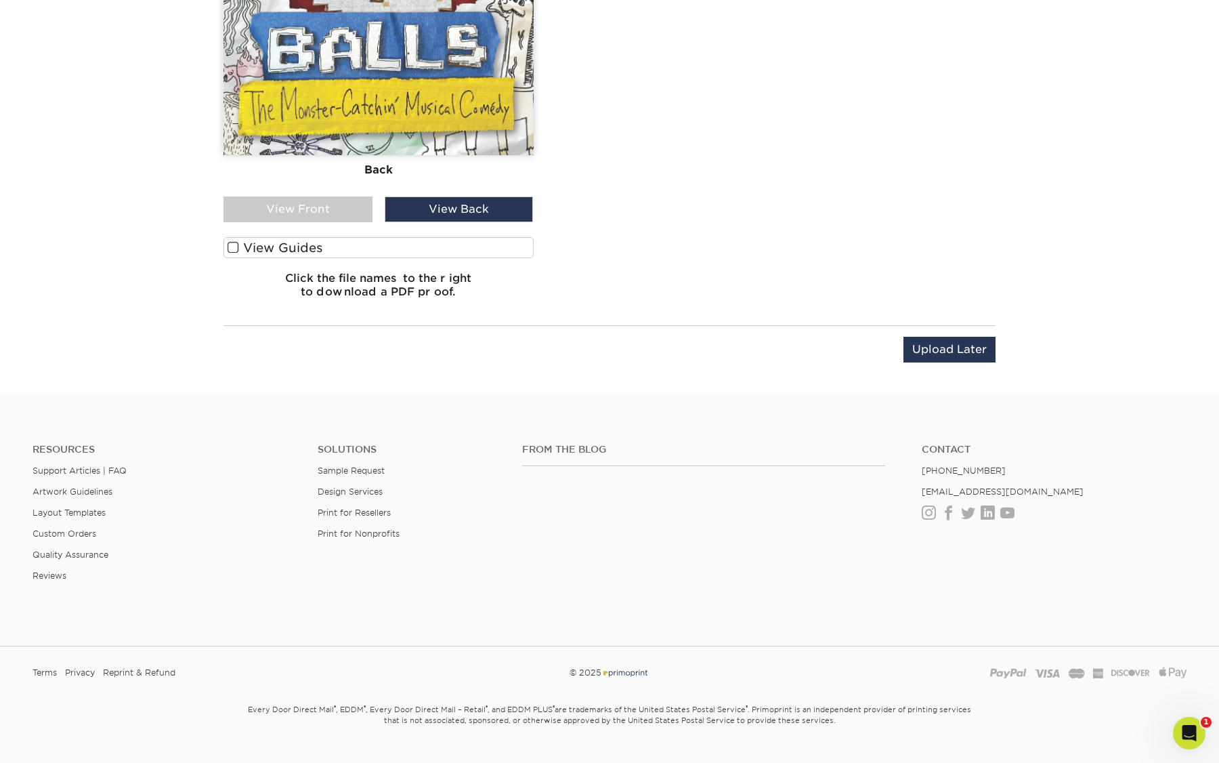
scroll to position [1127, 0]
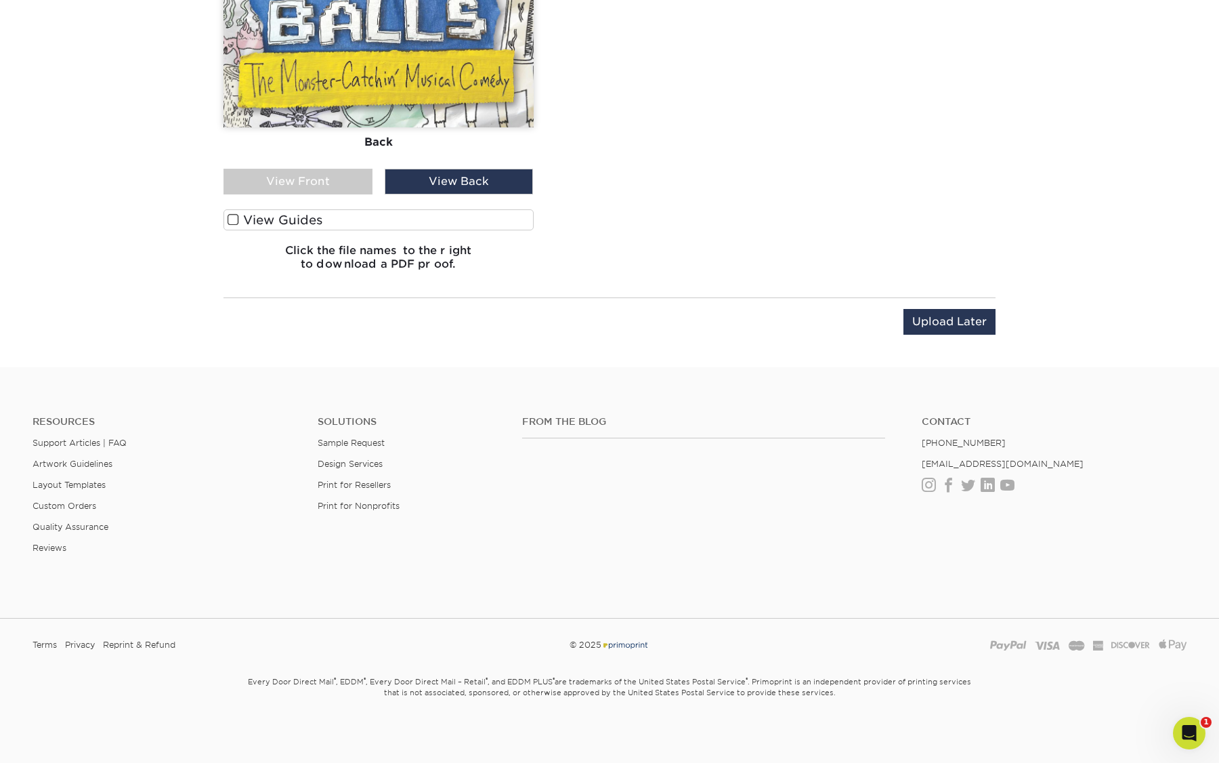
click at [297, 178] on div "View Front" at bounding box center [298, 182] width 149 height 26
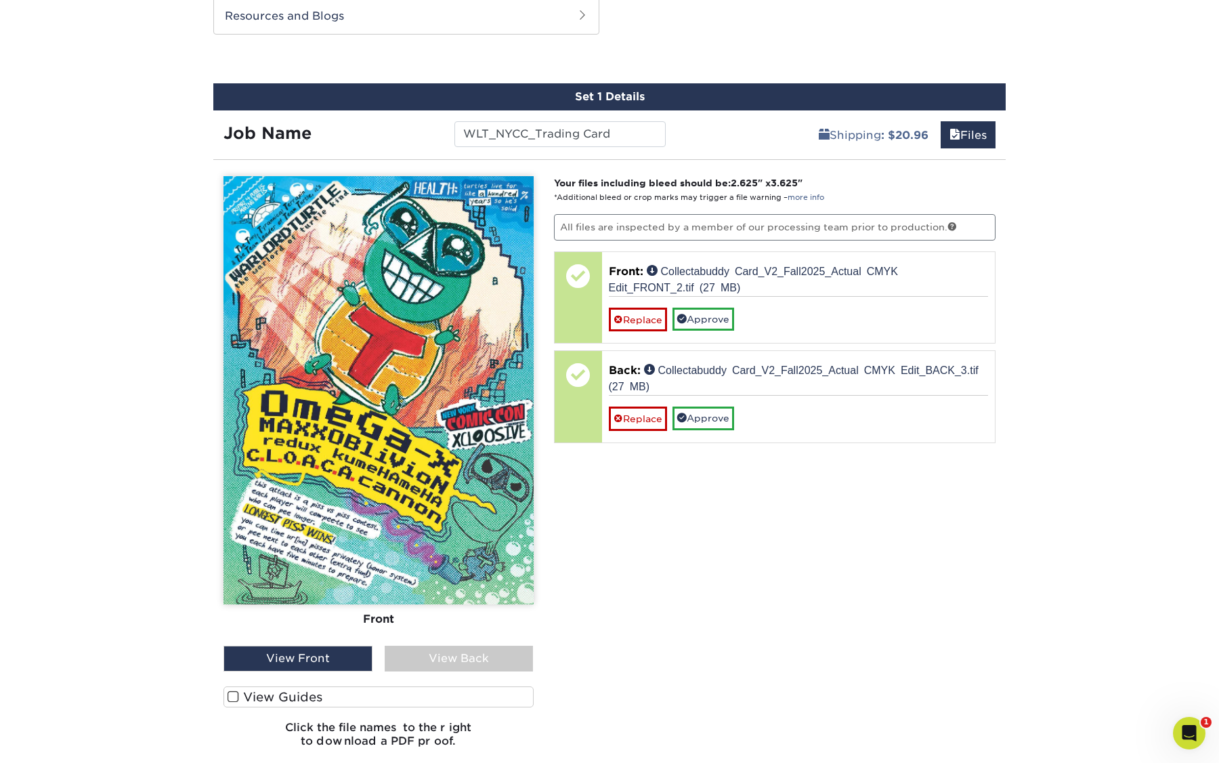
scroll to position [645, 0]
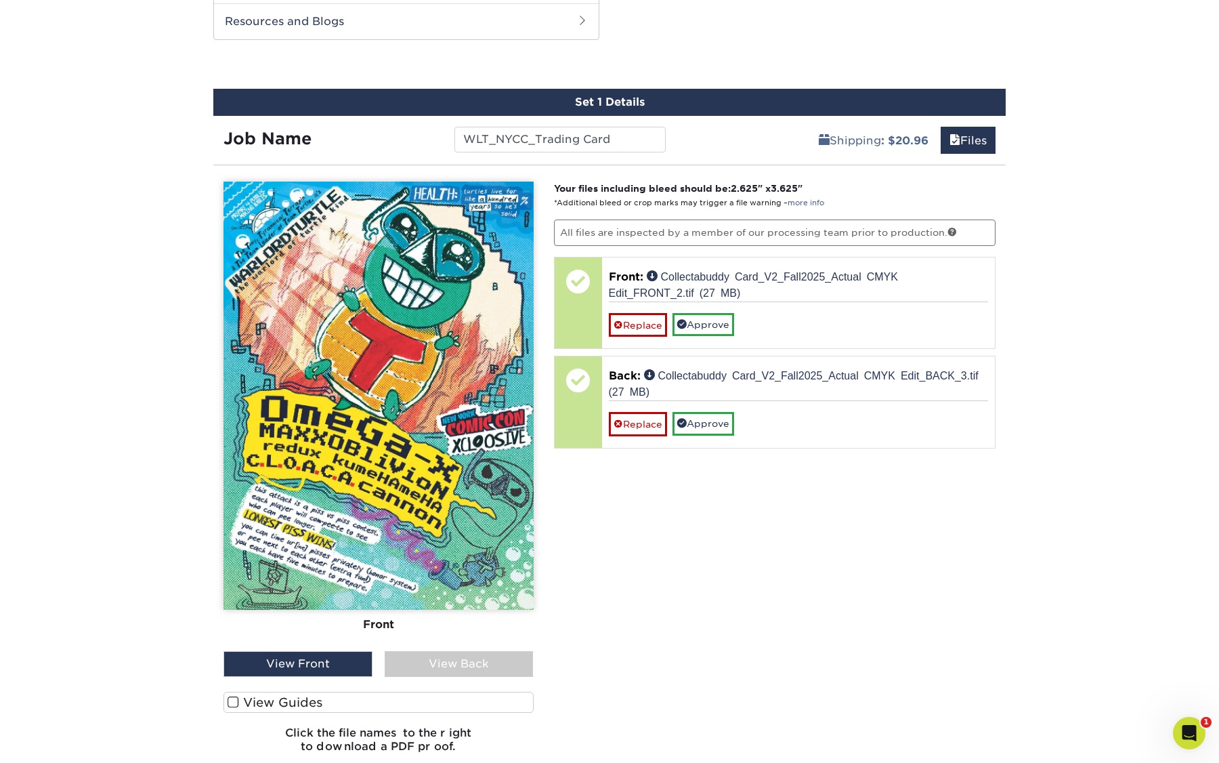
click at [684, 133] on div "Shipping : $20.96 Files" at bounding box center [841, 135] width 331 height 38
click at [605, 146] on input "WLT_NYCC_Trading Card" at bounding box center [560, 140] width 211 height 26
click at [961, 138] on link "Files" at bounding box center [968, 140] width 55 height 27
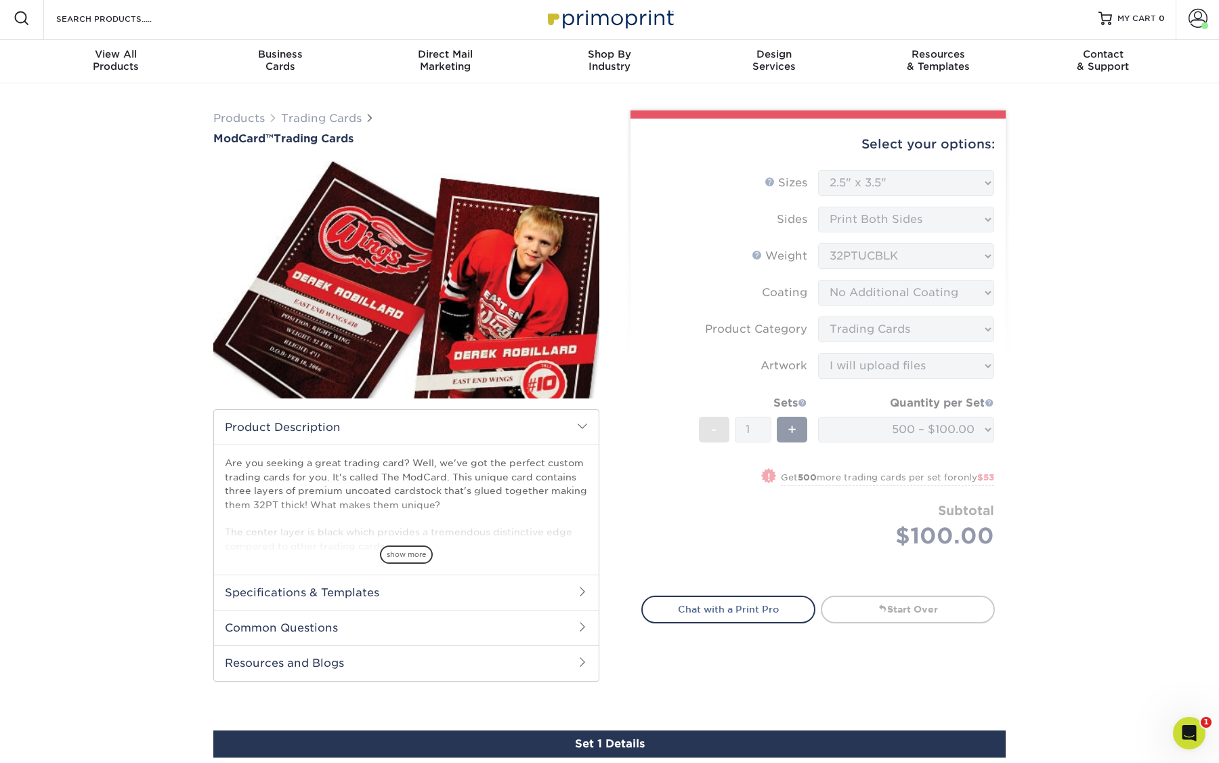
scroll to position [0, 0]
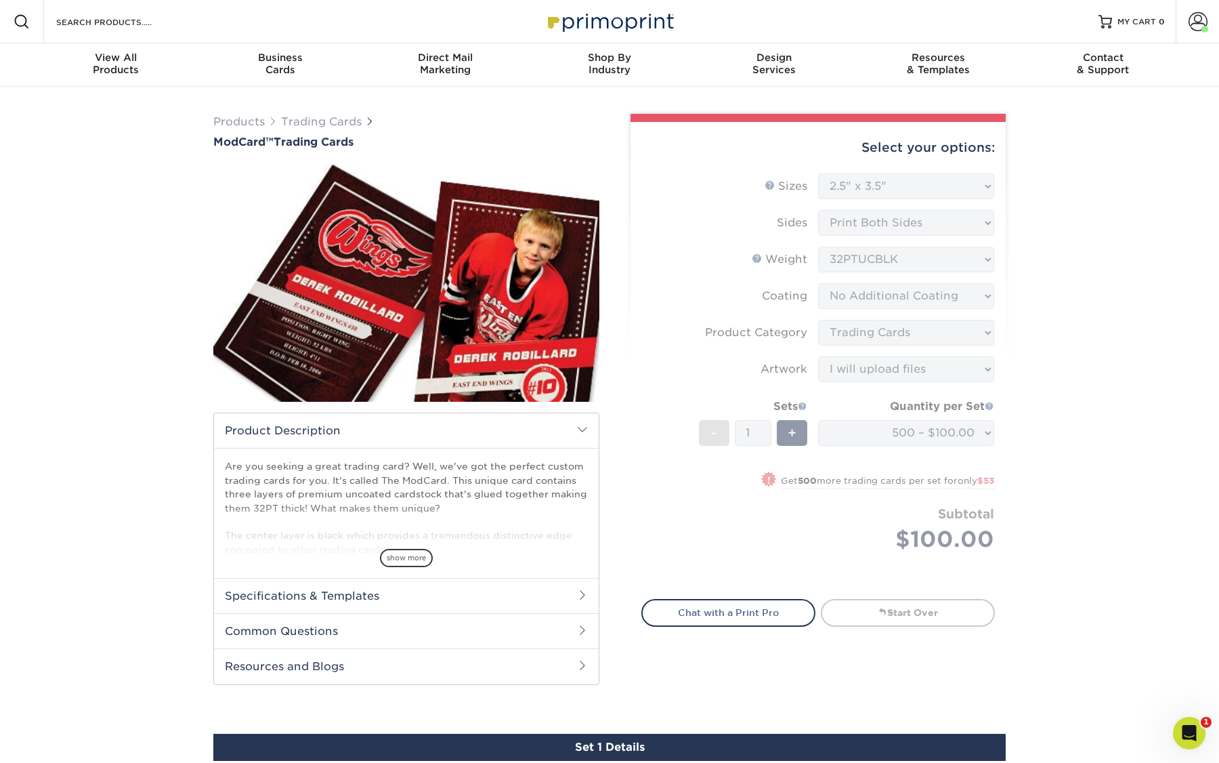
click at [721, 248] on form "Sizes Help Sizes Please Select 2.5" x 3.5" Sides Please Select Coating" at bounding box center [819, 378] width 354 height 410
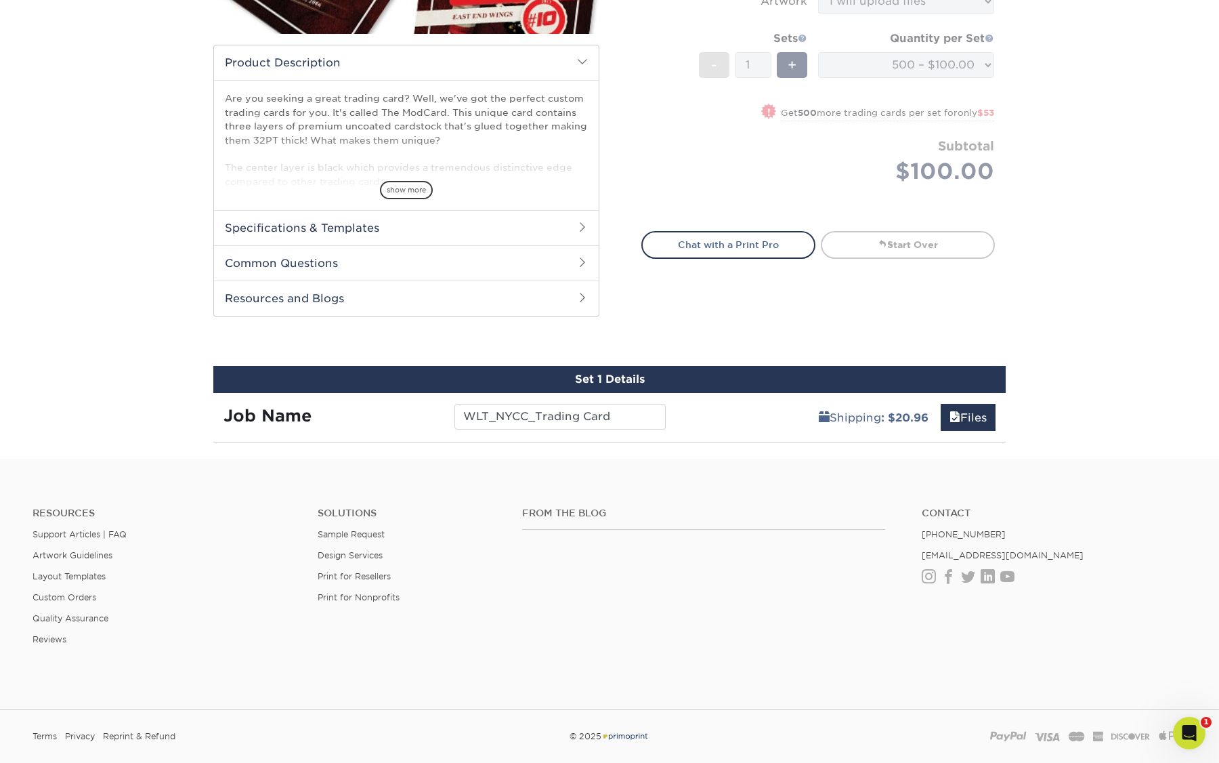
scroll to position [459, 0]
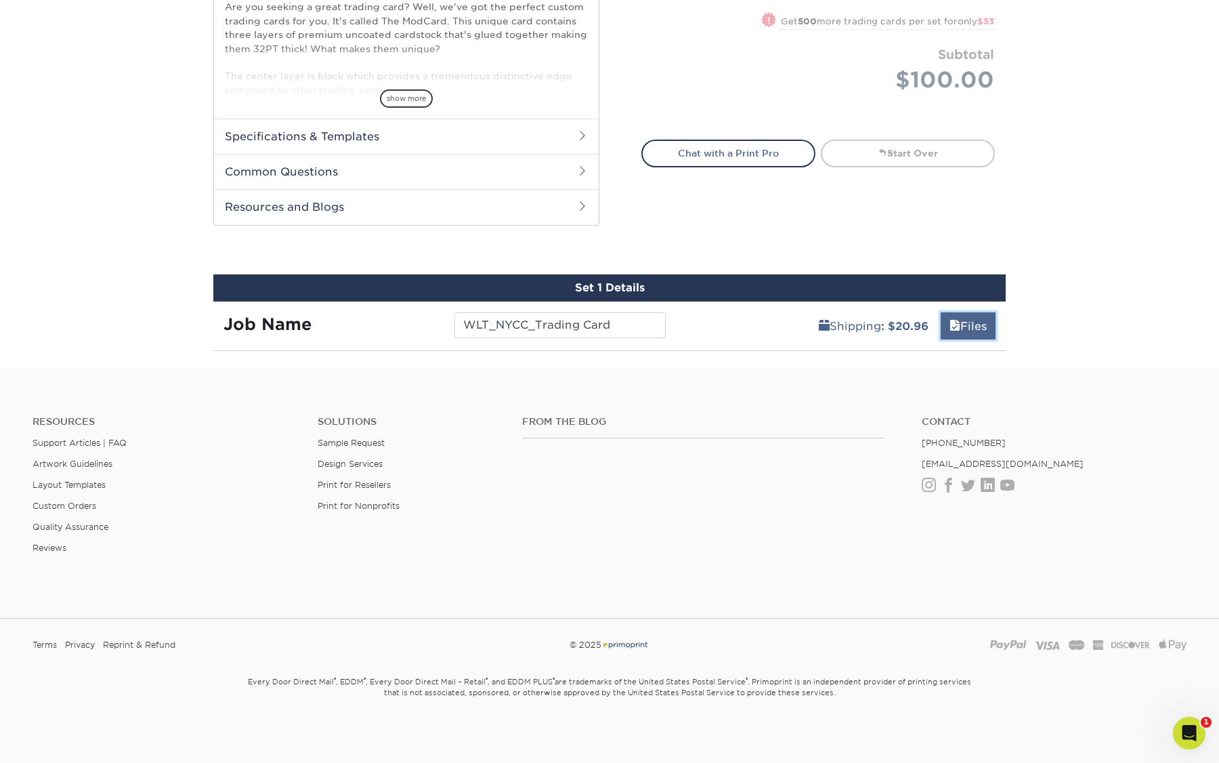
click at [965, 327] on link "Files" at bounding box center [968, 325] width 55 height 27
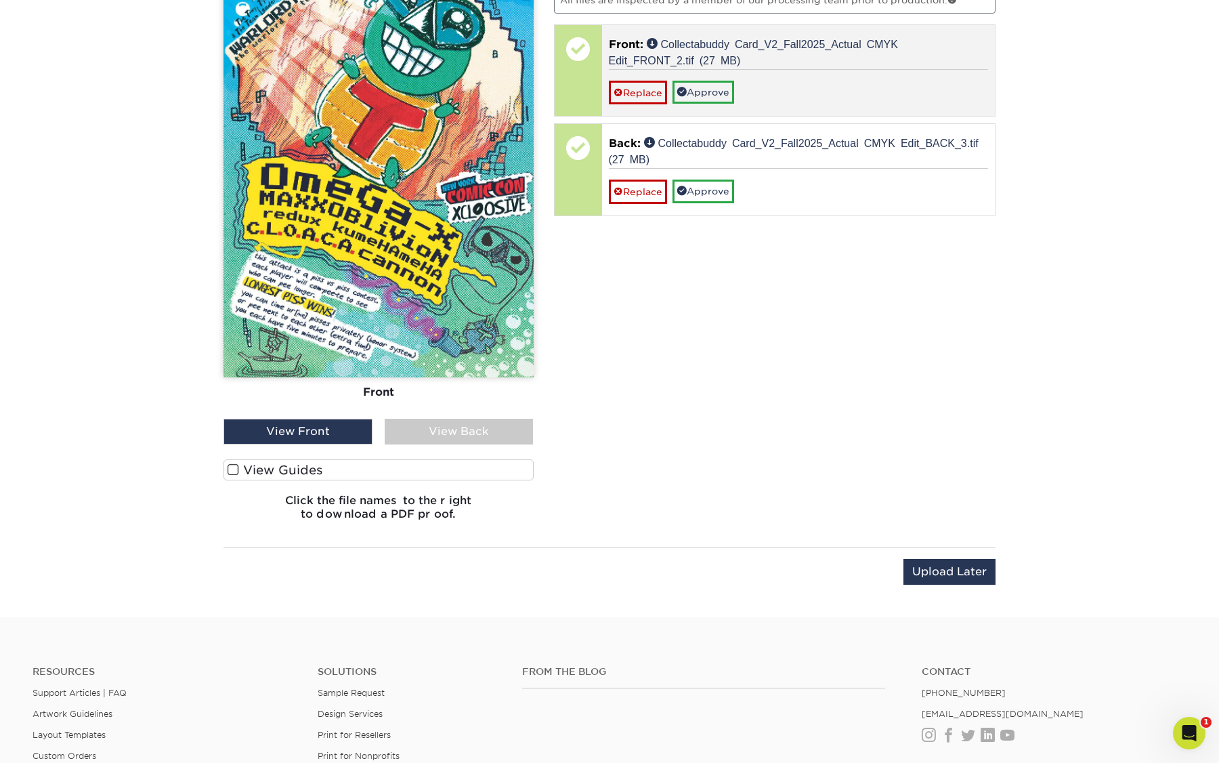
scroll to position [904, 0]
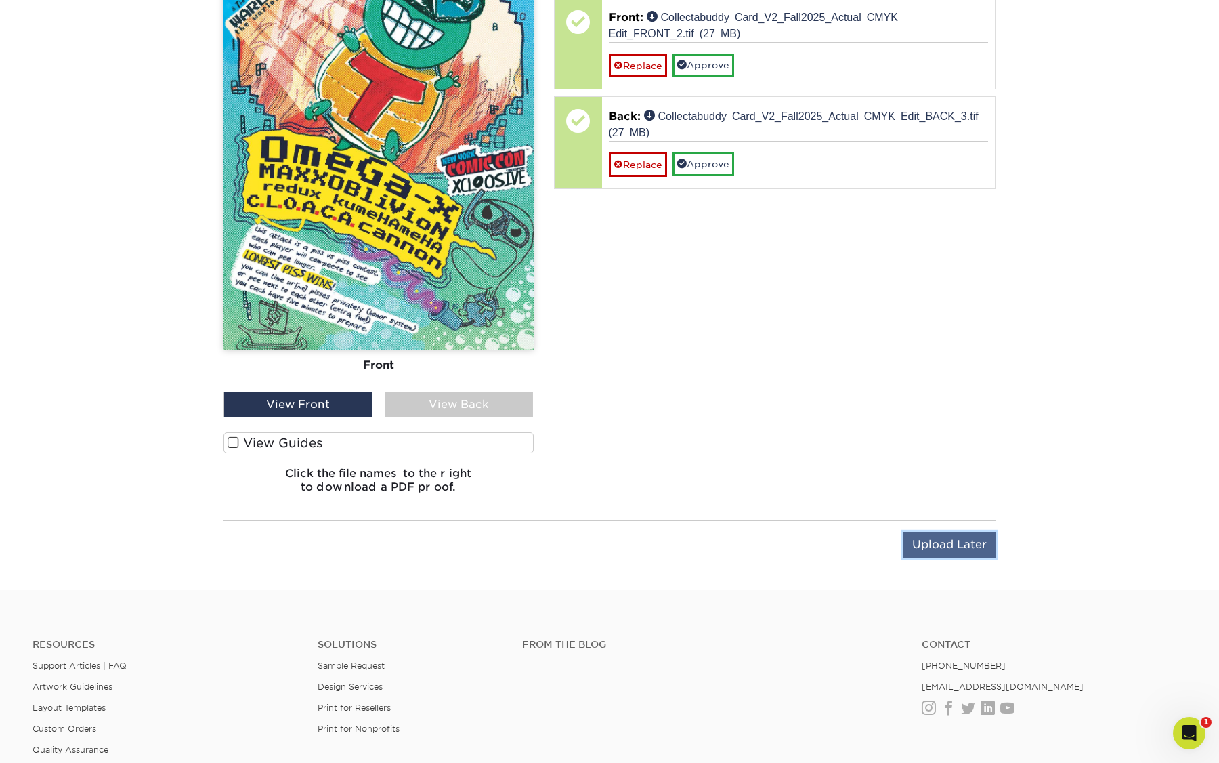
click at [956, 554] on input "Upload Later" at bounding box center [950, 545] width 92 height 26
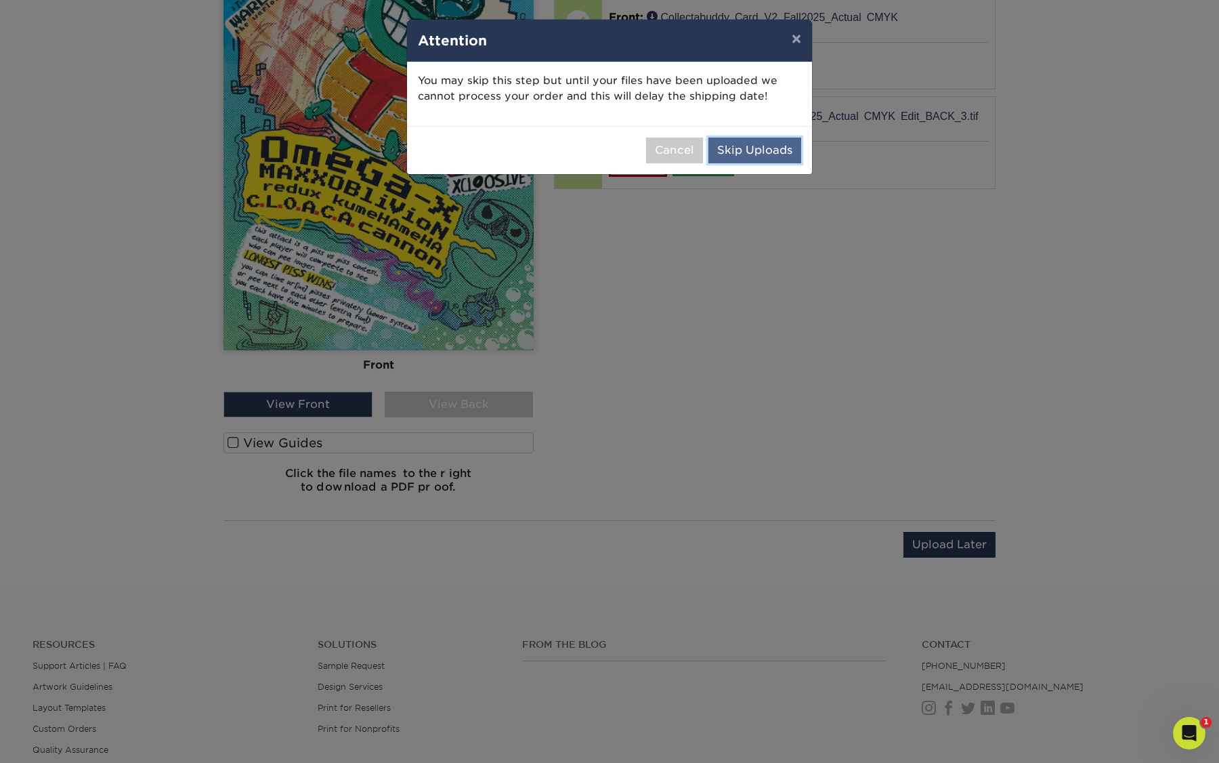
click at [738, 149] on button "Skip Uploads" at bounding box center [755, 151] width 93 height 26
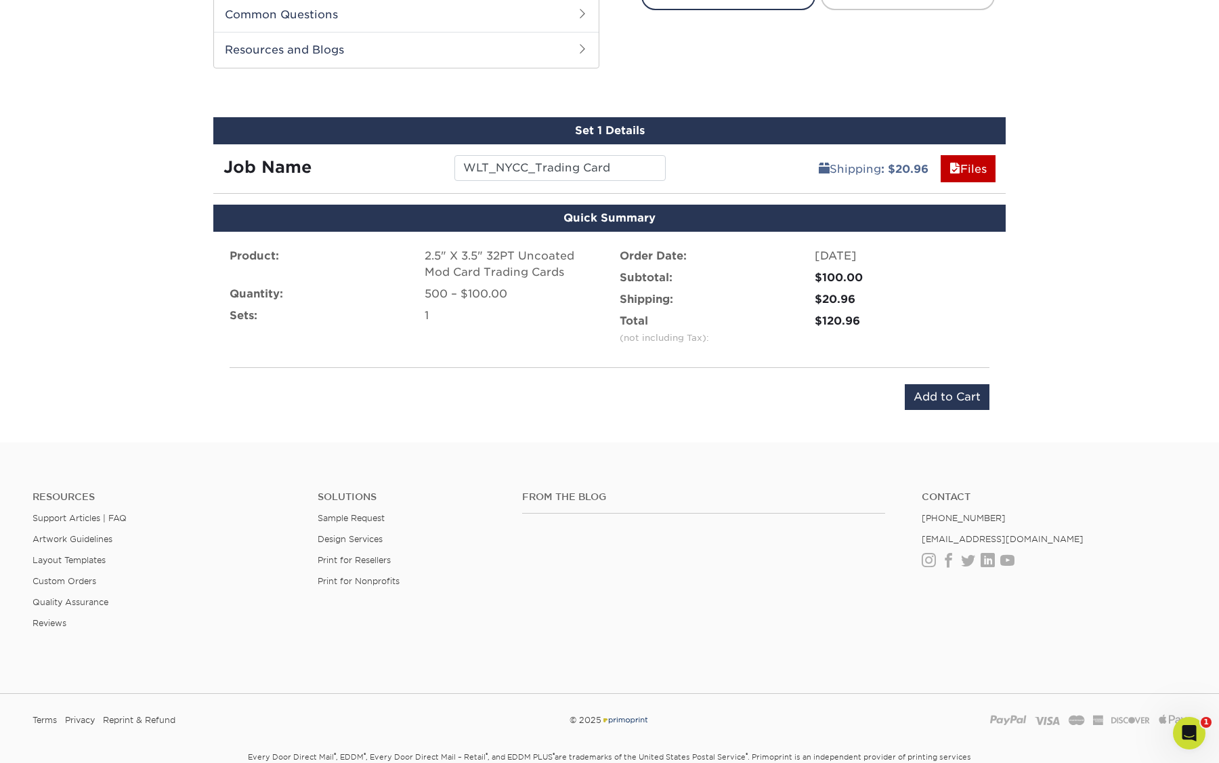
scroll to position [603, 0]
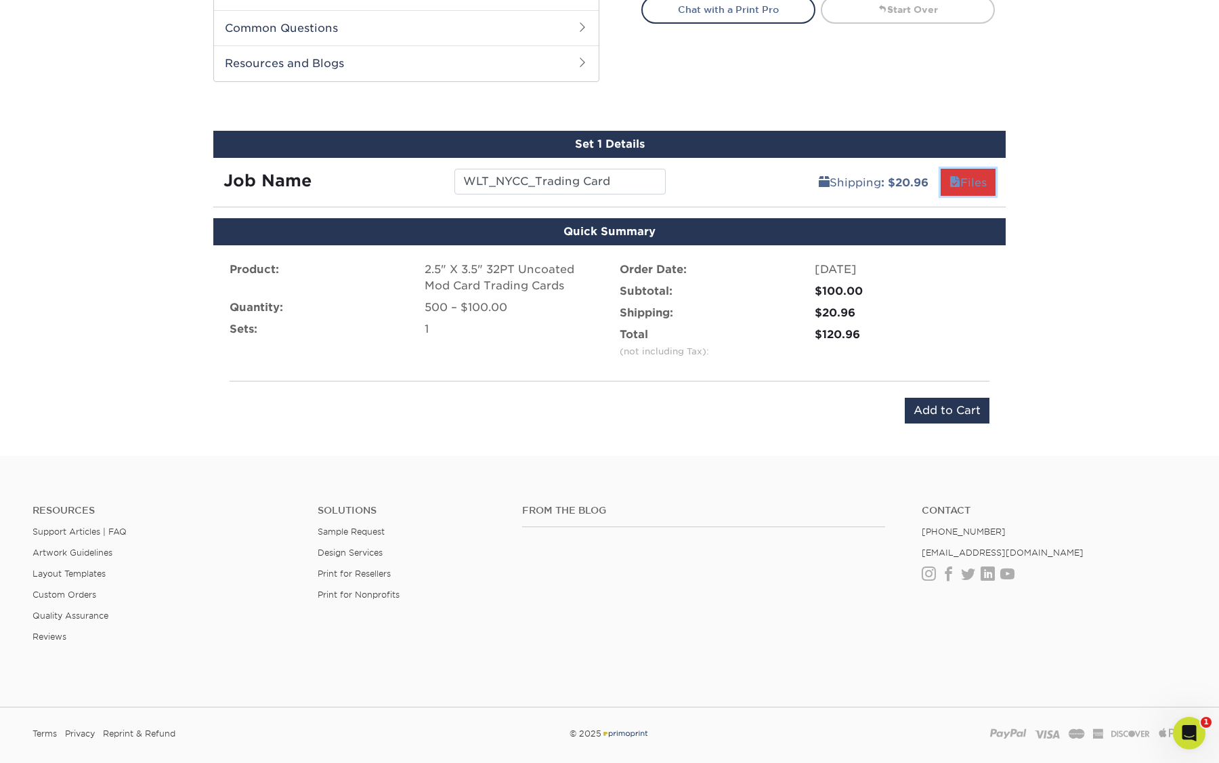
click at [957, 184] on link "Files" at bounding box center [968, 182] width 55 height 27
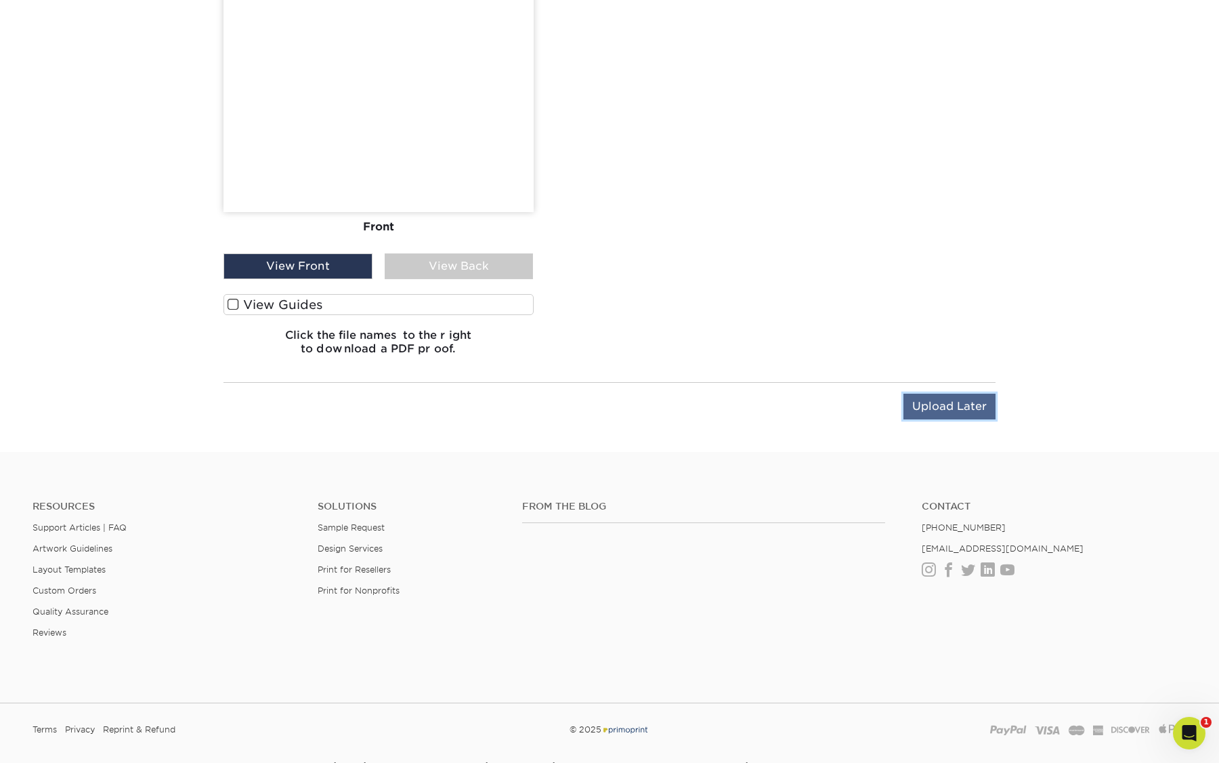
click at [936, 406] on input "Upload Later" at bounding box center [950, 407] width 92 height 26
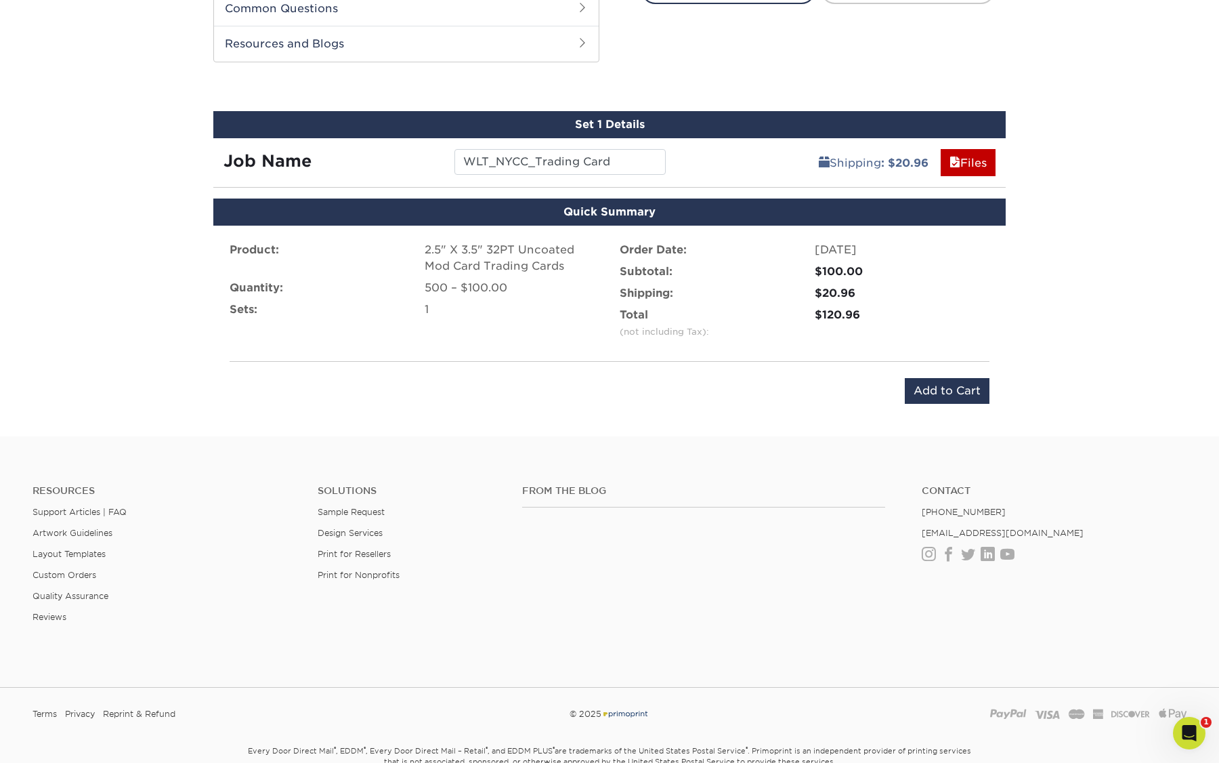
scroll to position [622, 0]
click at [946, 399] on input "Add to Cart" at bounding box center [947, 392] width 85 height 26
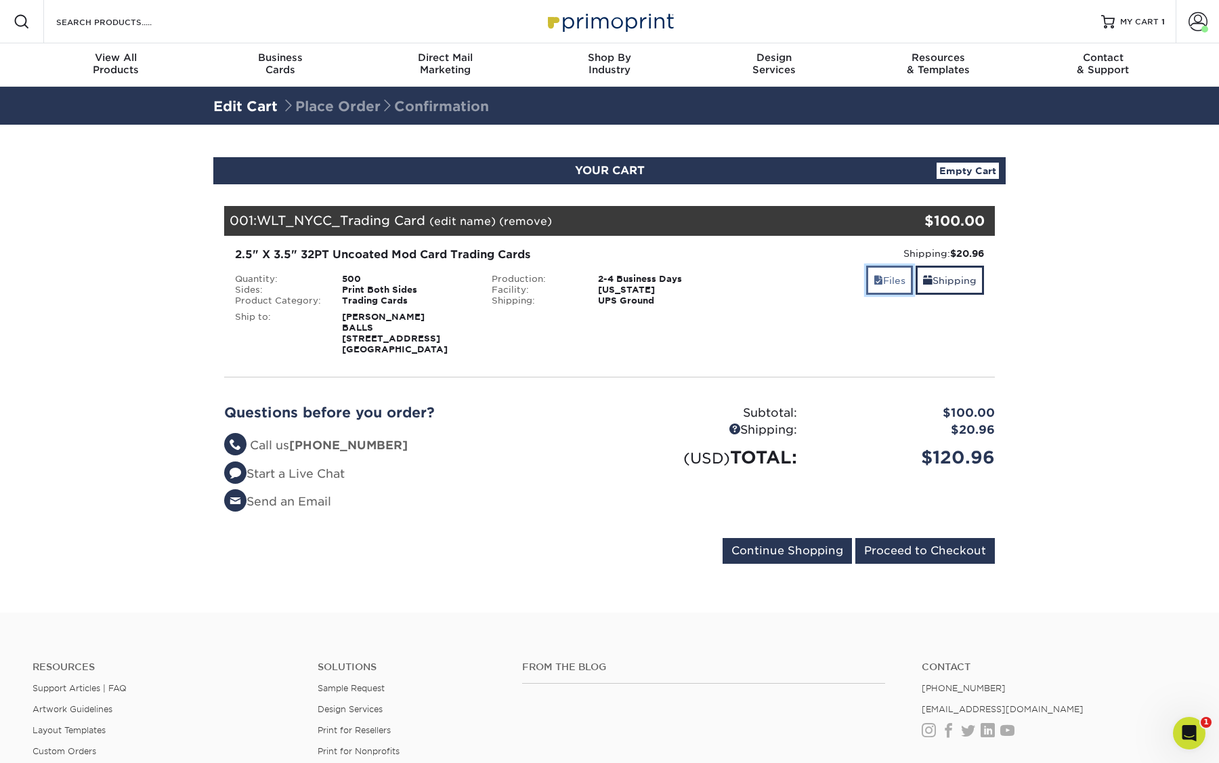
click at [884, 283] on link "Files" at bounding box center [890, 280] width 47 height 29
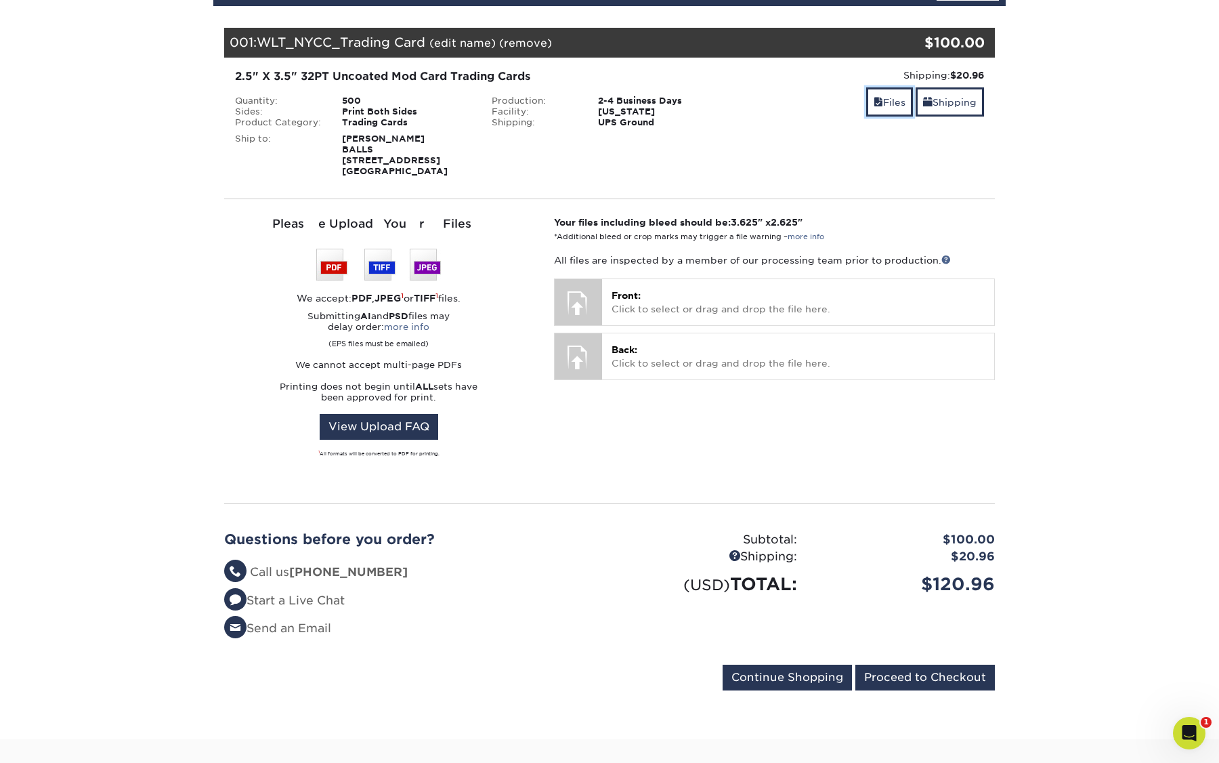
scroll to position [174, 0]
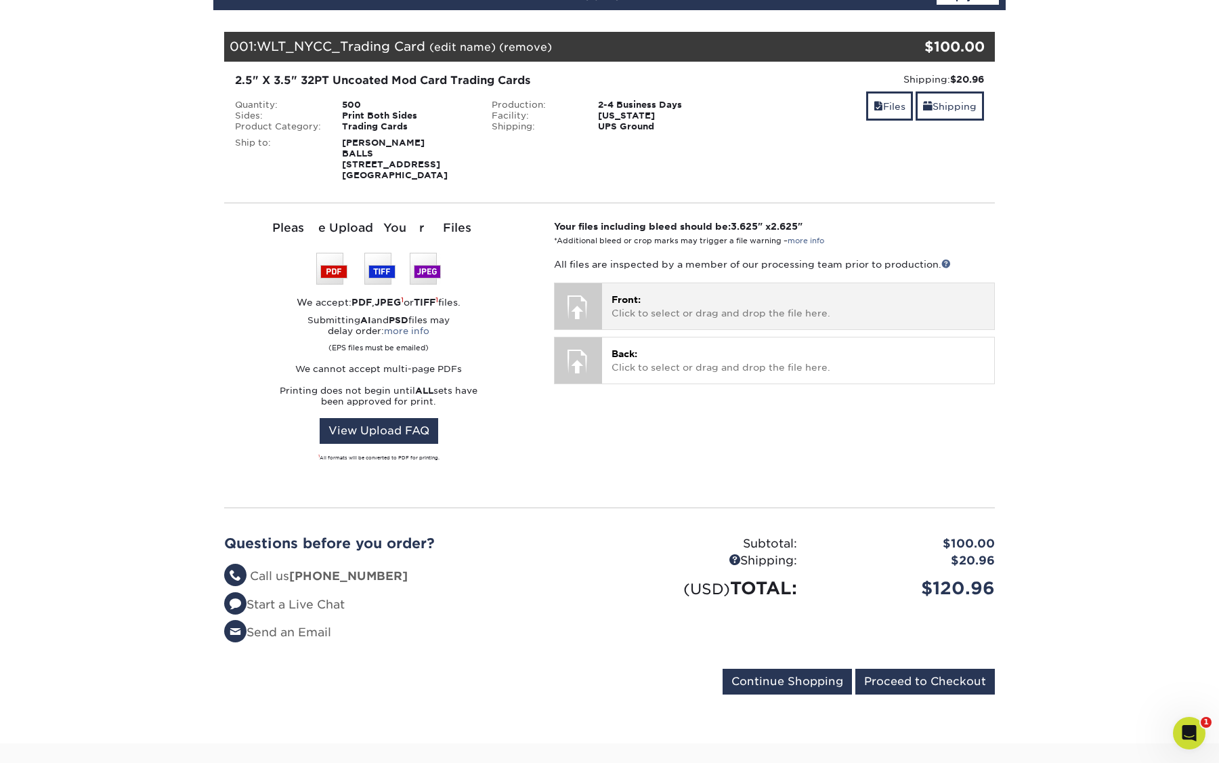
click at [667, 307] on p "Front: Click to select or drag and drop the file here." at bounding box center [798, 307] width 373 height 28
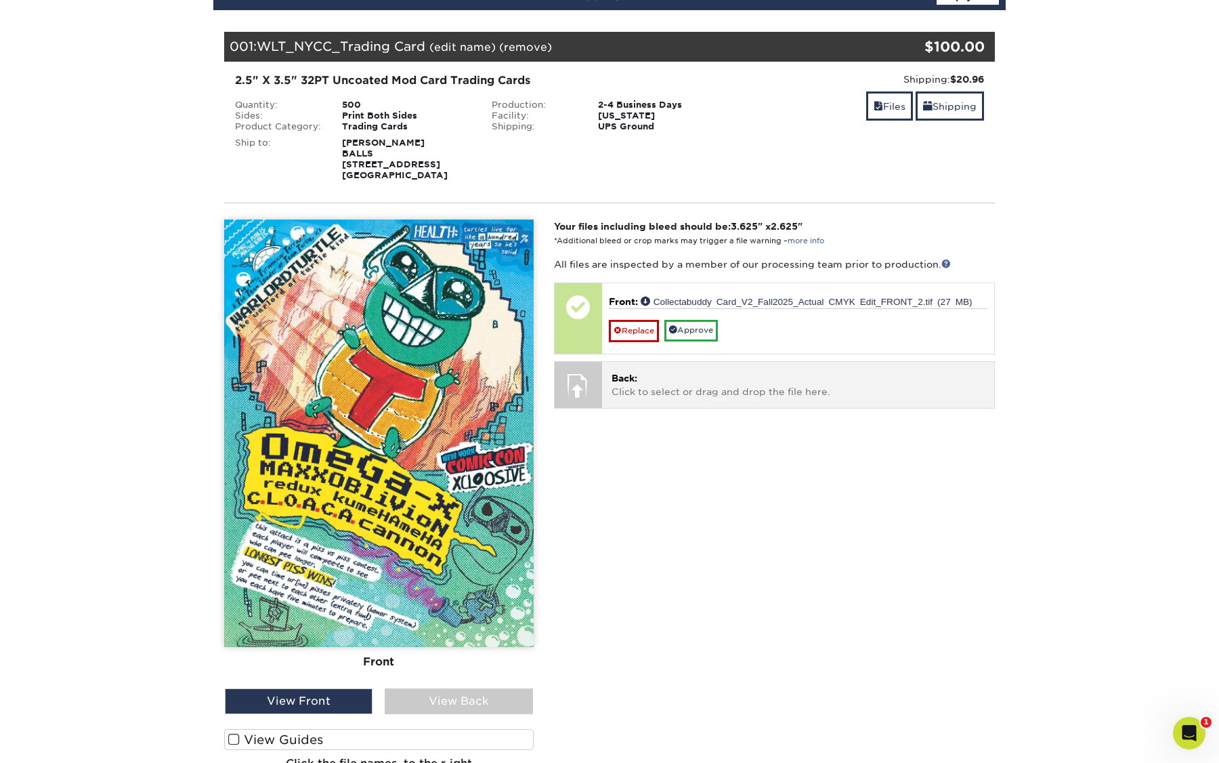
click at [628, 390] on p "Back: Click to select or drag and drop the file here." at bounding box center [798, 385] width 373 height 28
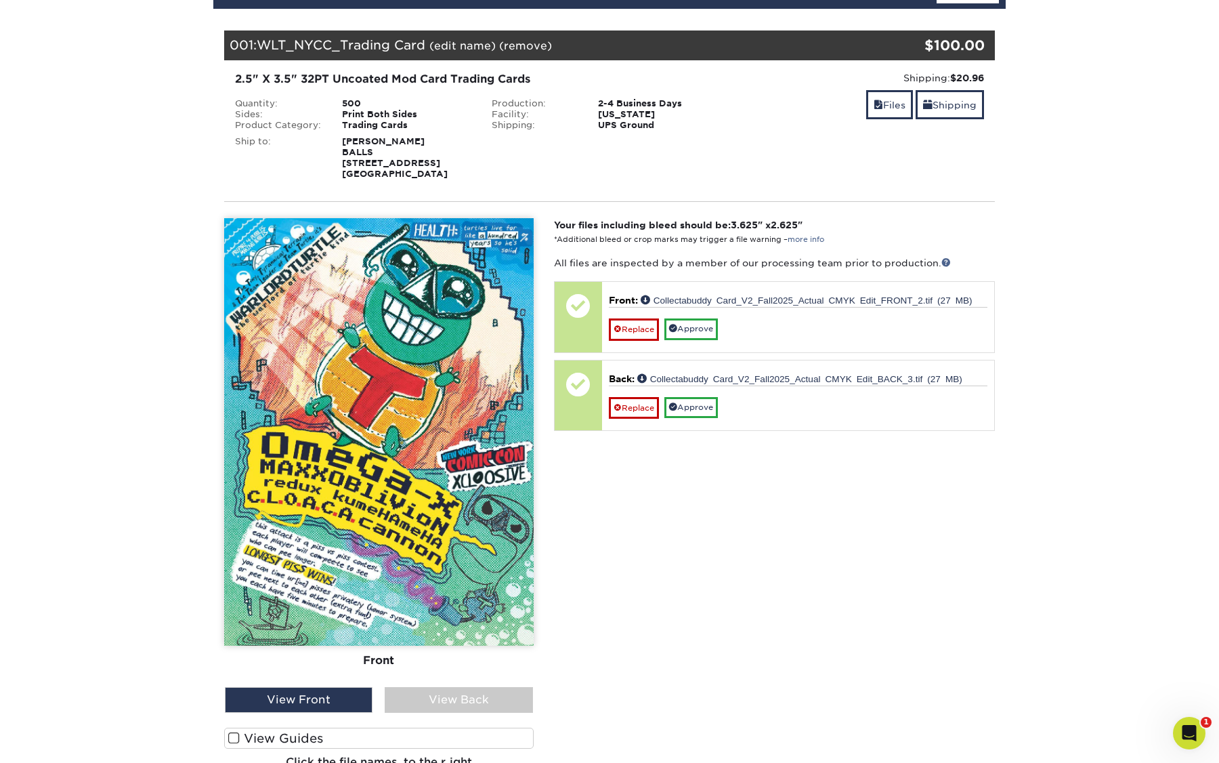
scroll to position [178, 0]
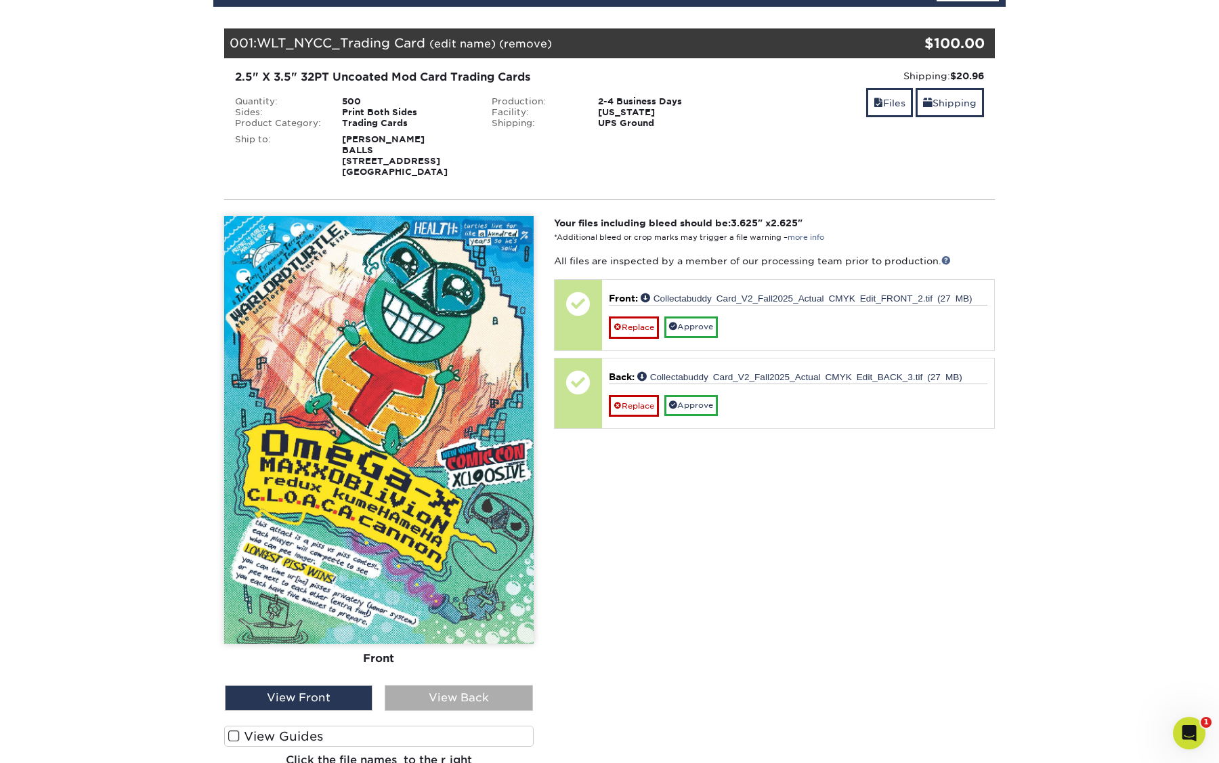
click at [443, 692] on div "View Back" at bounding box center [459, 698] width 148 height 26
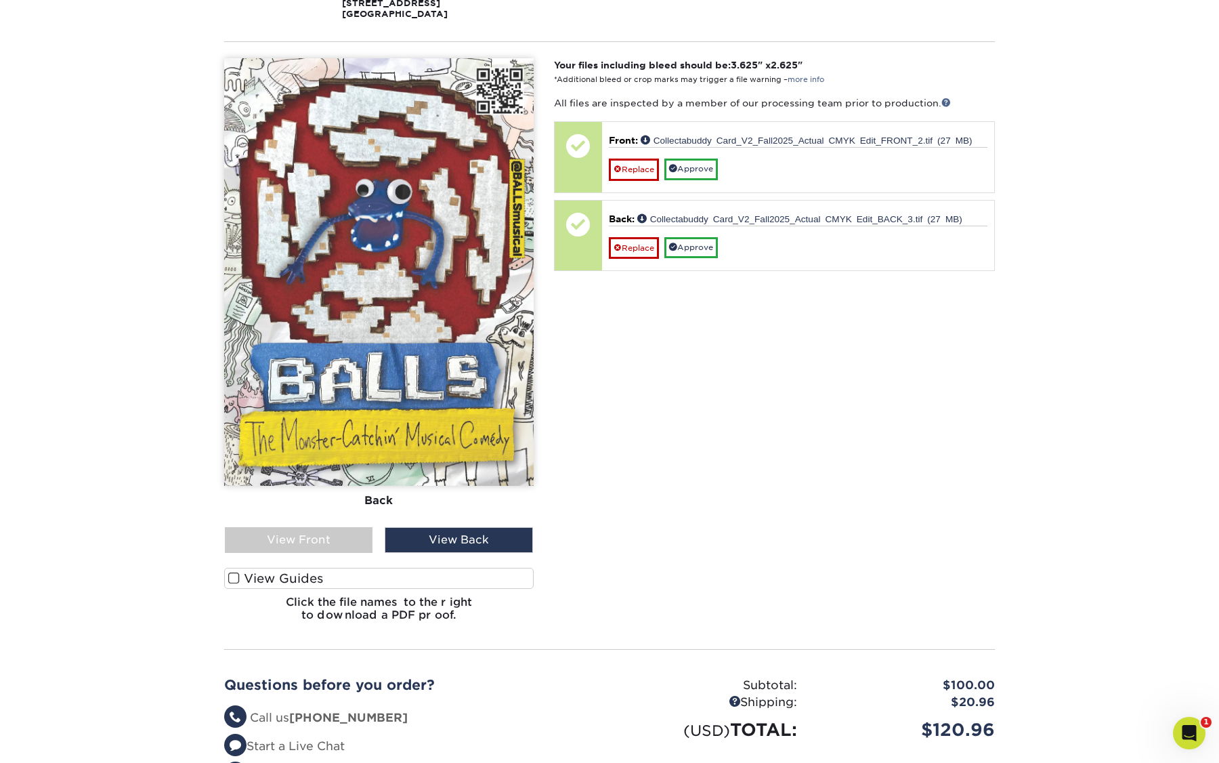
scroll to position [337, 0]
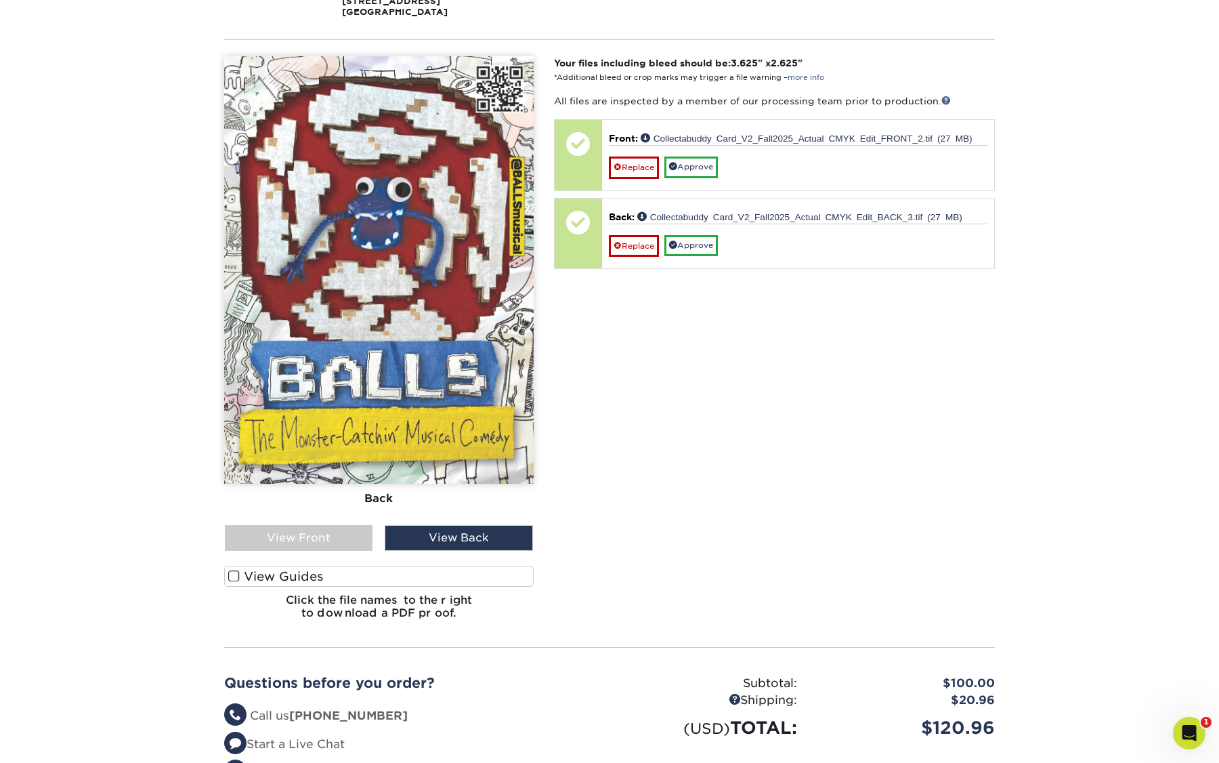
click at [296, 577] on label "View Guides" at bounding box center [379, 576] width 310 height 21
click at [0, 0] on input "View Guides" at bounding box center [0, 0] width 0 height 0
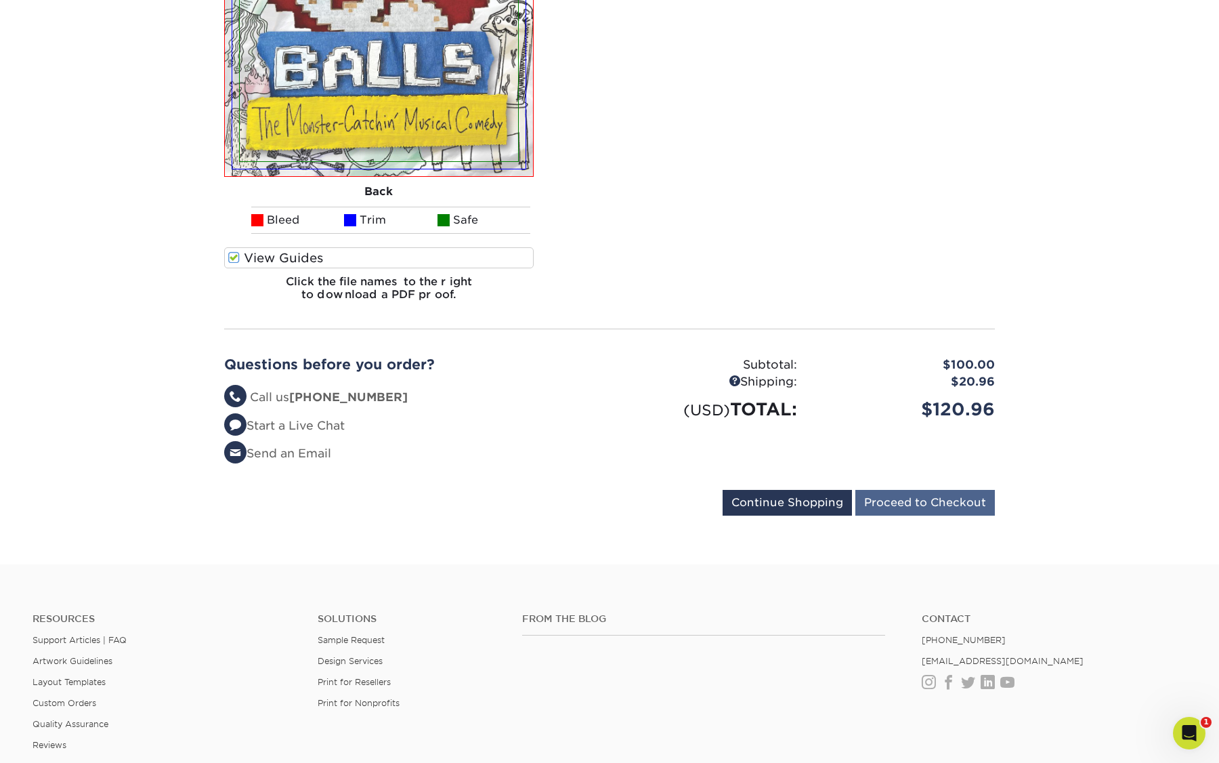
scroll to position [1119, 0]
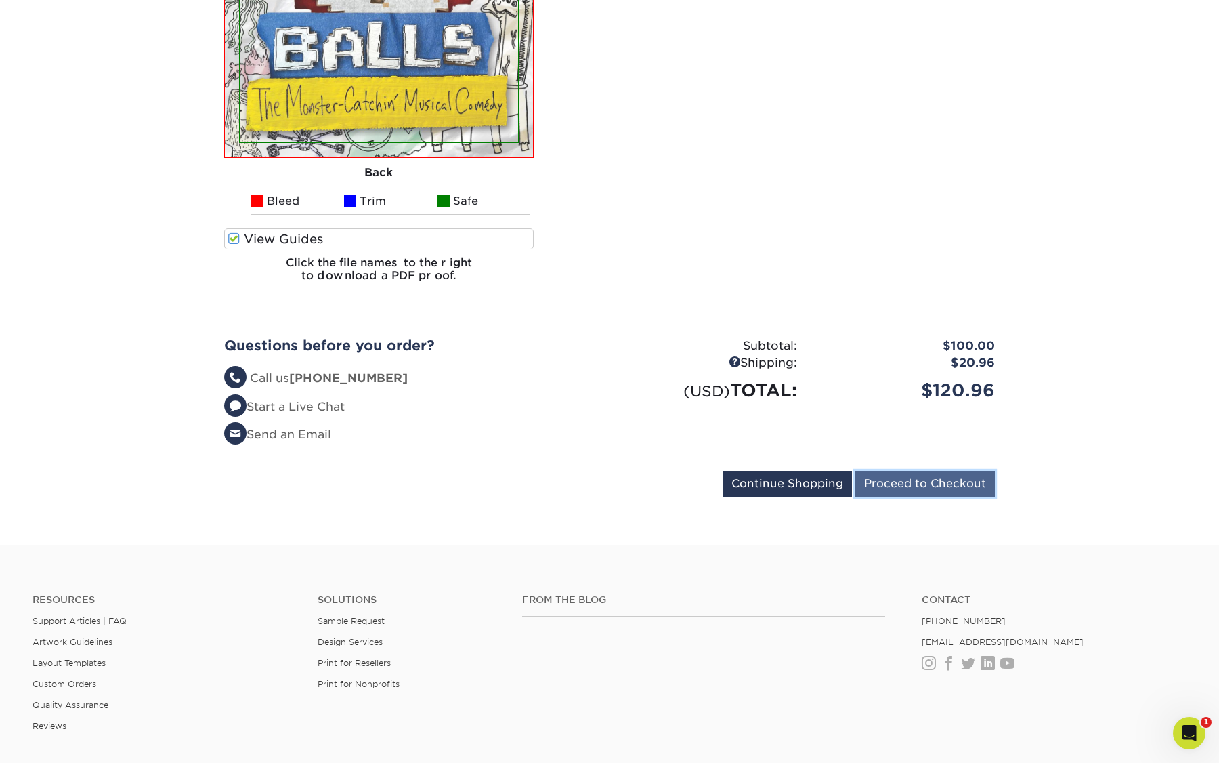
click at [931, 485] on input "Proceed to Checkout" at bounding box center [926, 484] width 140 height 26
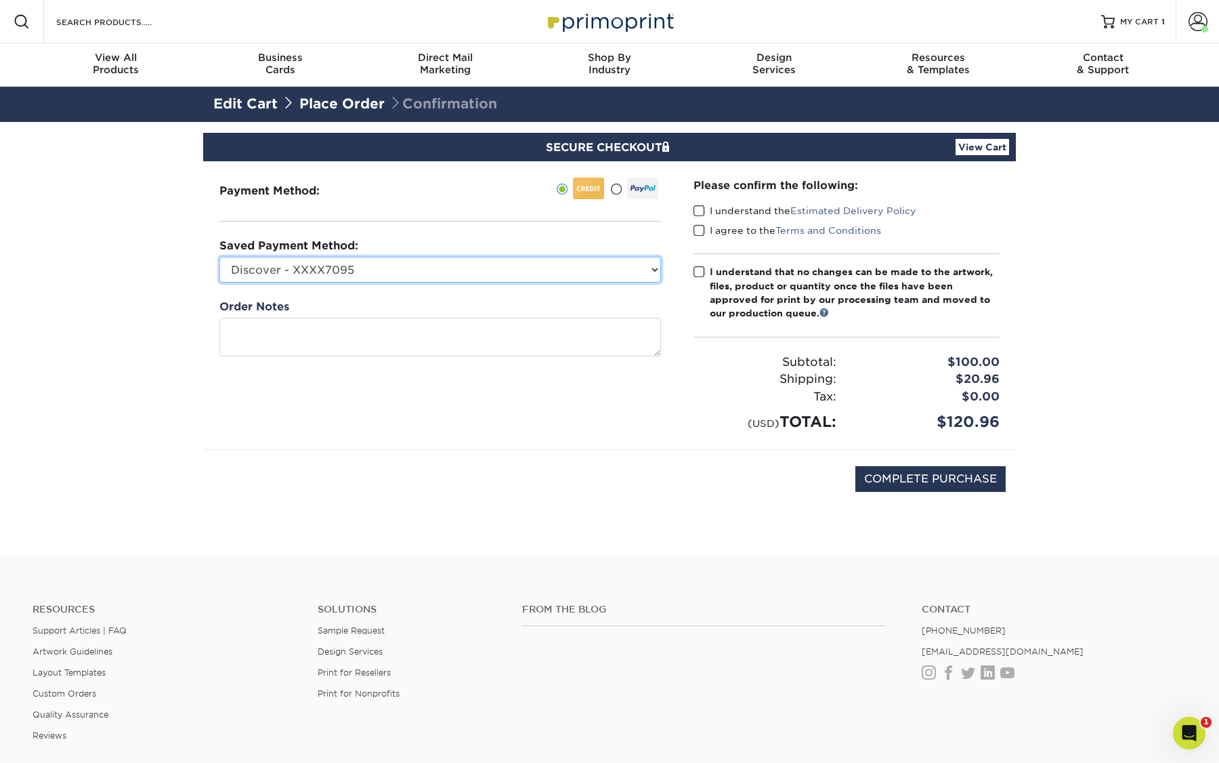
click at [598, 272] on select "Discover - XXXX7095 New Credit Card" at bounding box center [441, 270] width 442 height 26
select select
click at [220, 257] on select "Discover - XXXX7095 New Credit Card" at bounding box center [441, 270] width 442 height 26
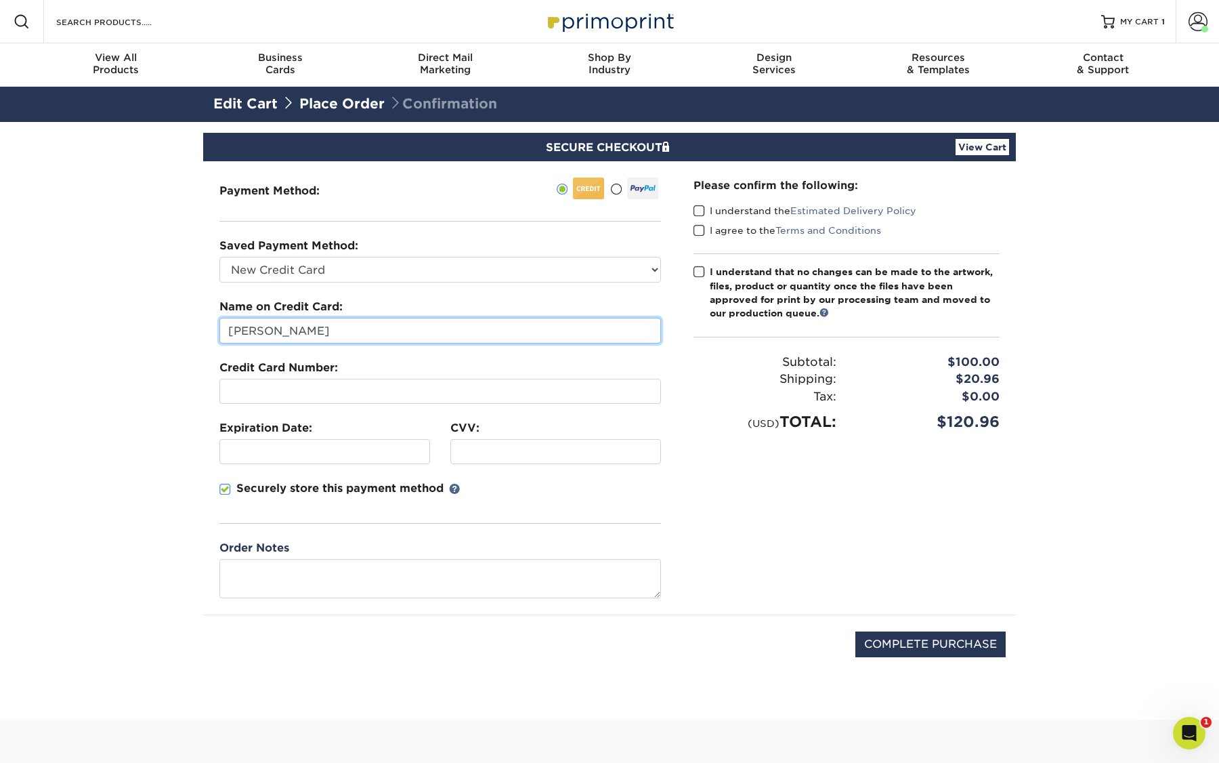
click at [522, 330] on input "[PERSON_NAME]" at bounding box center [441, 331] width 442 height 26
type input "[PERSON_NAME]"
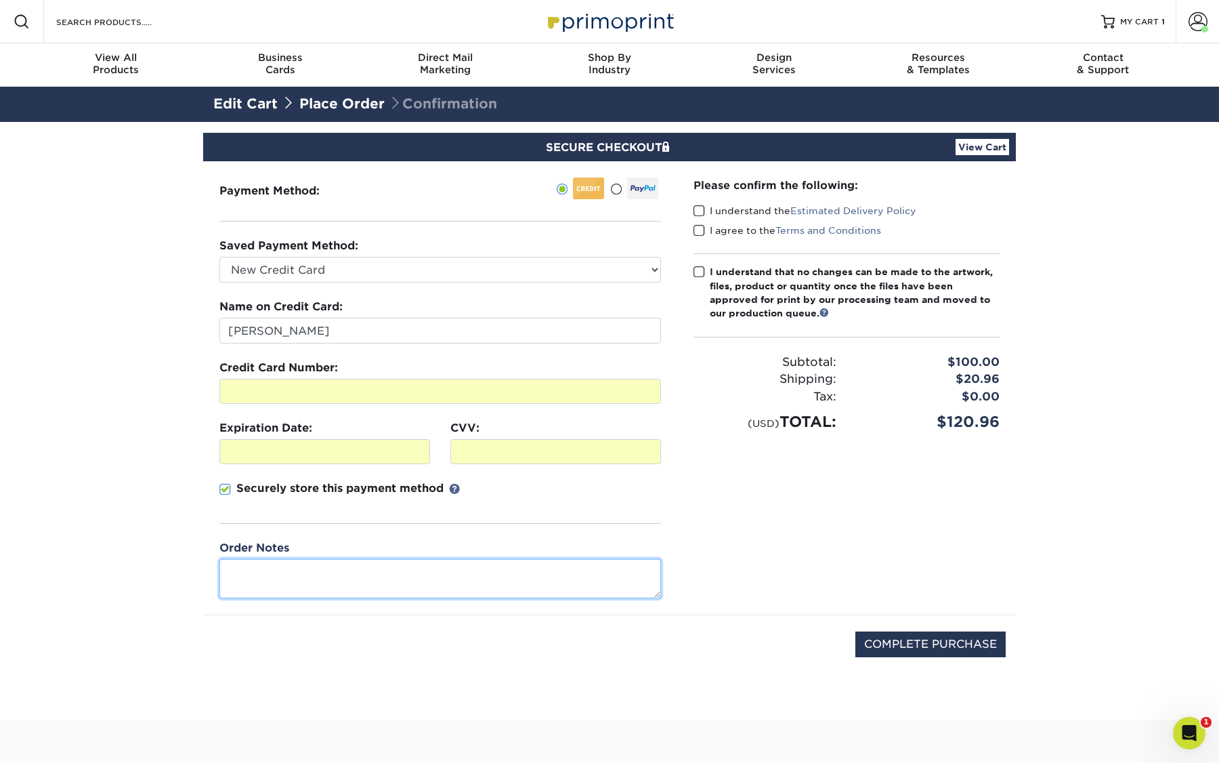
click at [318, 568] on textarea at bounding box center [441, 578] width 442 height 39
click at [377, 569] on textarea "There's a QR Code on there. If there's any way to test that it works before pri…" at bounding box center [441, 578] width 442 height 39
click at [369, 570] on textarea "There's a QR Code on there. If there's any way to test that it works before pri…" at bounding box center [441, 578] width 442 height 39
click at [530, 568] on textarea "There's a QR Code on the back of these. If there's any way to test that it work…" at bounding box center [441, 578] width 442 height 39
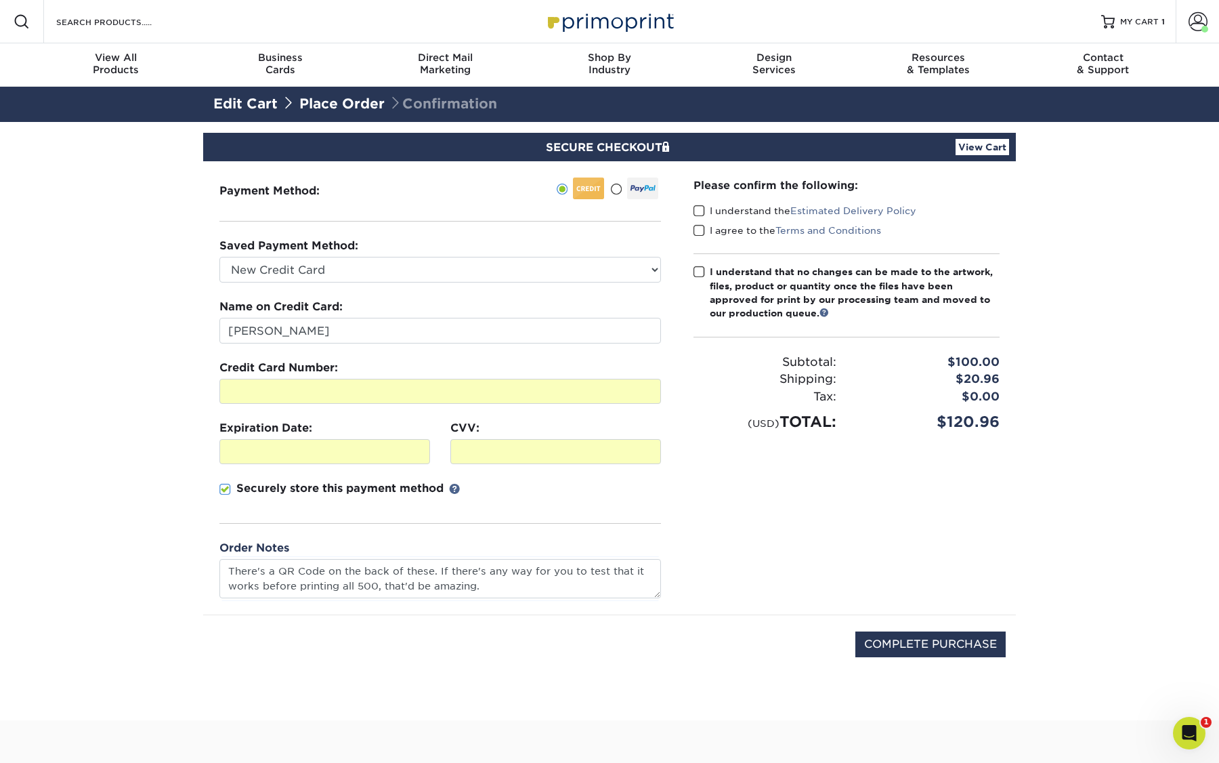
click at [743, 210] on label "I understand the Estimated Delivery Policy" at bounding box center [805, 211] width 223 height 14
click at [0, 0] on input "I understand the Estimated Delivery Policy" at bounding box center [0, 0] width 0 height 0
click at [741, 229] on label "I agree to the Terms and Conditions" at bounding box center [788, 231] width 188 height 14
click at [0, 0] on input "I agree to the Terms and Conditions" at bounding box center [0, 0] width 0 height 0
click at [733, 271] on div "I understand that no changes can be made to the artwork, files, product or quan…" at bounding box center [855, 293] width 290 height 56
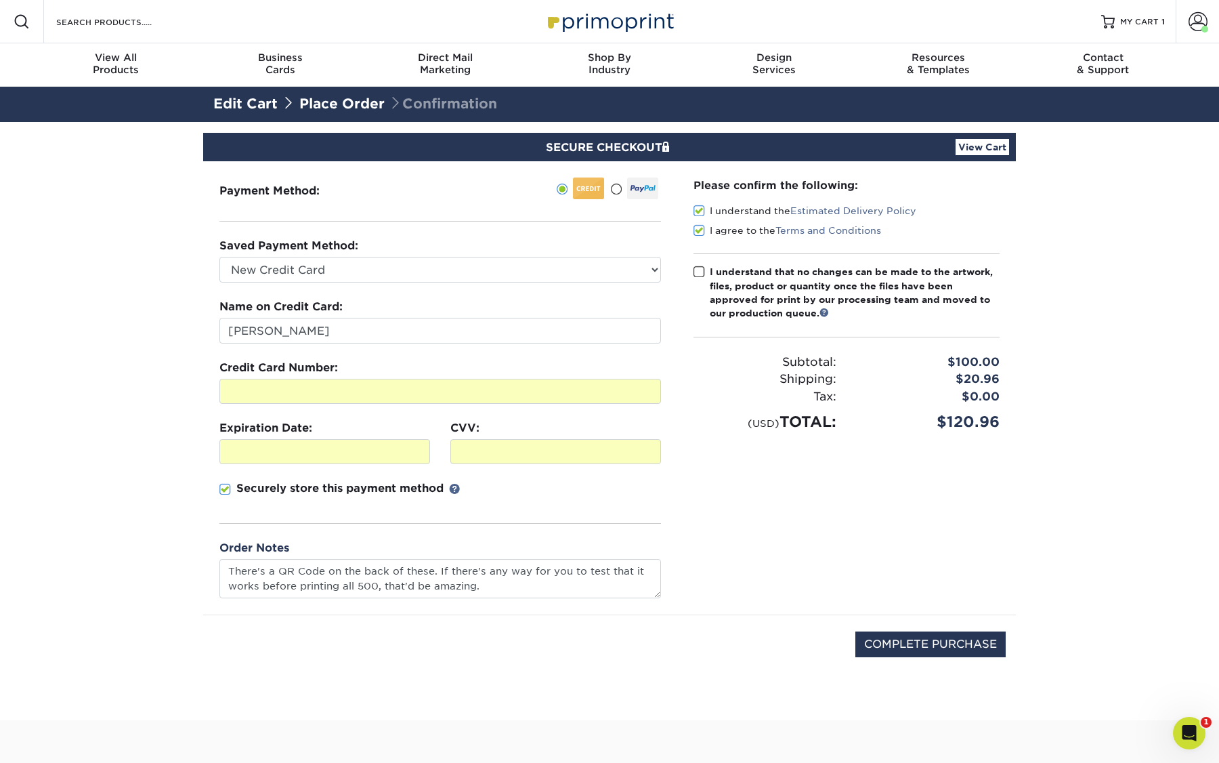
click at [0, 0] on input "I understand that no changes can be made to the artwork, files, product or quan…" at bounding box center [0, 0] width 0 height 0
click at [526, 591] on textarea "There's a QR Code on the back of these. If there's any way for you to test that…" at bounding box center [441, 578] width 442 height 39
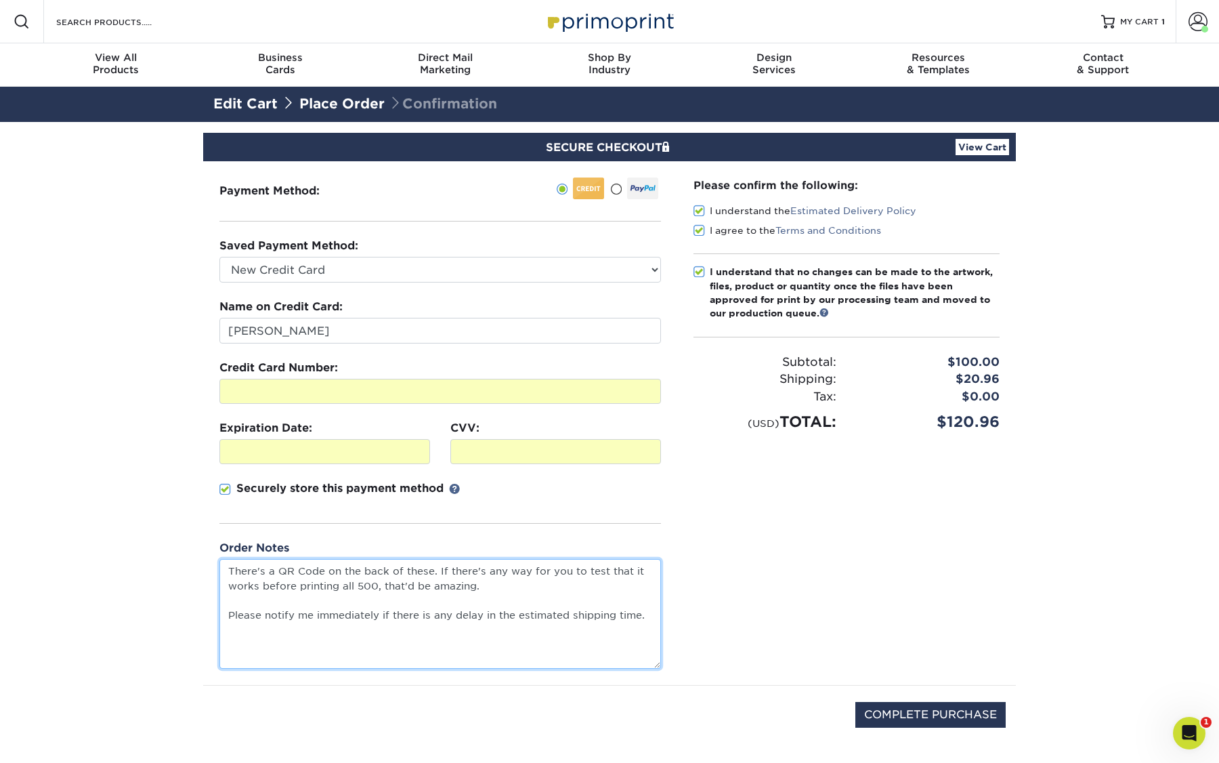
drag, startPoint x: 659, startPoint y: 593, endPoint x: 671, endPoint y: 664, distance: 71.6
click at [671, 664] on div "Payment Method:" at bounding box center [440, 423] width 474 height 524
type textarea "There's a QR Code on the back of these. If there's any way for you to test that…"
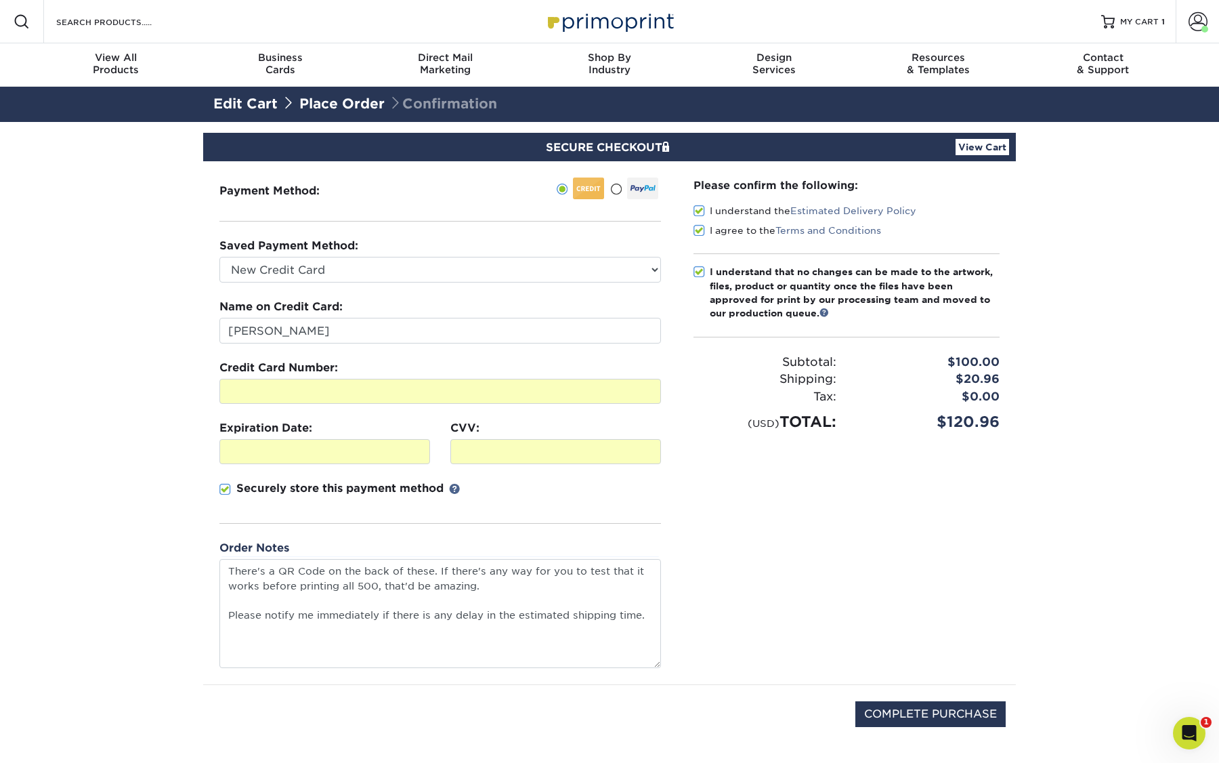
click at [978, 146] on link "View Cart" at bounding box center [983, 147] width 54 height 16
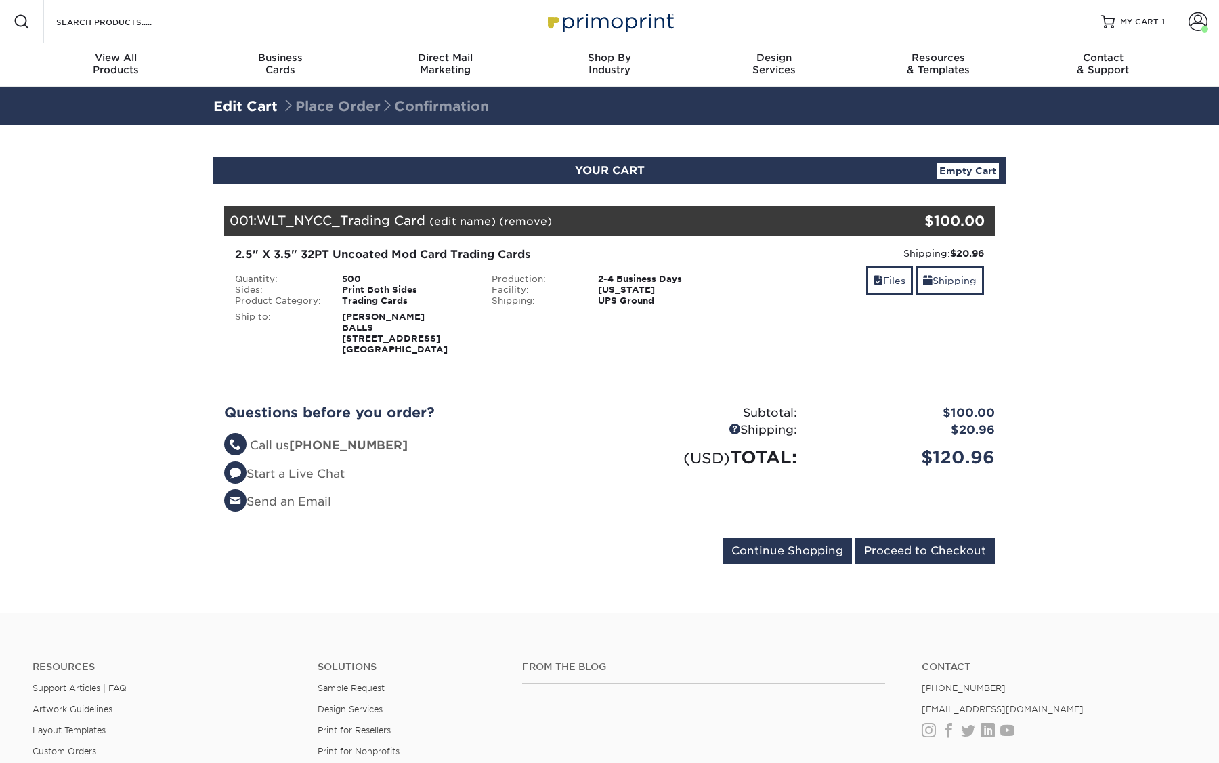
select select "286141"
click at [946, 270] on link "Shipping" at bounding box center [950, 280] width 68 height 29
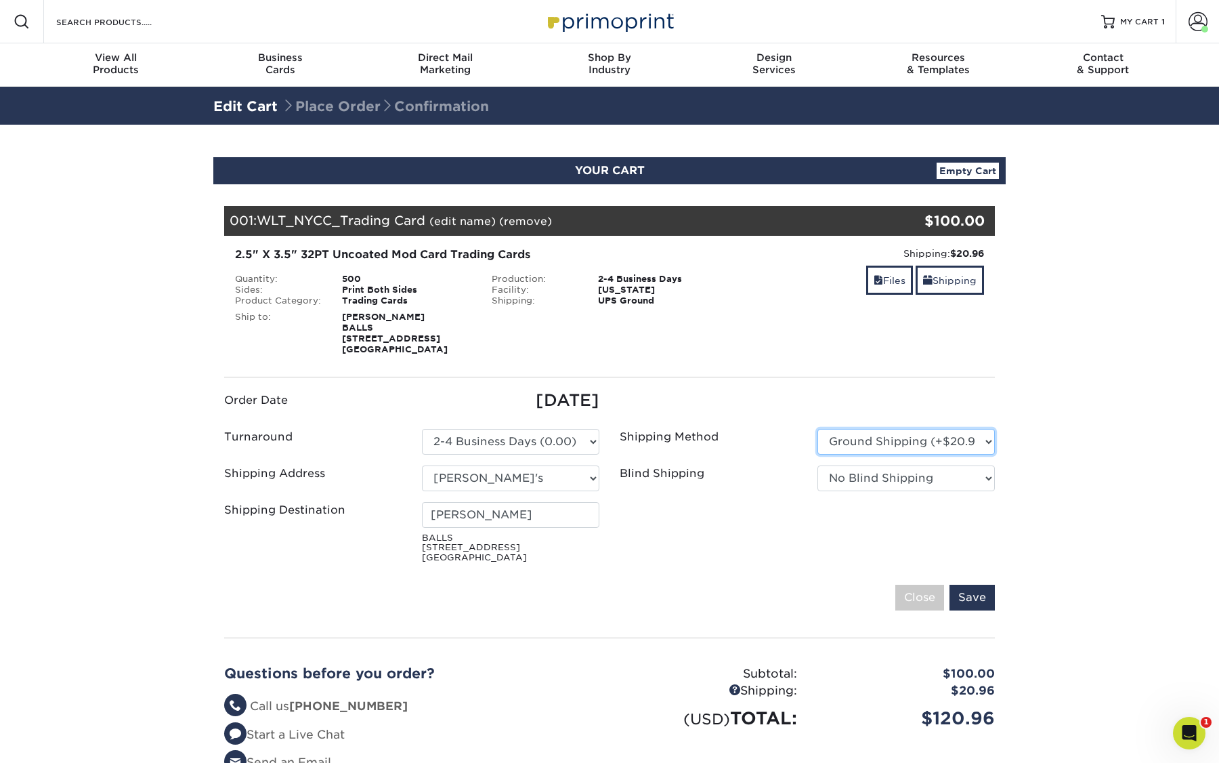
click at [839, 447] on select "Please Select Ground Shipping (+$20.96) 3 Day Shipping Service (+$27.15) 2 Day …" at bounding box center [907, 442] width 178 height 26
select select "12"
click at [818, 429] on select "Please Select Ground Shipping (+$20.96) 3 Day Shipping Service (+$27.15) 2 Day …" at bounding box center [907, 442] width 178 height 26
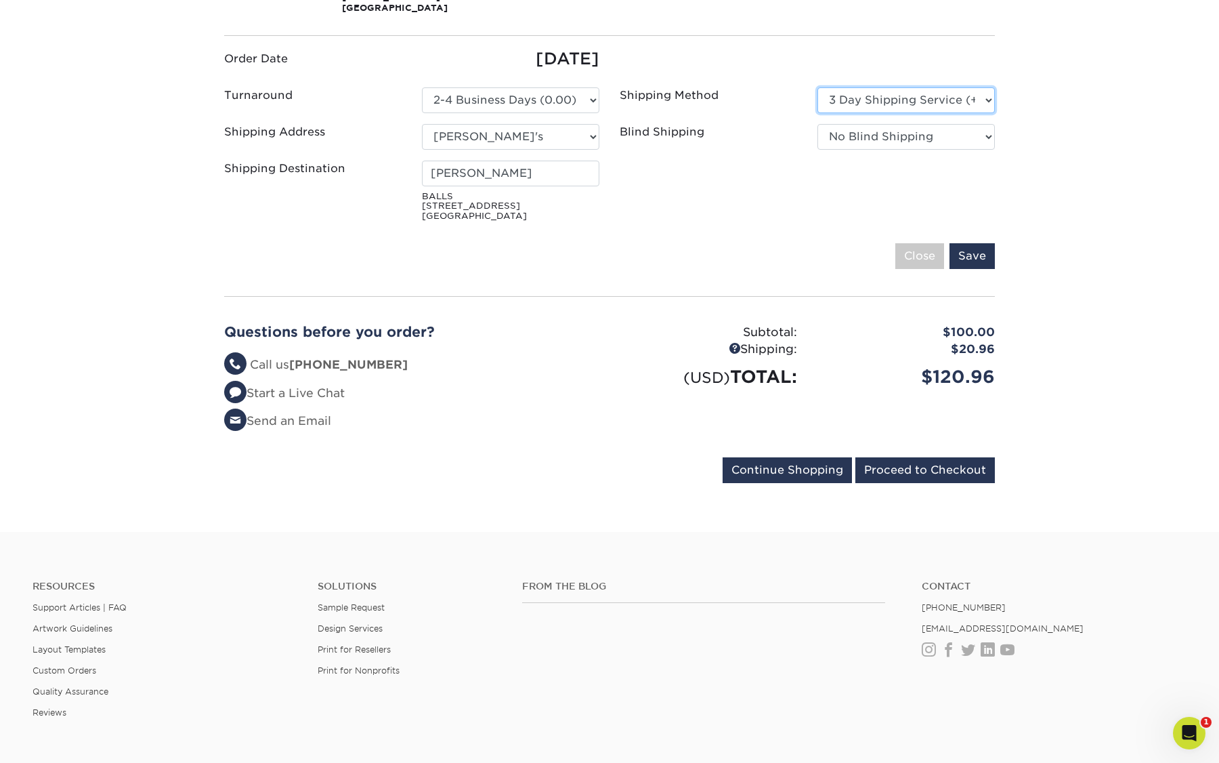
scroll to position [365, 0]
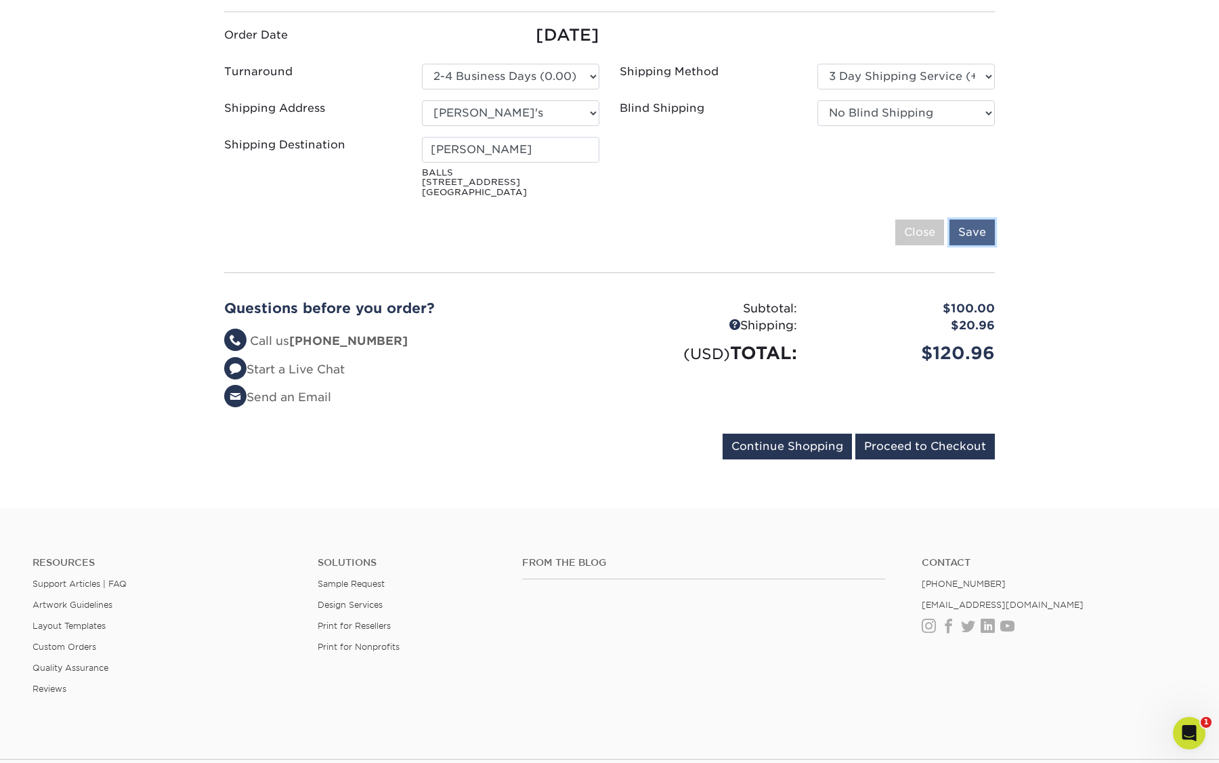
click at [971, 234] on input "Save" at bounding box center [972, 233] width 45 height 26
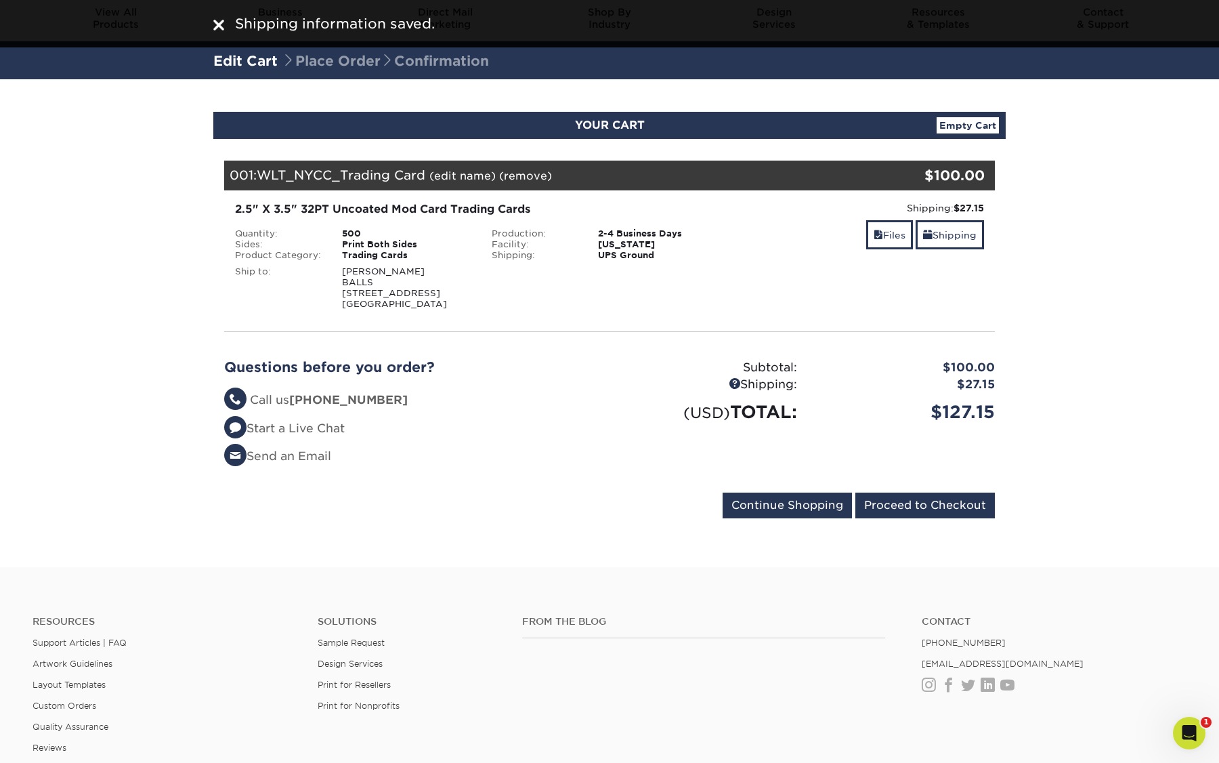
scroll to position [0, 0]
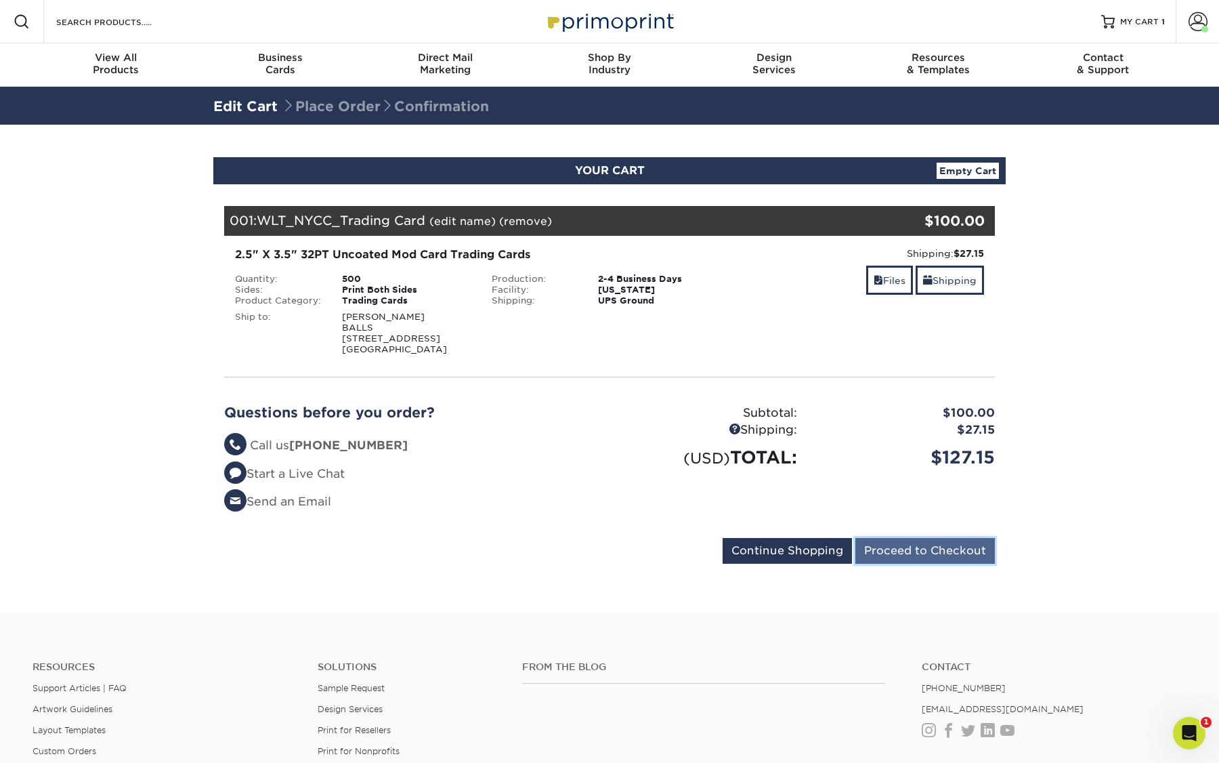
click at [910, 547] on input "Proceed to Checkout" at bounding box center [926, 551] width 140 height 26
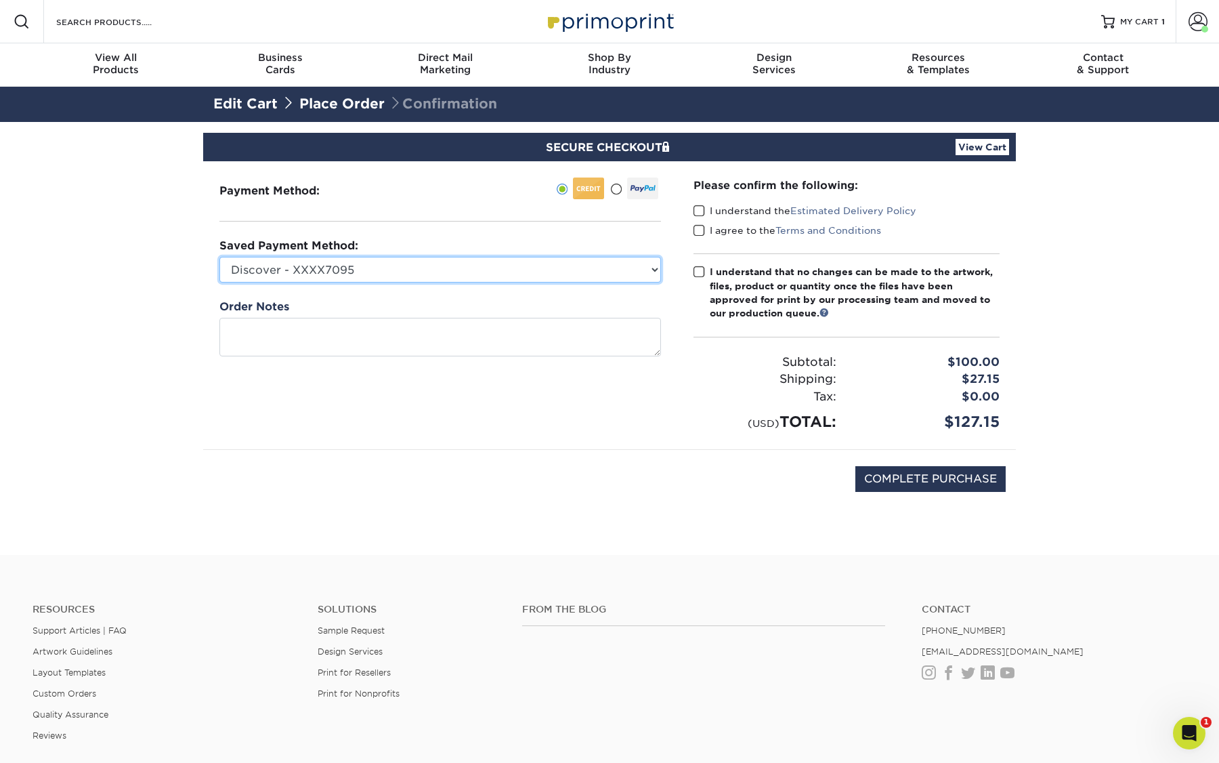
click at [341, 266] on select "Discover - XXXX7095 New Credit Card" at bounding box center [441, 270] width 442 height 26
select select
click at [220, 257] on select "Discover - XXXX7095 New Credit Card" at bounding box center [441, 270] width 442 height 26
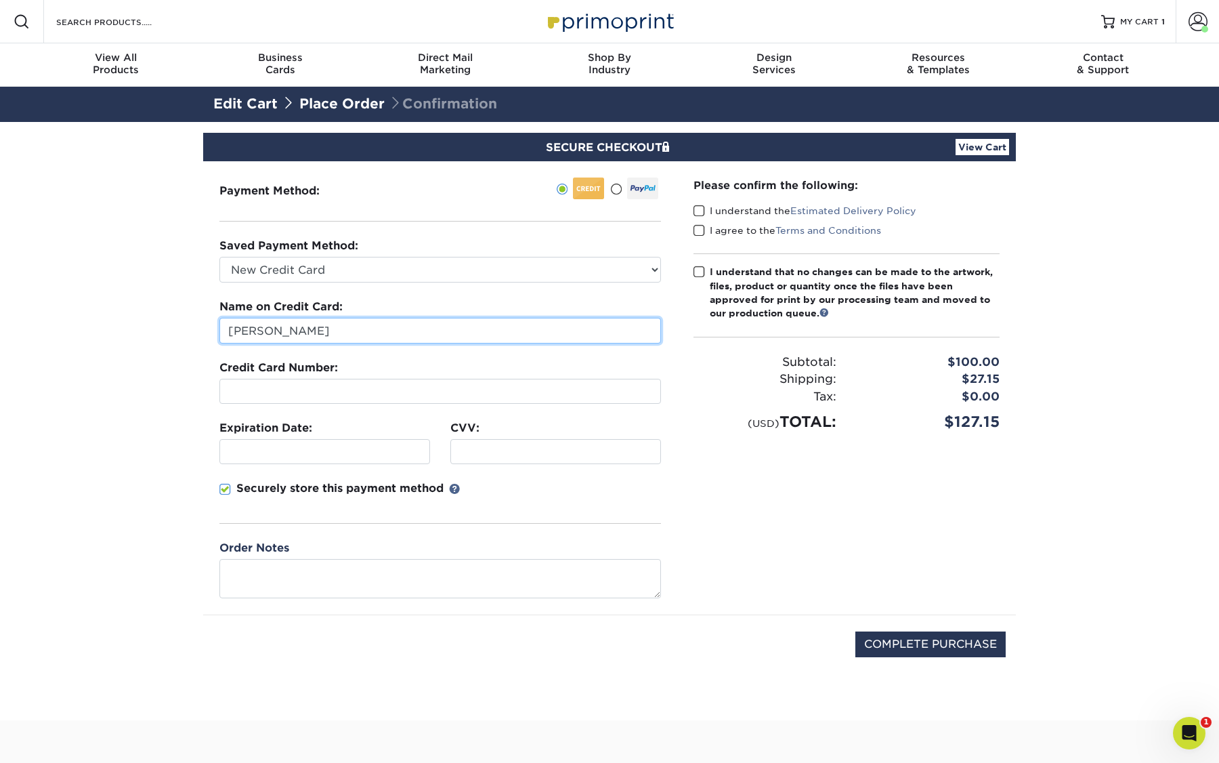
click at [292, 333] on input "Brandon Zelman" at bounding box center [441, 331] width 442 height 26
type input "[PERSON_NAME]"
click at [314, 383] on div at bounding box center [441, 391] width 442 height 25
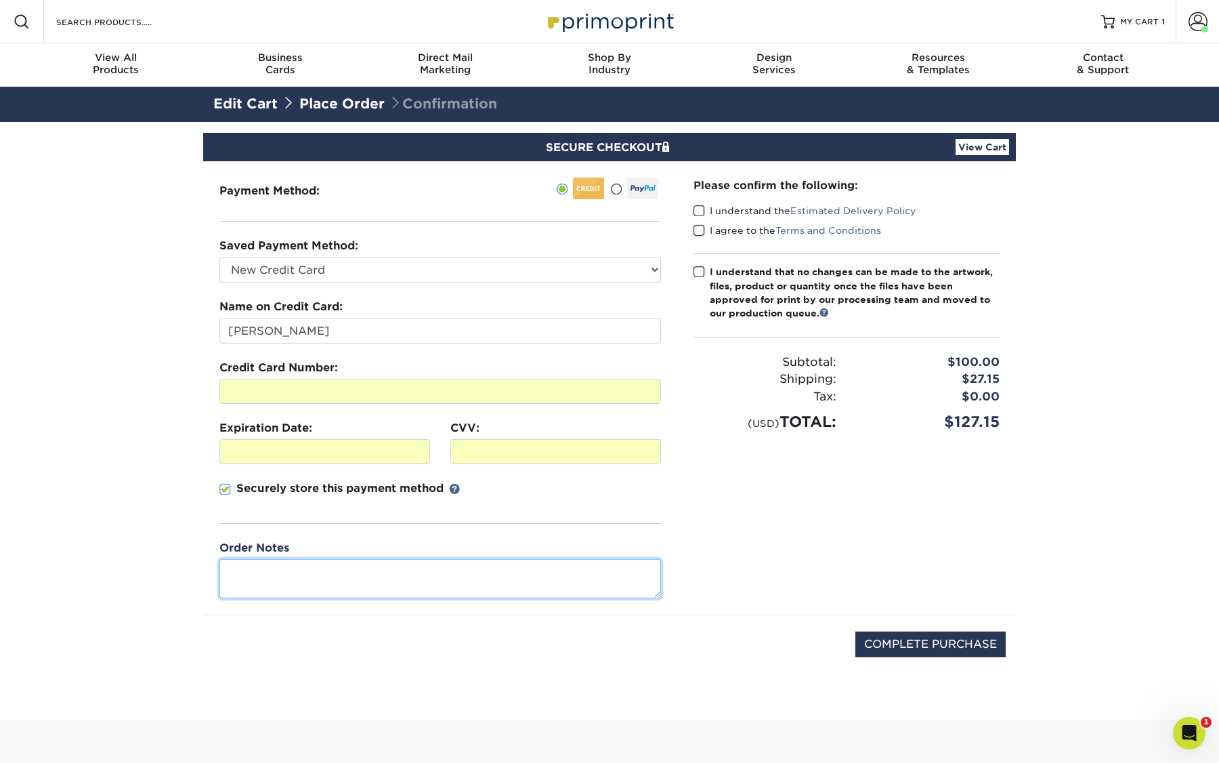
click at [347, 569] on textarea at bounding box center [441, 578] width 442 height 39
type textarea "P"
type textarea "T"
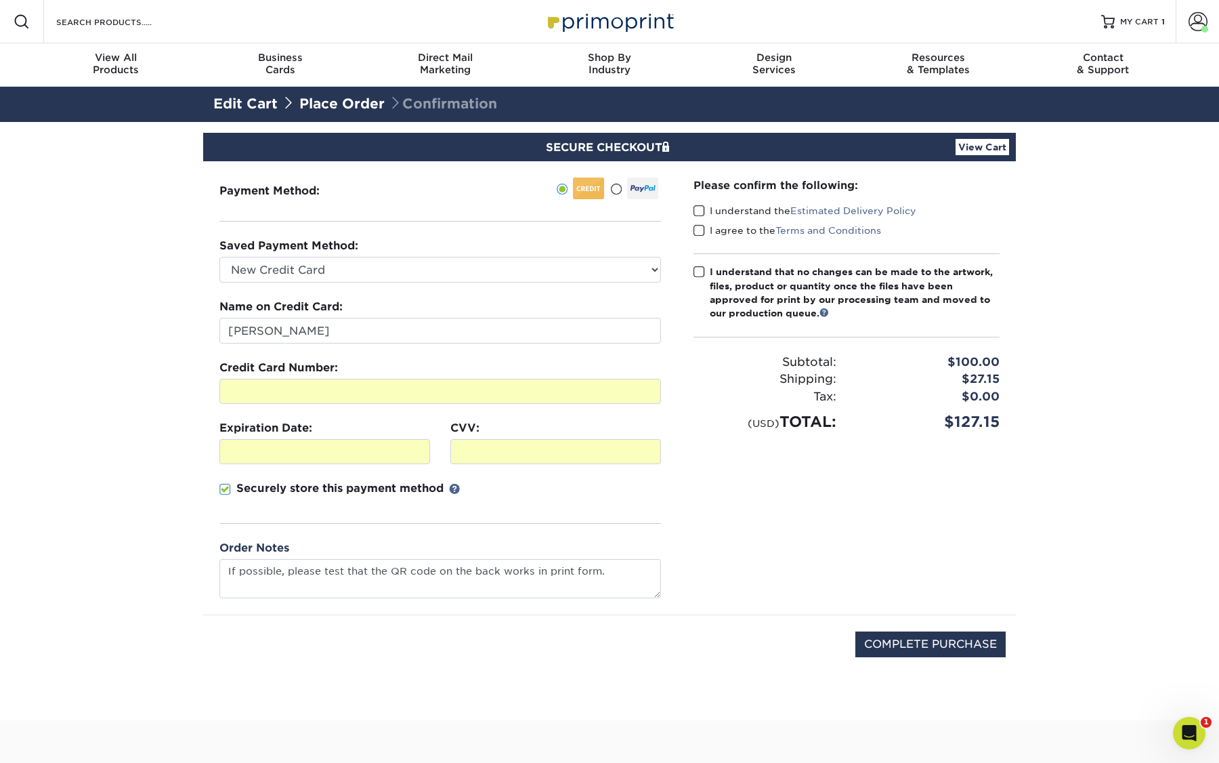
click at [701, 209] on span at bounding box center [700, 211] width 12 height 13
click at [0, 0] on input "I understand the Estimated Delivery Policy" at bounding box center [0, 0] width 0 height 0
click at [701, 230] on span at bounding box center [700, 230] width 12 height 13
click at [0, 0] on input "I agree to the Terms and Conditions" at bounding box center [0, 0] width 0 height 0
click at [611, 579] on textarea "If possible, please test that the QR code on the back works in print form." at bounding box center [441, 578] width 442 height 39
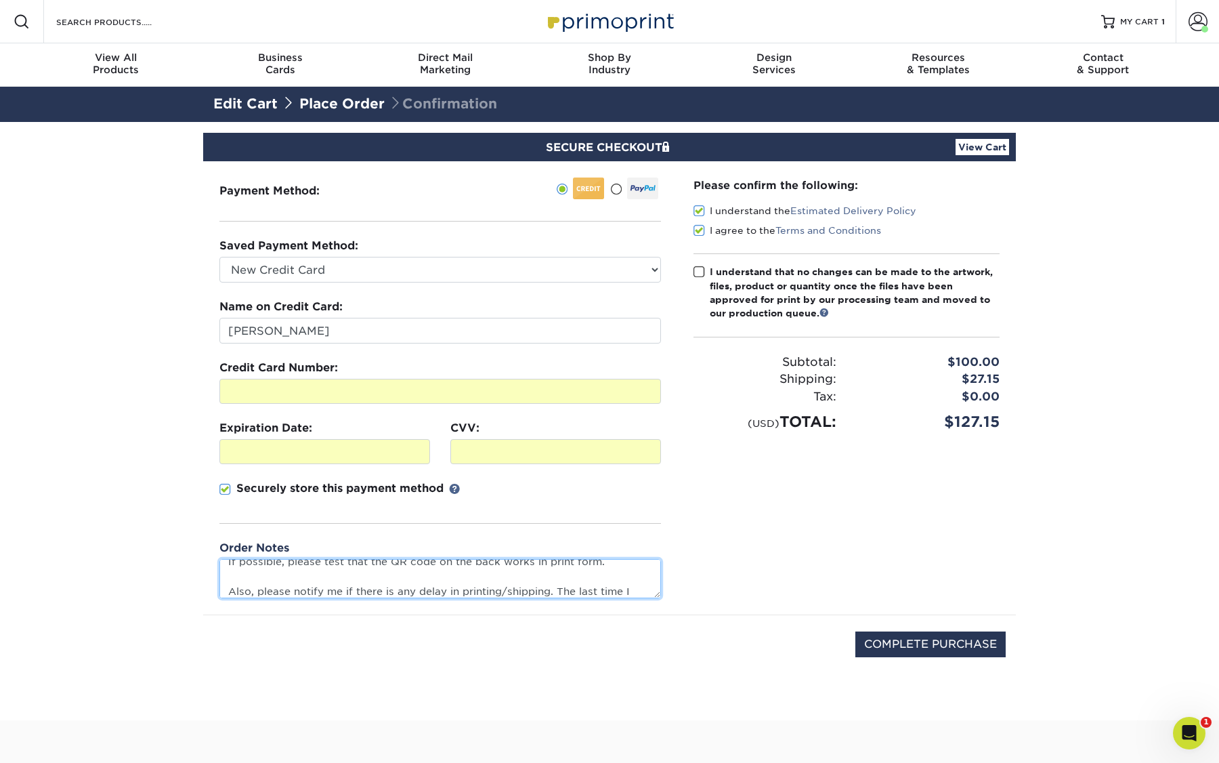
scroll to position [24, 0]
click at [556, 574] on textarea "If possible, please test that the QR code on the back works in print form. Also…" at bounding box center [441, 578] width 442 height 39
click at [371, 588] on textarea "If possible, please test that the QR code on the back works in print form. Also…" at bounding box center [441, 578] width 442 height 39
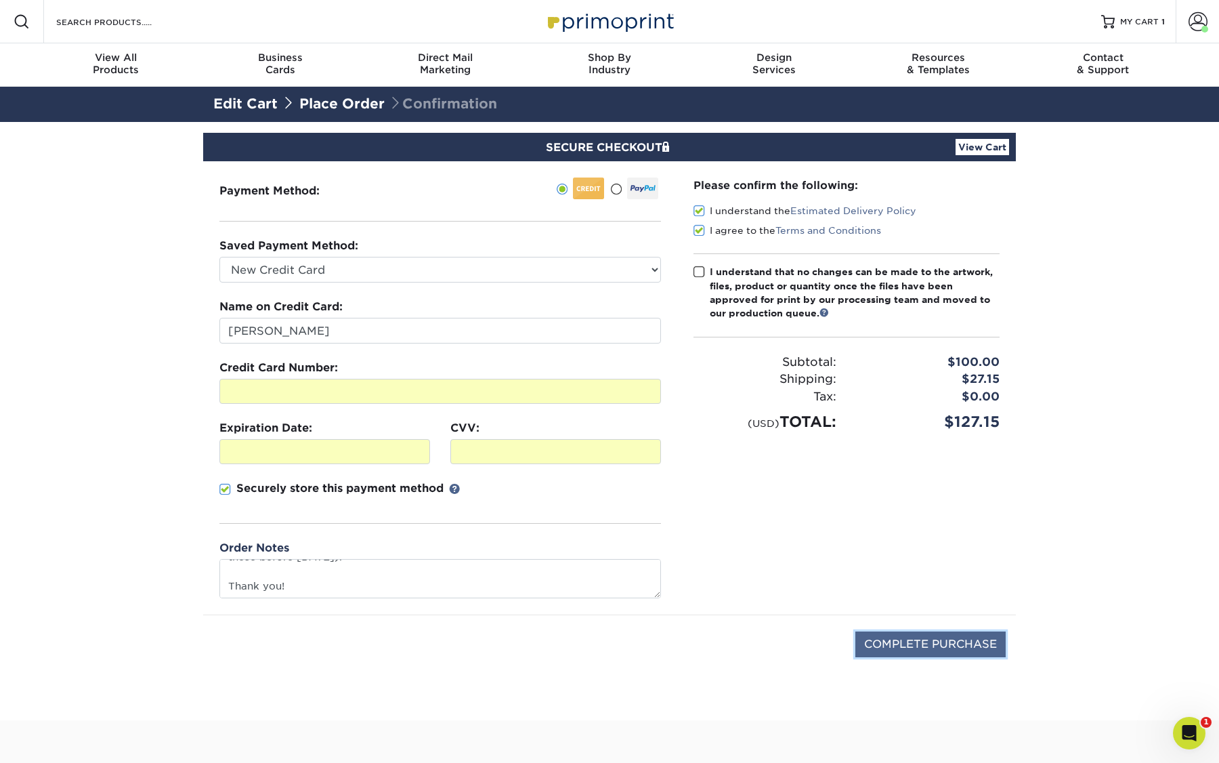
type textarea "If possible, please test that the QR code on the back works in print form. Also…"
click at [908, 643] on input "COMPLETE PURCHASE" at bounding box center [931, 644] width 150 height 26
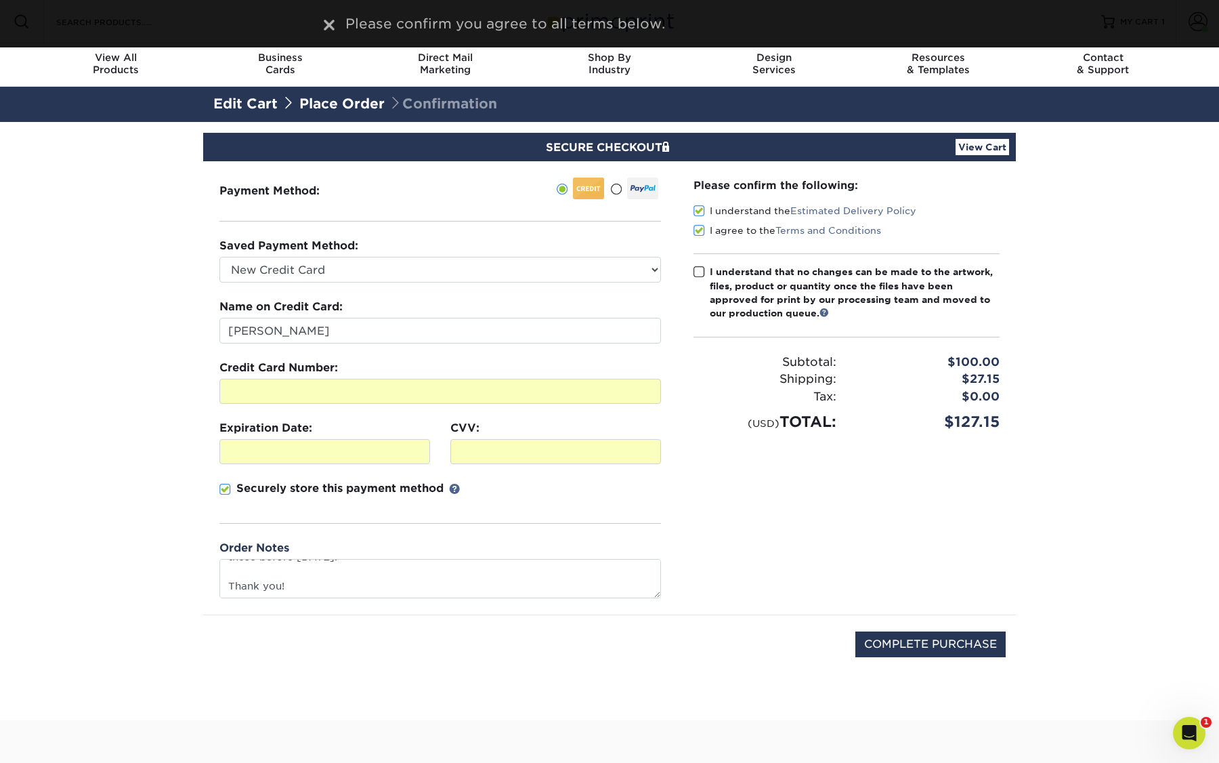
click at [700, 273] on span at bounding box center [700, 272] width 12 height 13
click at [0, 0] on input "I understand that no changes can be made to the artwork, files, product or quan…" at bounding box center [0, 0] width 0 height 0
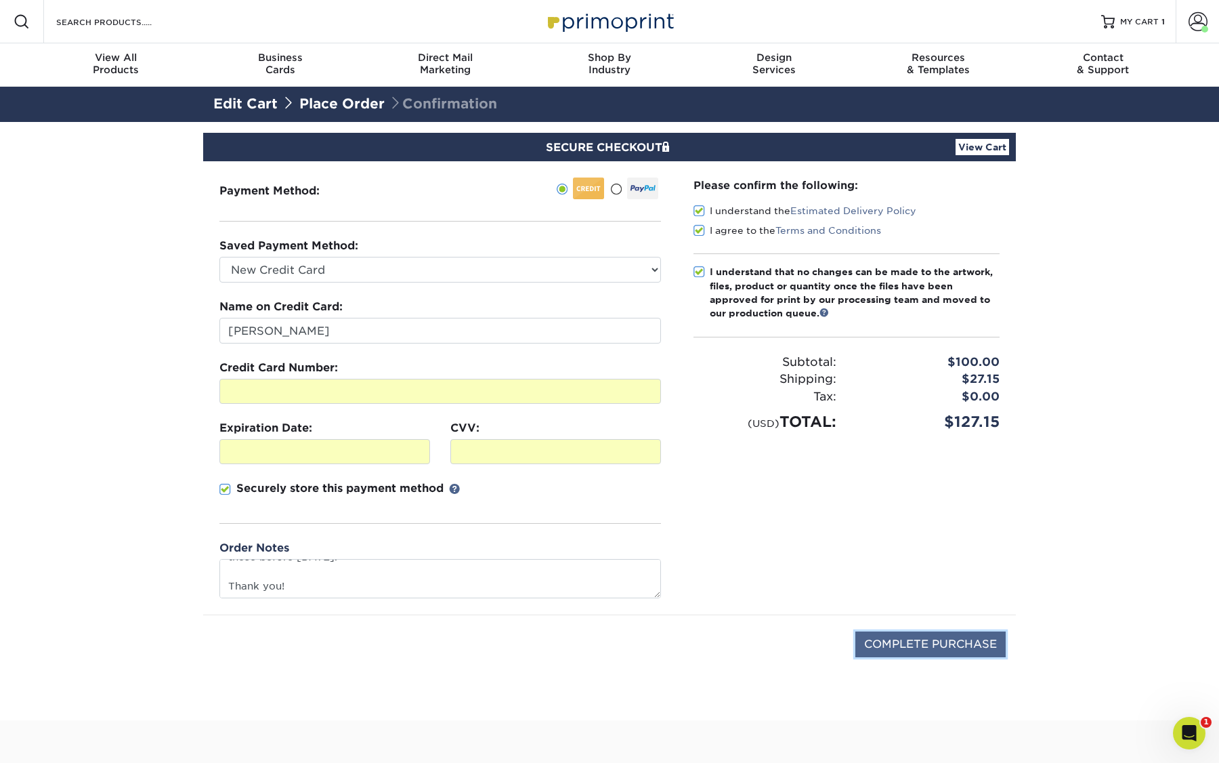
click at [896, 640] on input "COMPLETE PURCHASE" at bounding box center [931, 644] width 150 height 26
type input "PROCESSING, PLEASE WAIT..."
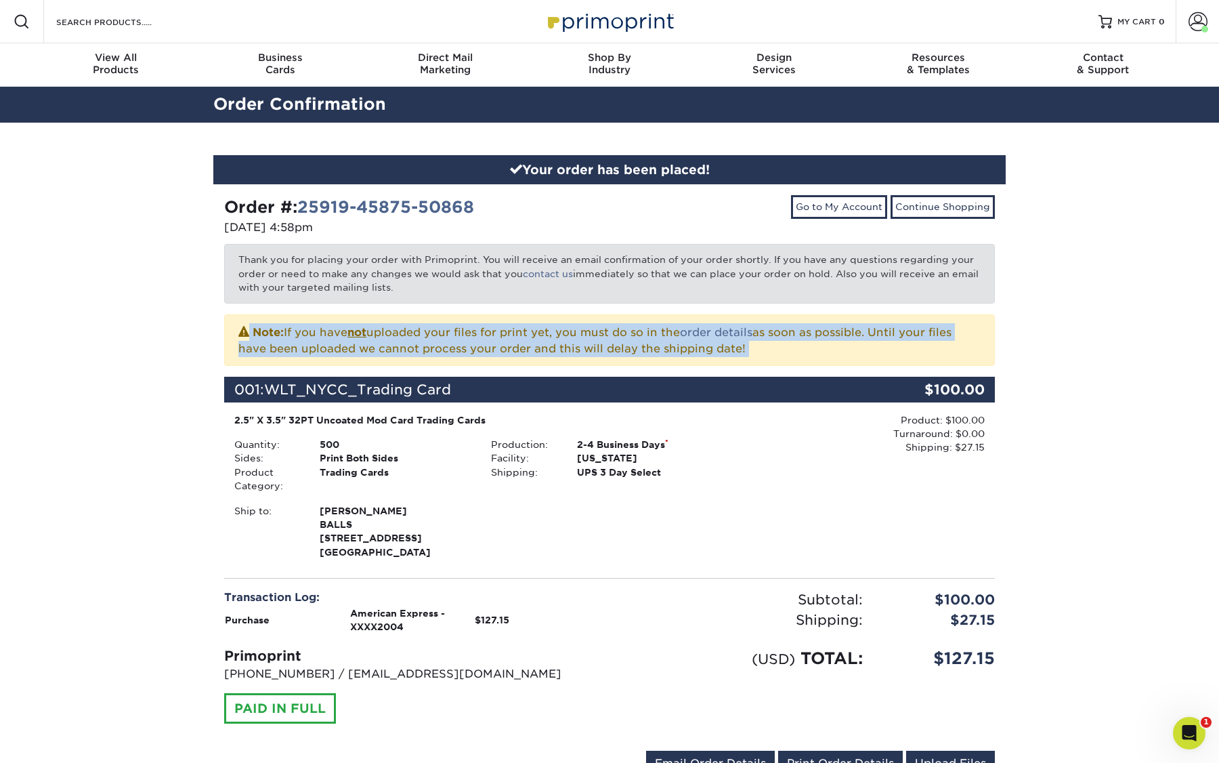
drag, startPoint x: 575, startPoint y: 314, endPoint x: 650, endPoint y: 367, distance: 91.9
click at [650, 368] on div "Order #: 25919-45875-50868 [DATE] 4:58pm Go to My Account Continue Shopping Tha…" at bounding box center [609, 488] width 771 height 587
click at [650, 367] on div "Order #: 25919-45875-50868 [DATE] 4:58pm Go to My Account Continue Shopping Tha…" at bounding box center [609, 488] width 771 height 587
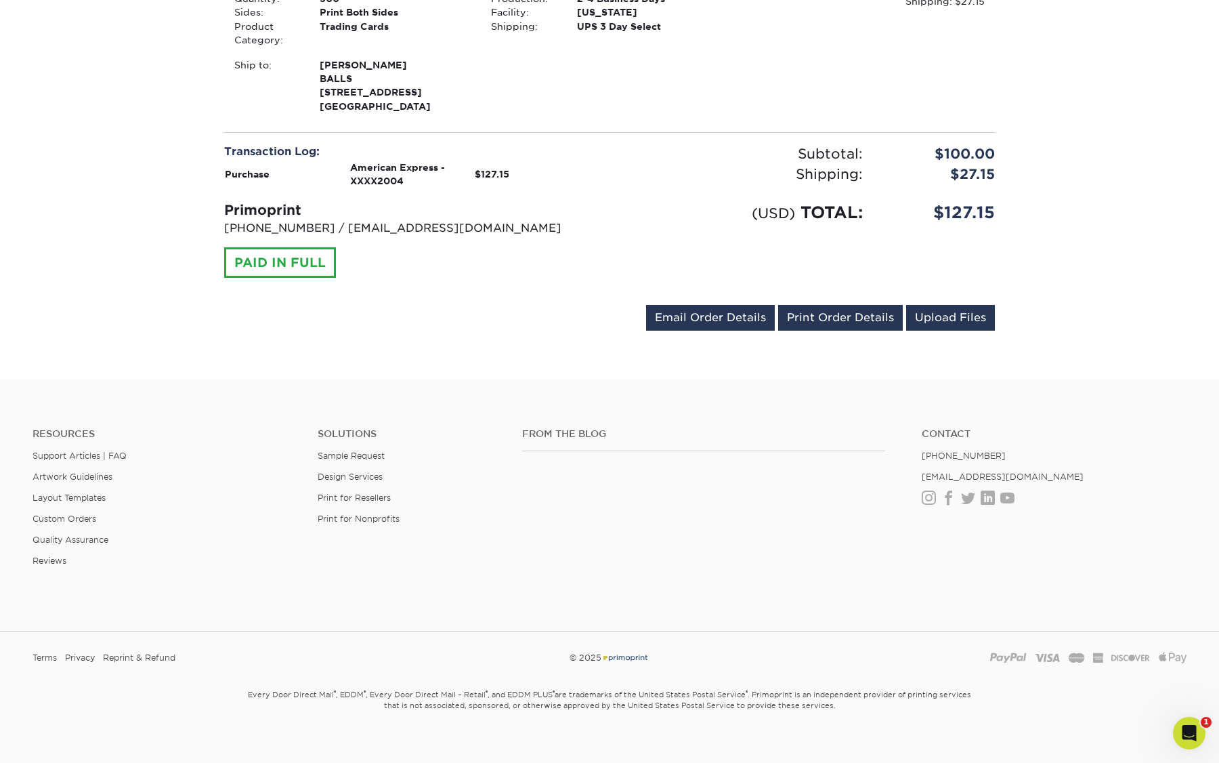
scroll to position [459, 0]
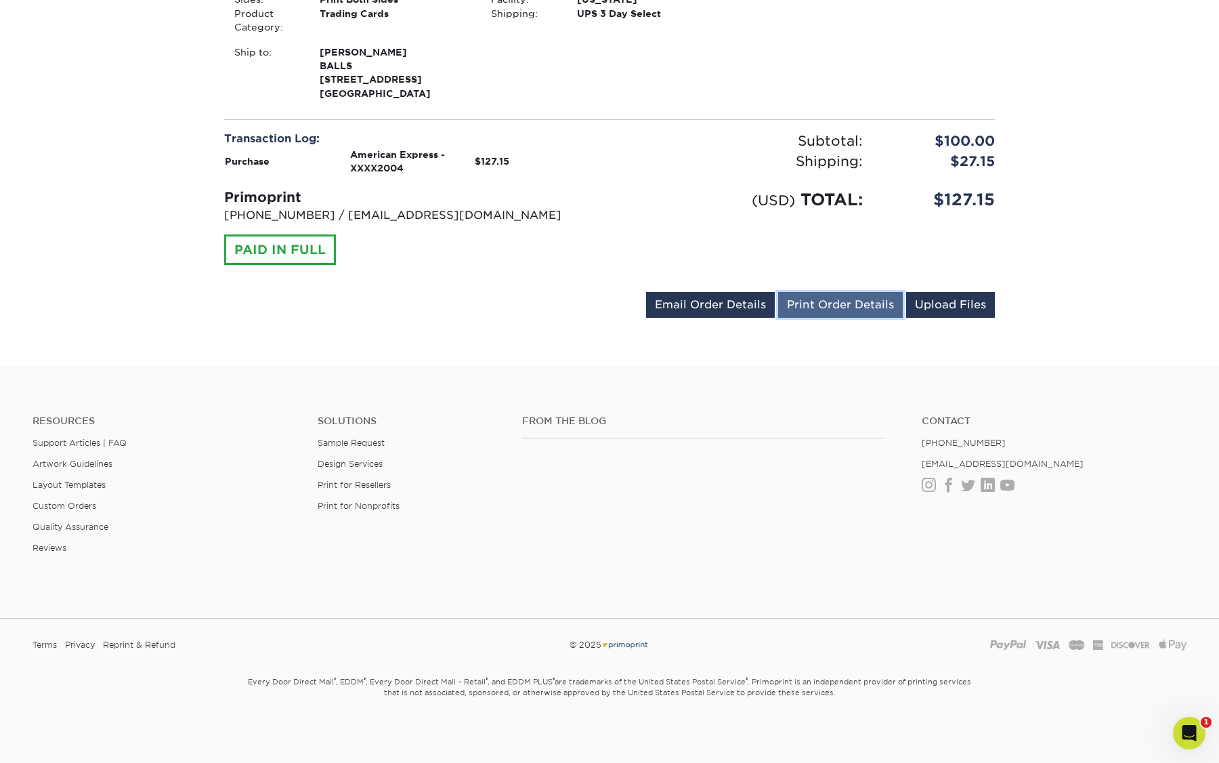
click at [810, 301] on link "Print Order Details" at bounding box center [840, 305] width 125 height 26
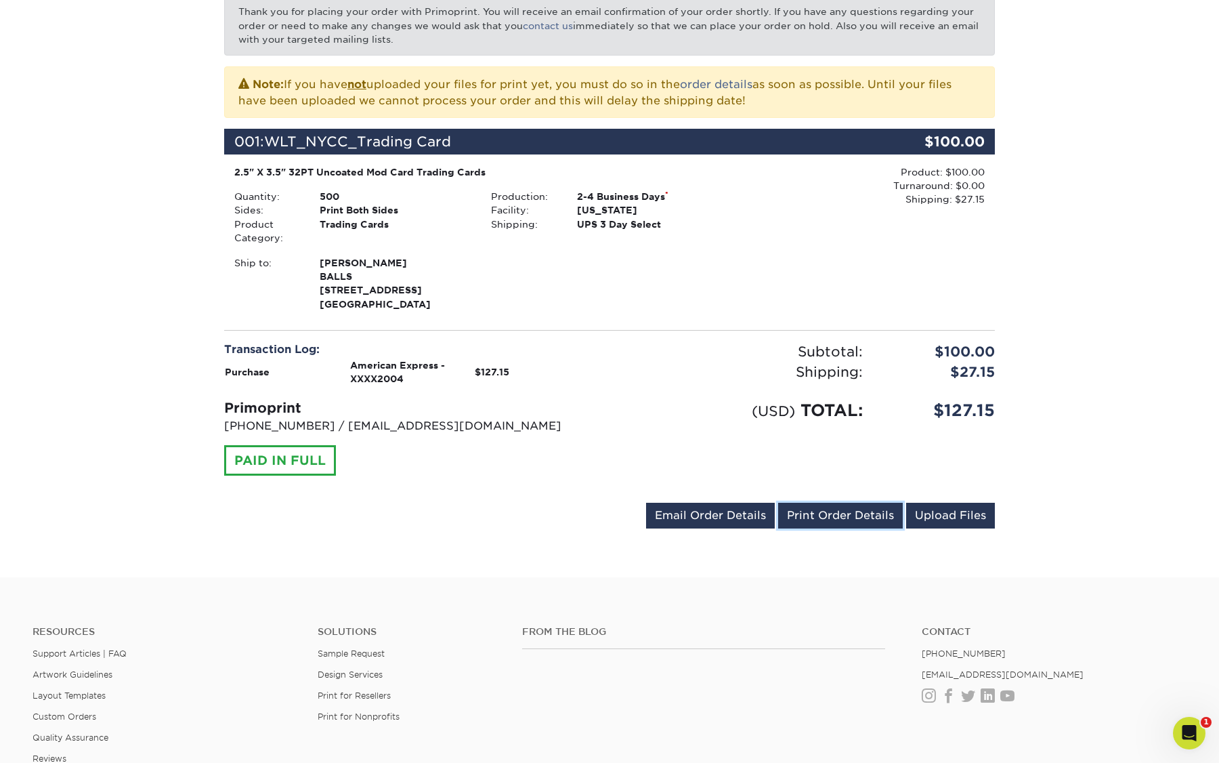
scroll to position [243, 0]
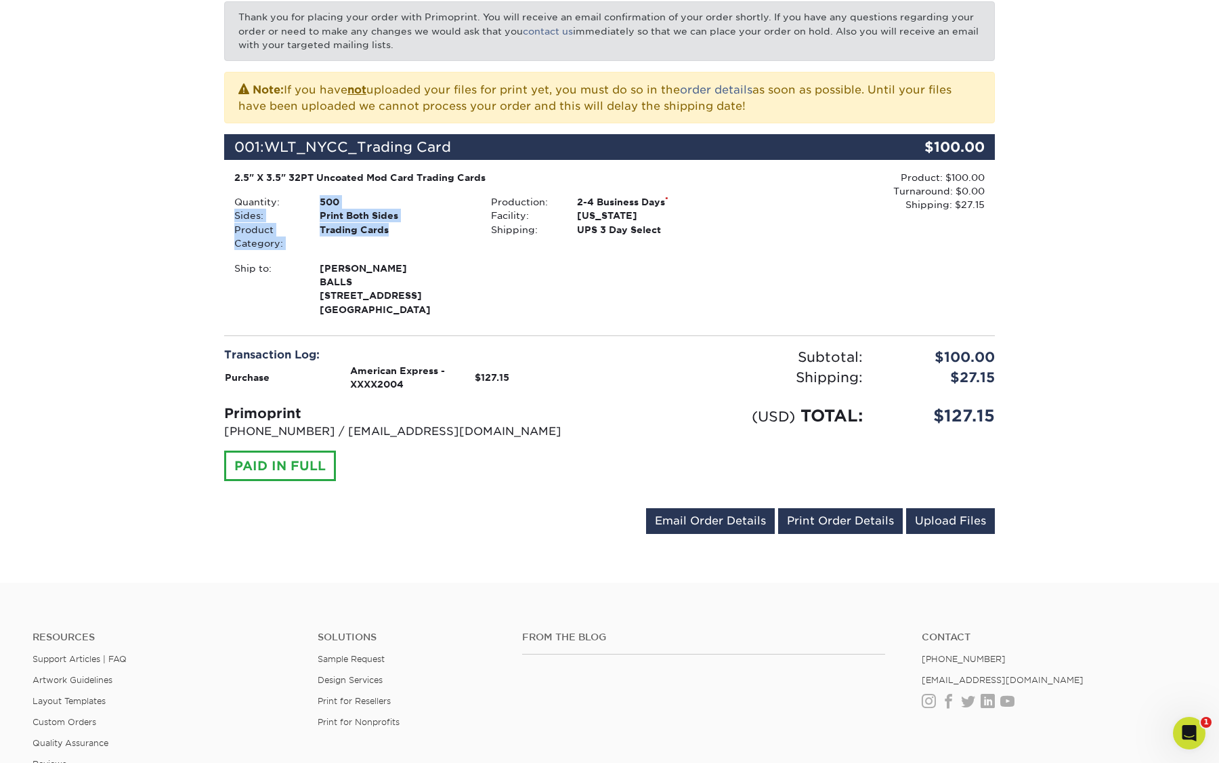
drag, startPoint x: 322, startPoint y: 199, endPoint x: 435, endPoint y: 245, distance: 121.8
click at [435, 245] on ul "Quantity: 500 Sides: Print Both Sides Product Category: Trading Cards" at bounding box center [352, 223] width 236 height 56
click at [435, 245] on div "Trading Cards" at bounding box center [395, 237] width 171 height 28
click at [977, 529] on link "Upload Files" at bounding box center [950, 521] width 89 height 26
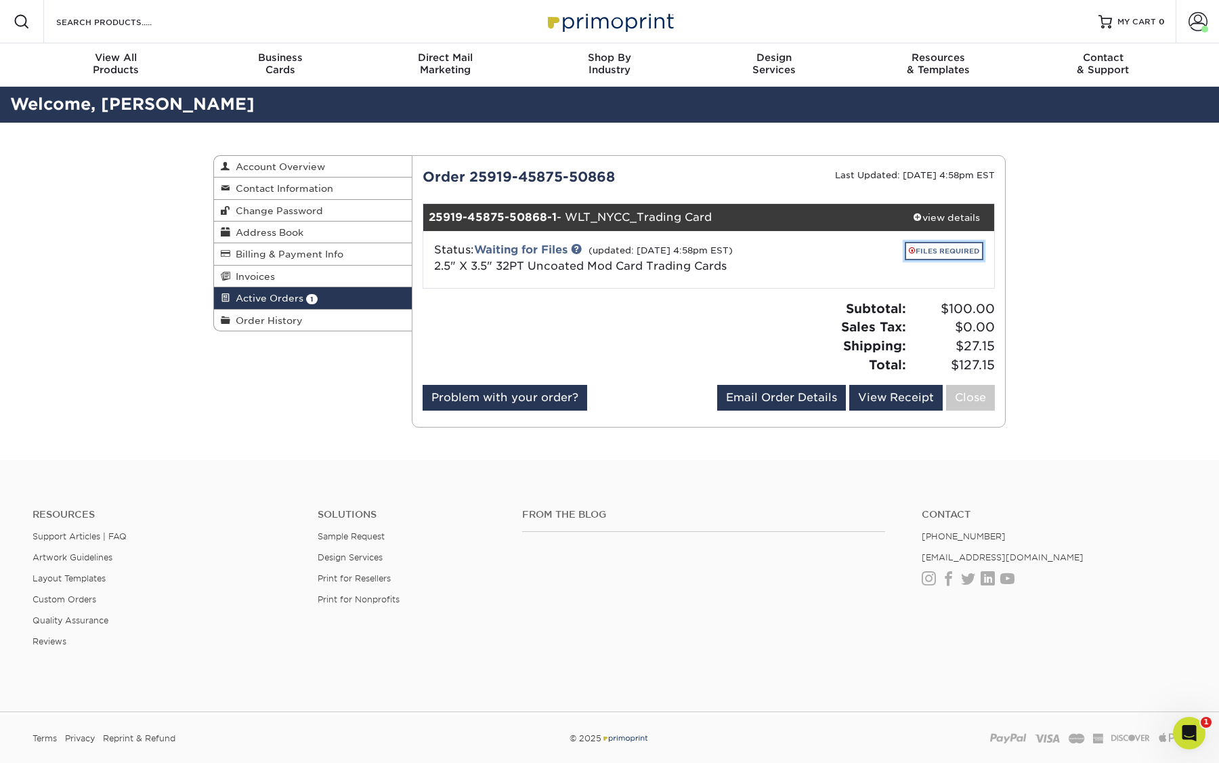
click at [954, 252] on link "FILES REQUIRED" at bounding box center [944, 251] width 79 height 18
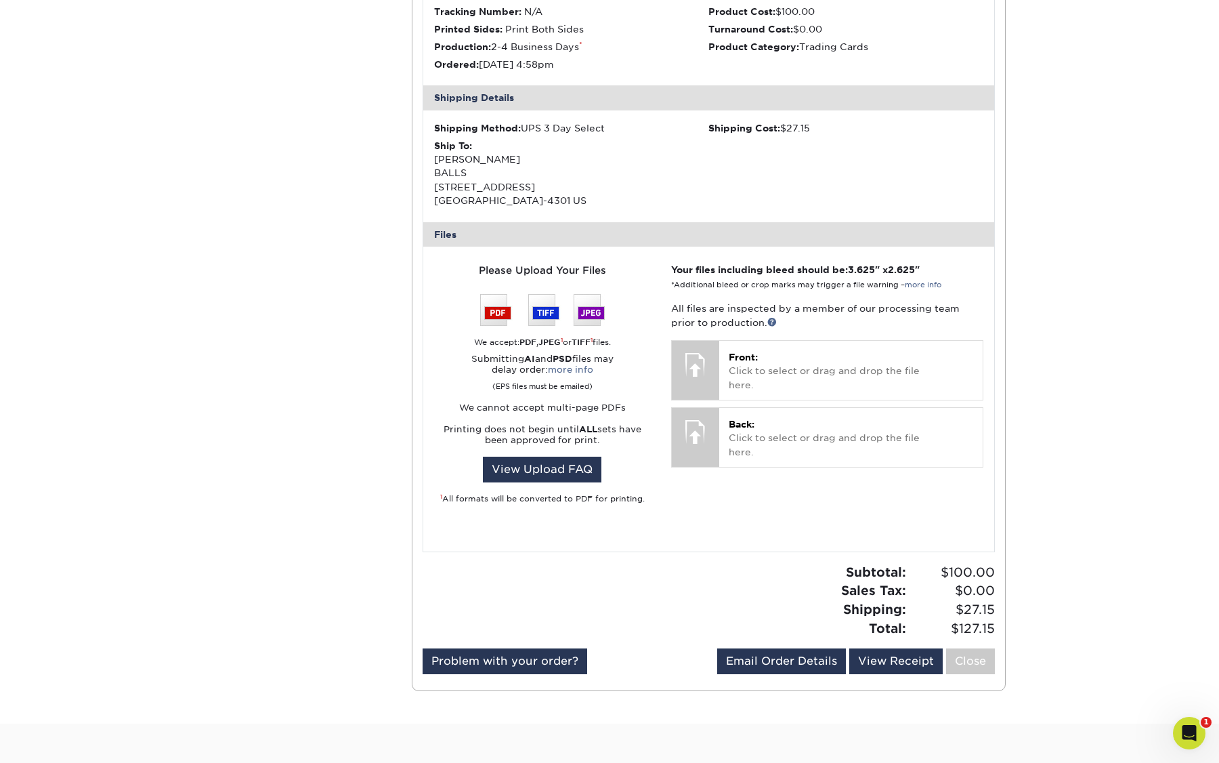
scroll to position [337, 0]
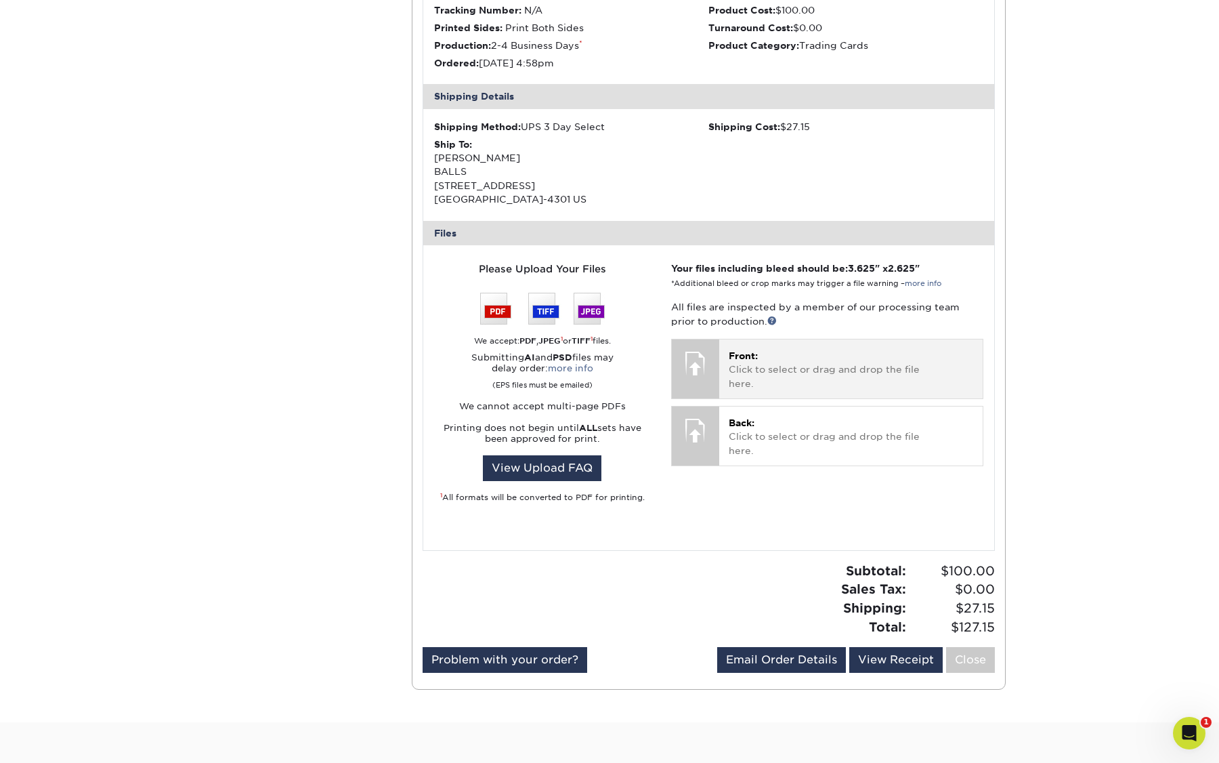
click at [742, 366] on p "Front: Click to select or drag and drop the file here." at bounding box center [851, 369] width 245 height 41
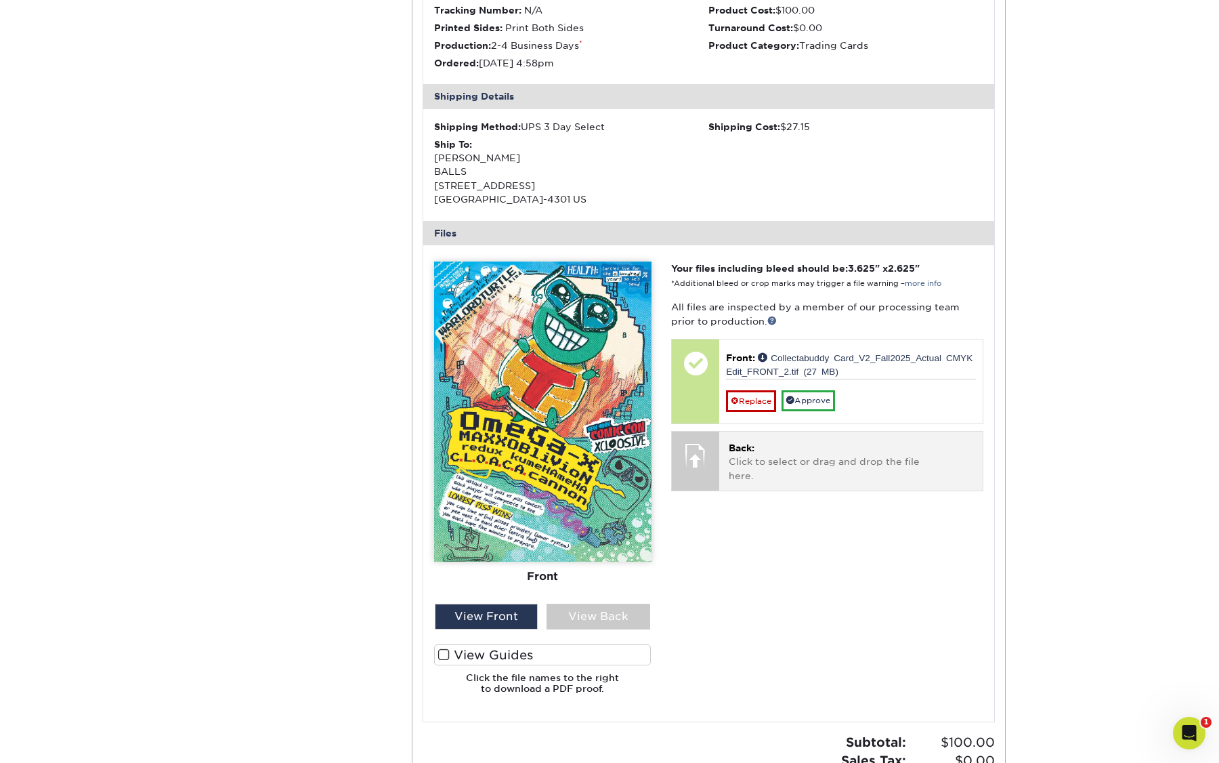
click at [749, 459] on p "Back: Click to select or drag and drop the file here." at bounding box center [851, 461] width 245 height 41
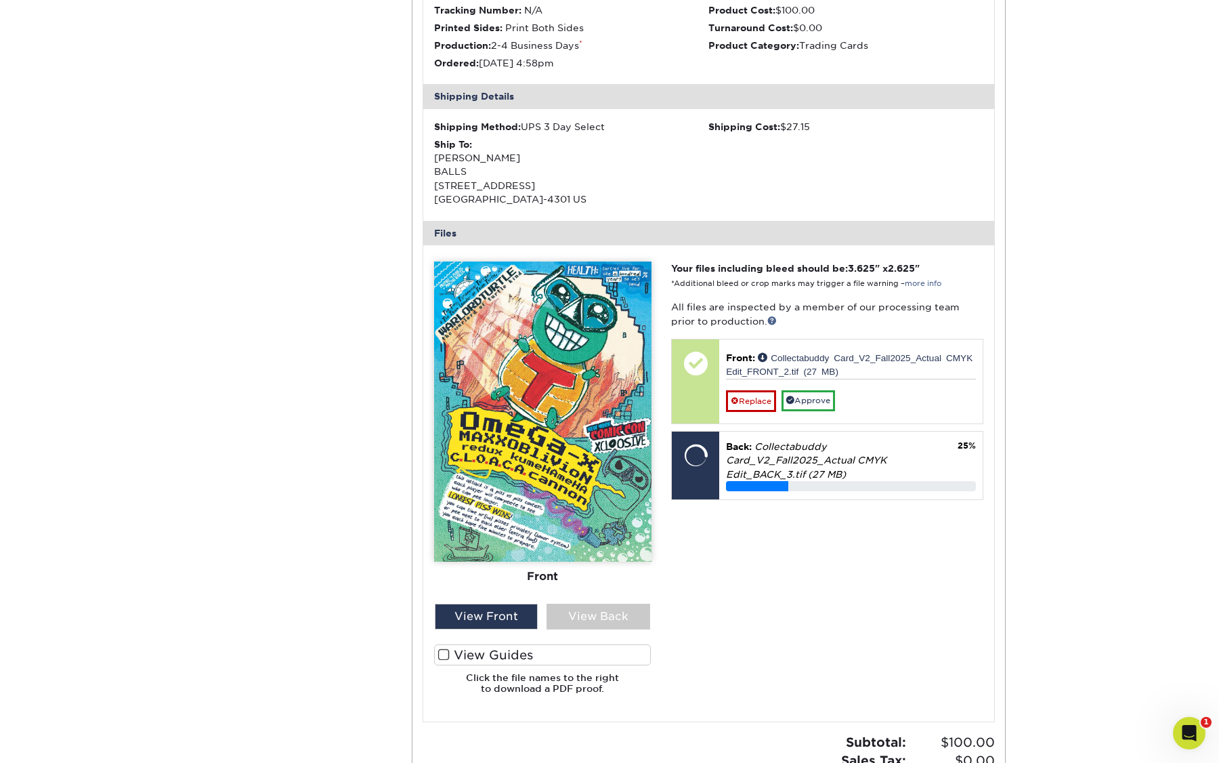
click at [472, 656] on label "View Guides" at bounding box center [542, 654] width 217 height 21
click at [0, 0] on input "View Guides" at bounding box center [0, 0] width 0 height 0
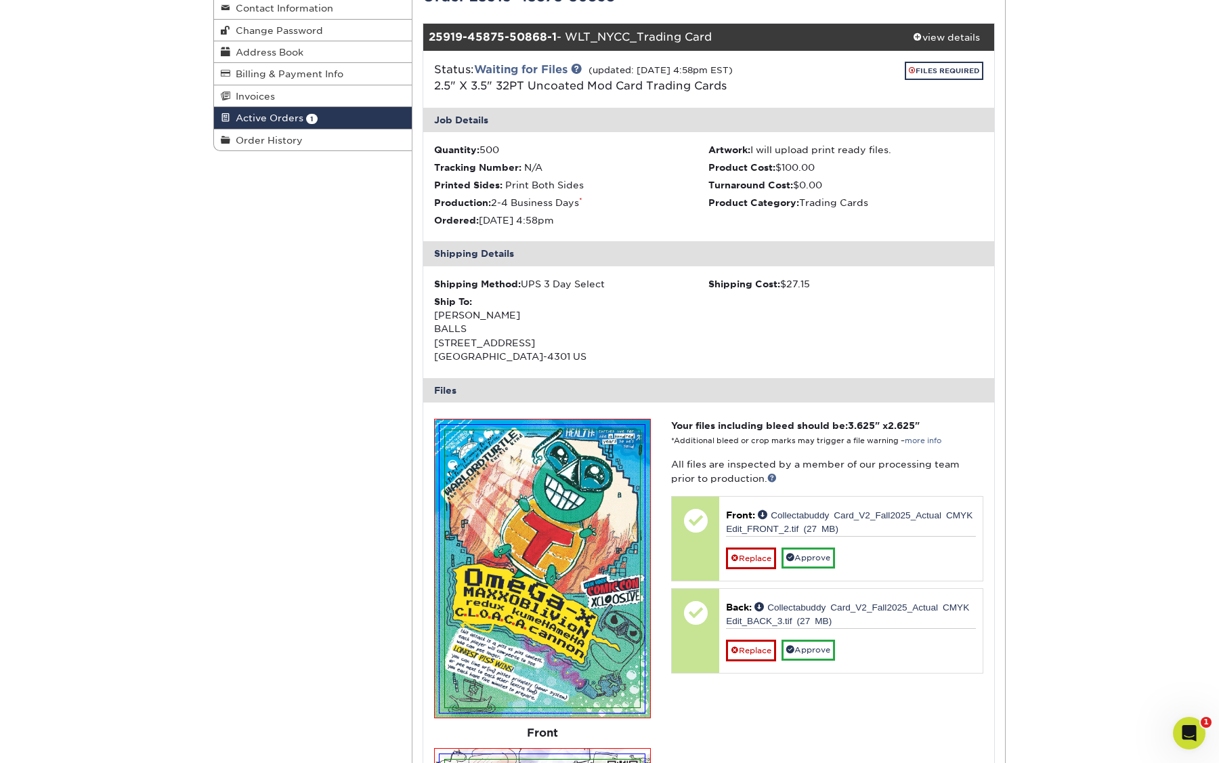
scroll to position [0, 0]
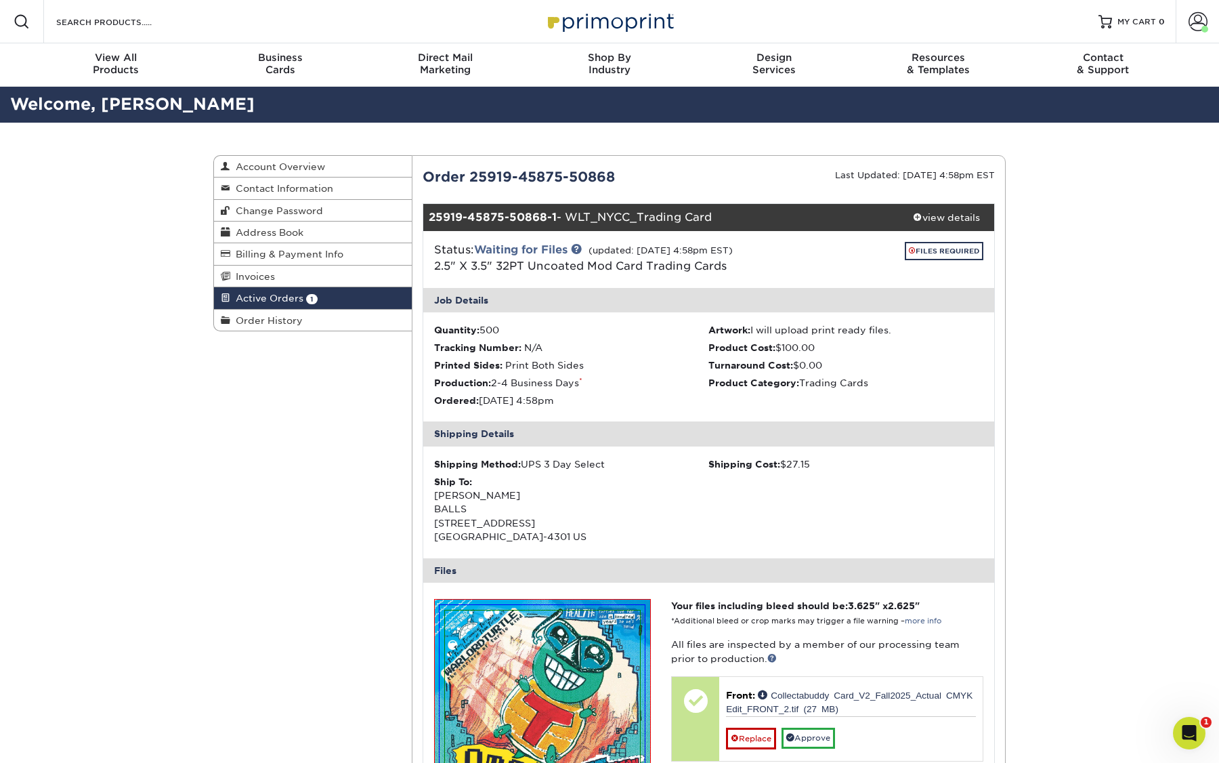
click at [733, 211] on div "25919-45875-50868-1 - WLT_NYCC_Trading Card" at bounding box center [661, 217] width 476 height 27
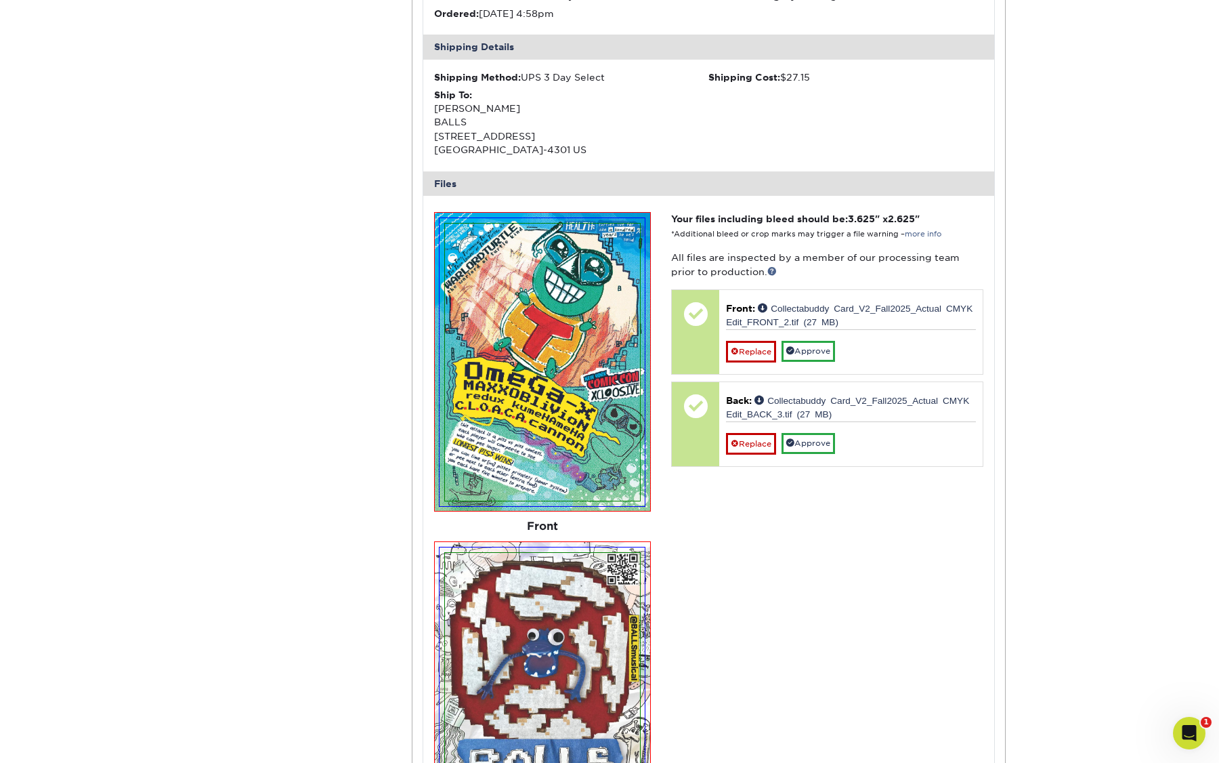
scroll to position [392, 0]
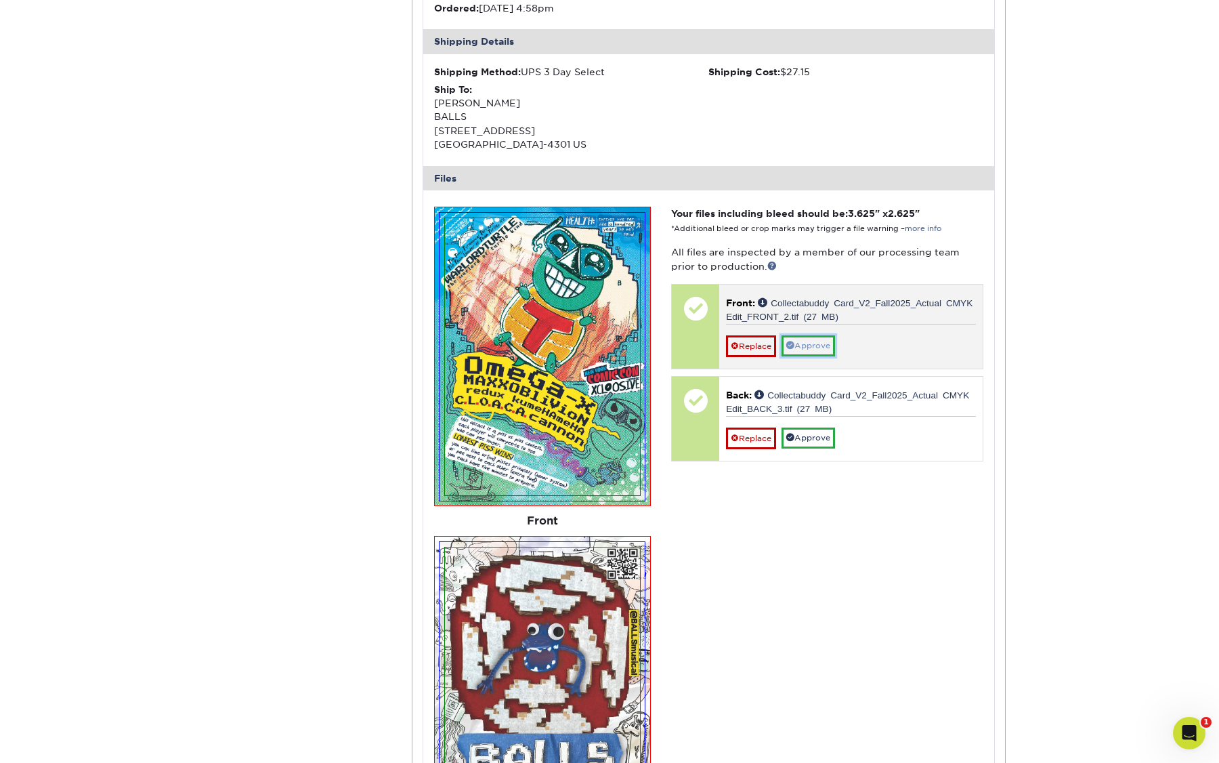
click at [812, 347] on link "Approve" at bounding box center [809, 345] width 54 height 21
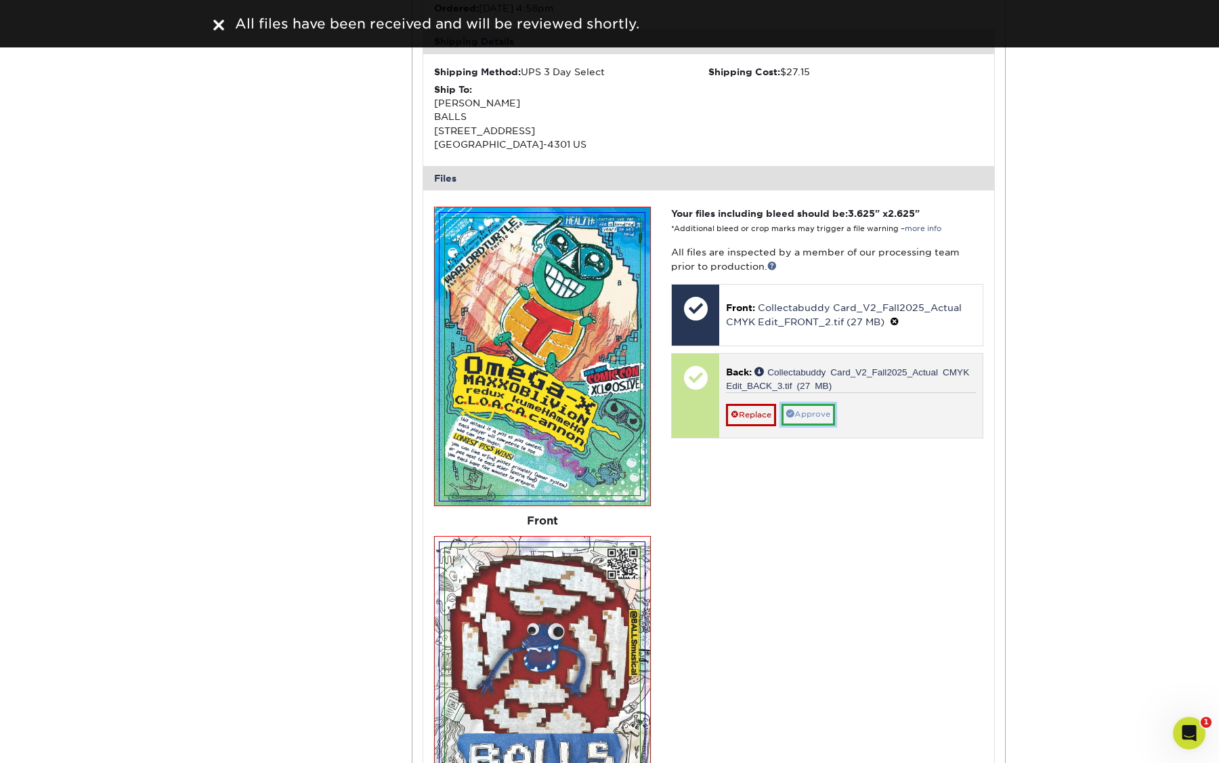
click at [814, 416] on link "Approve" at bounding box center [809, 414] width 54 height 21
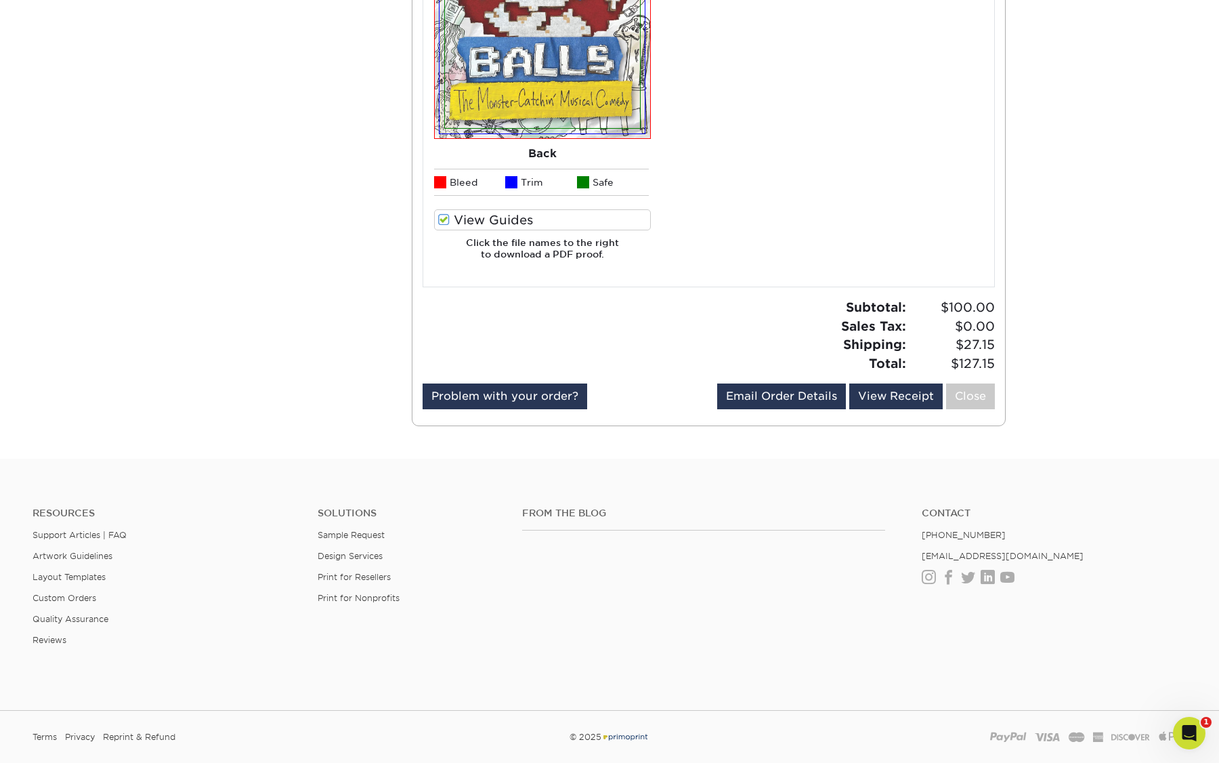
scroll to position [1181, 0]
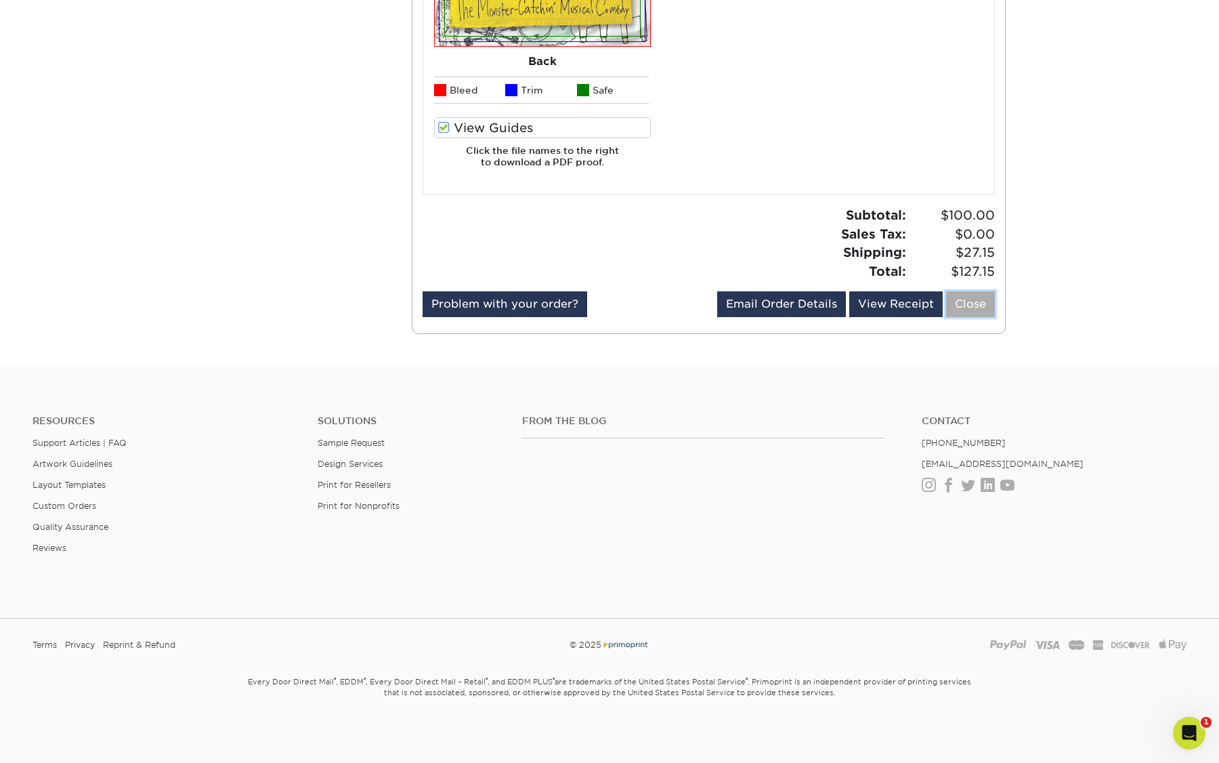
click at [967, 305] on link "Close" at bounding box center [970, 304] width 49 height 26
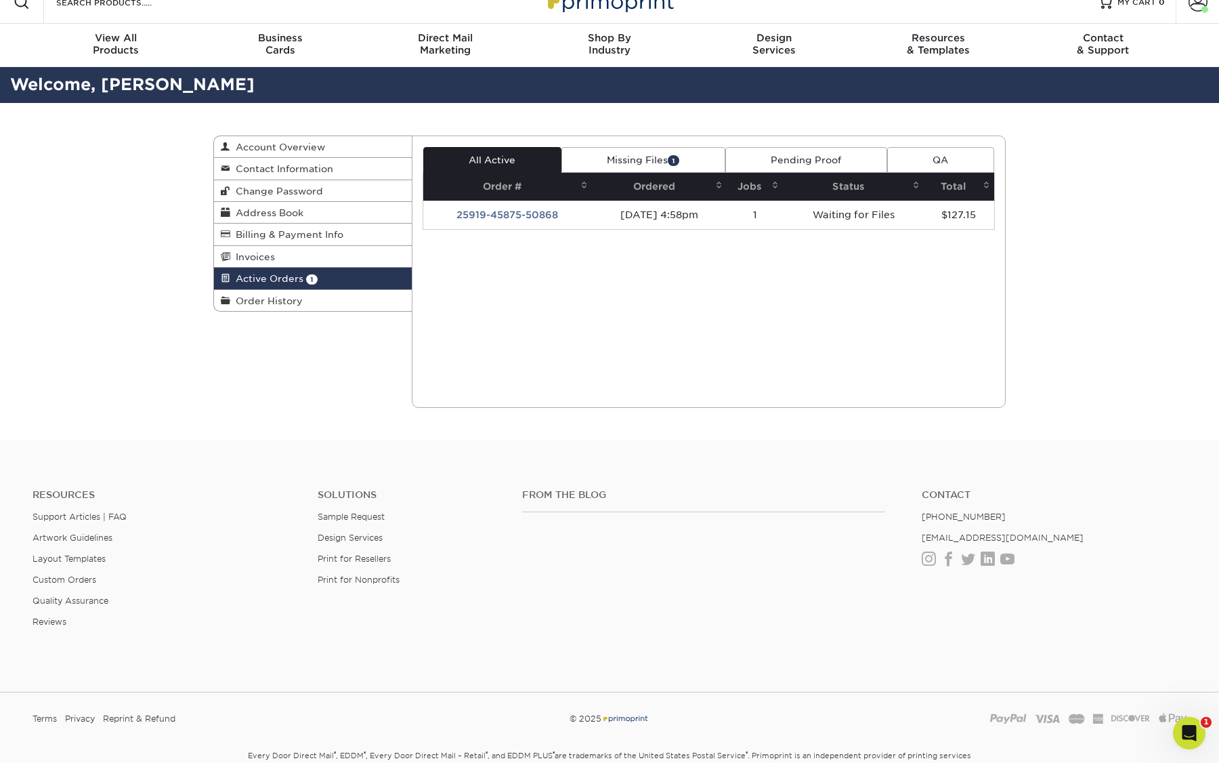
scroll to position [0, 0]
